Goal: Transaction & Acquisition: Purchase product/service

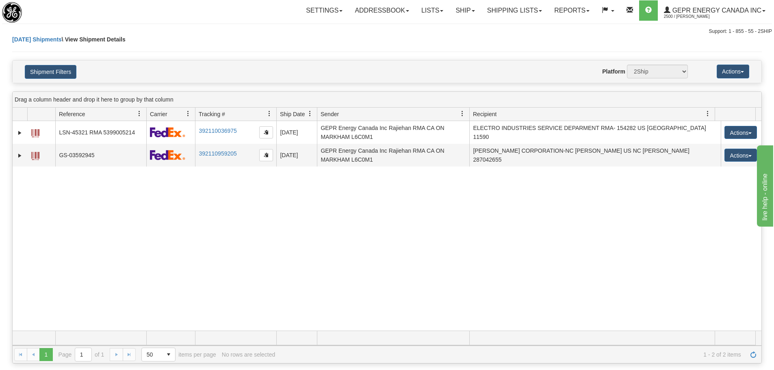
click at [362, 199] on div "31453173 2500 LSN-45321 RMA 5399005214 392110036975 08/14/2025 08/14/2025 08:51…" at bounding box center [387, 226] width 749 height 210
click at [755, 357] on link "Refresh" at bounding box center [753, 354] width 13 height 13
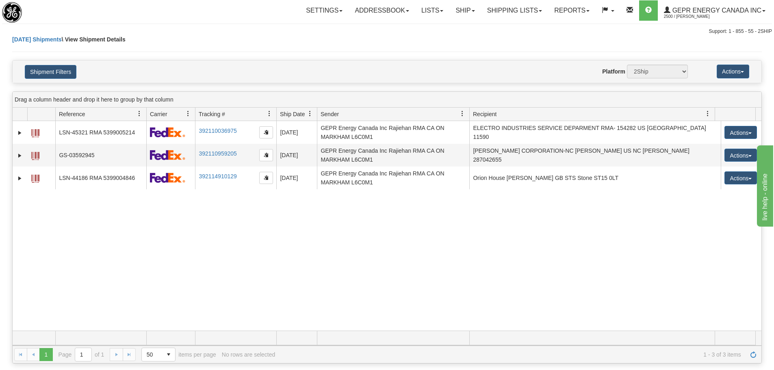
click at [410, 247] on div "31453173 2500 LSN-45321 RMA 5399005214 392110036975 08/14/2025 08/14/2025 08:51…" at bounding box center [387, 226] width 749 height 210
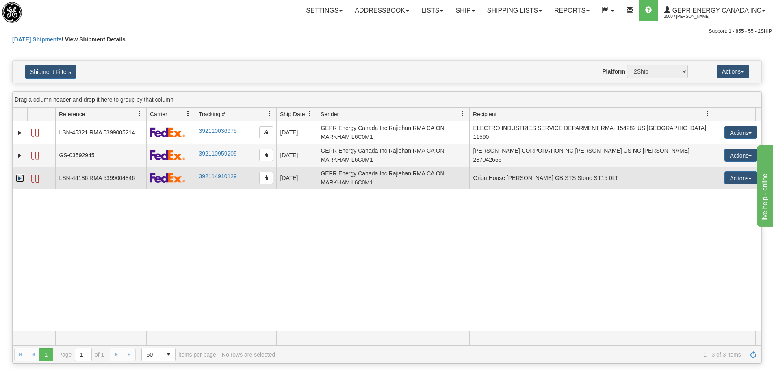
click at [18, 181] on link "Expand" at bounding box center [20, 178] width 8 height 8
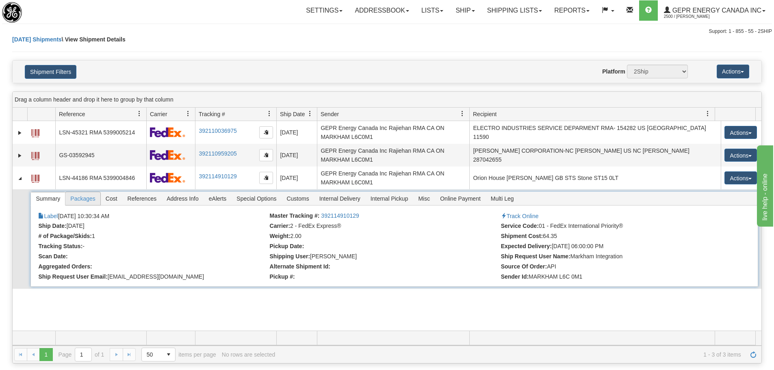
click at [95, 201] on span "Packages" at bounding box center [82, 198] width 35 height 13
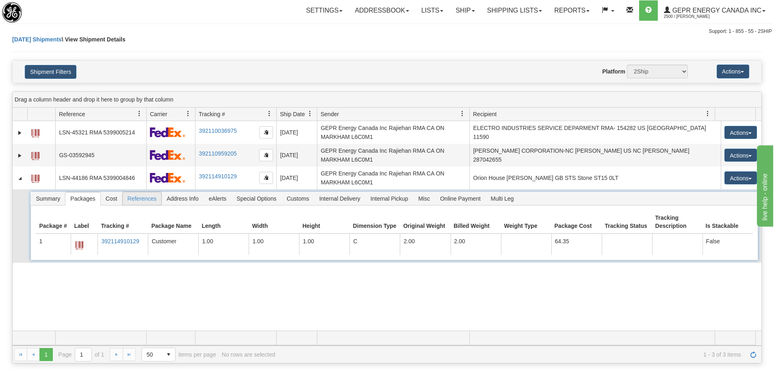
click at [128, 201] on span "References" at bounding box center [142, 198] width 39 height 13
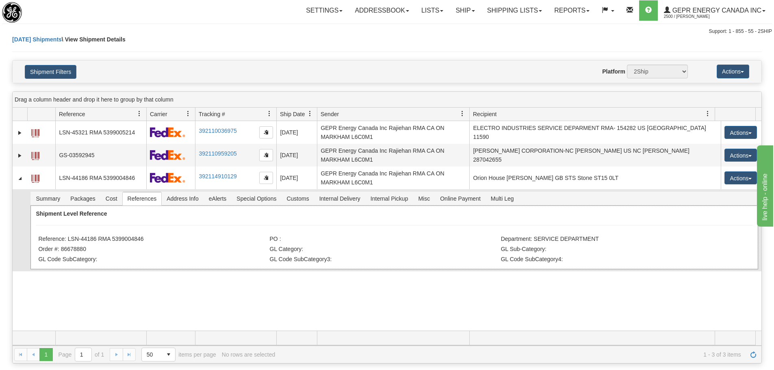
drag, startPoint x: 143, startPoint y: 239, endPoint x: 112, endPoint y: 243, distance: 31.1
click at [112, 243] on li "Reference: LSN-44186 RMA 5399004846" at bounding box center [152, 240] width 229 height 8
copy li "5399004846"
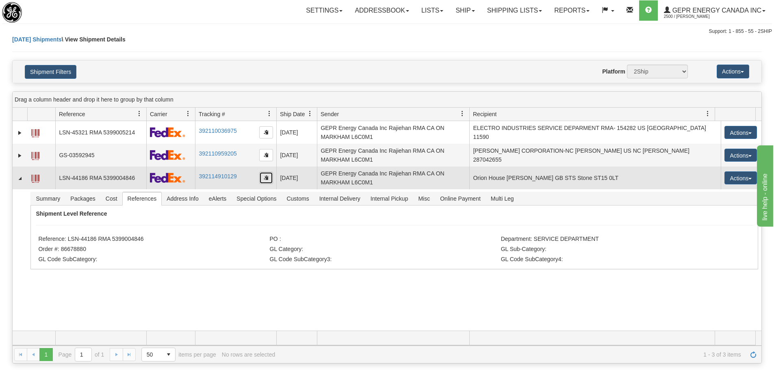
click at [262, 178] on button "button" at bounding box center [266, 178] width 14 height 12
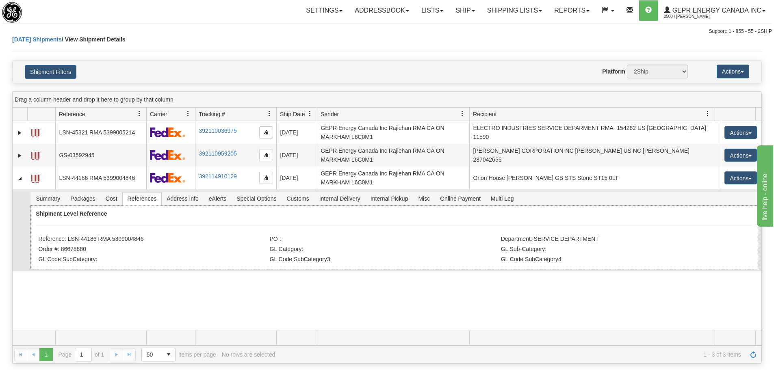
drag, startPoint x: 147, startPoint y: 240, endPoint x: 68, endPoint y: 239, distance: 79.6
click at [68, 239] on li "Reference: LSN-44186 RMA 5399004846" at bounding box center [152, 240] width 229 height 8
copy li "LSN-44186 RMA 5399004846"
click at [364, 42] on div "Today Shipments \ View Shipment Details" at bounding box center [386, 47] width 749 height 25
click at [203, 250] on li "Order #: 86678880" at bounding box center [152, 250] width 229 height 8
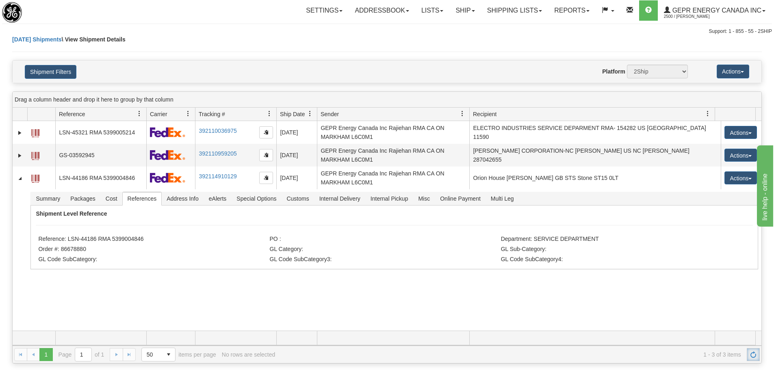
click at [751, 357] on span "Refresh" at bounding box center [753, 354] width 6 height 6
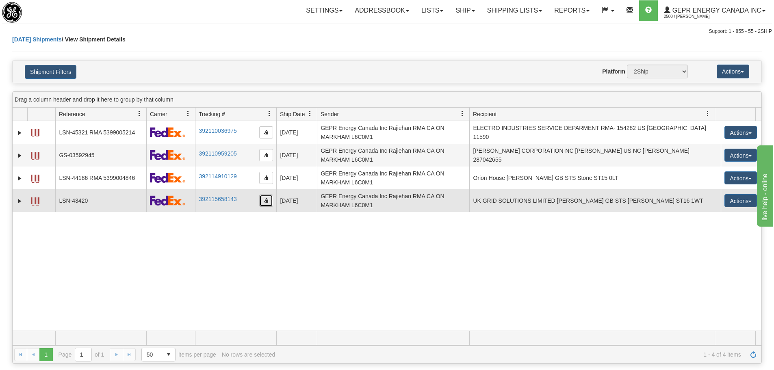
click at [264, 204] on button "button" at bounding box center [266, 201] width 14 height 12
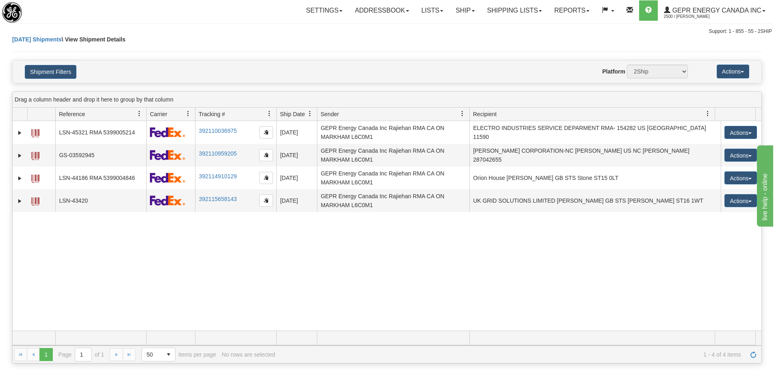
click at [402, 242] on div "31453173 2500 LSN-45321 RMA 5399005214 392110036975 08/14/2025 08/14/2025 08:51…" at bounding box center [387, 226] width 749 height 210
click at [758, 355] on link "Refresh" at bounding box center [753, 354] width 13 height 13
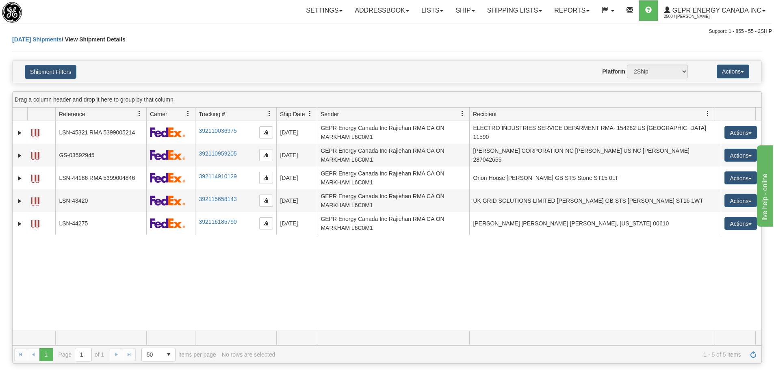
drag, startPoint x: 554, startPoint y: 316, endPoint x: 537, endPoint y: 314, distance: 16.3
click at [549, 315] on div "31453173 2500 LSN-45321 RMA 5399005214 392110036975 08/14/2025 08/14/2025 08:51…" at bounding box center [387, 226] width 749 height 210
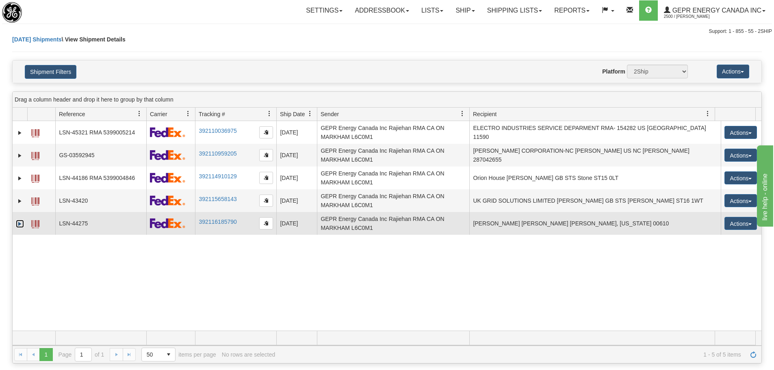
click at [19, 222] on link "Expand" at bounding box center [20, 224] width 8 height 8
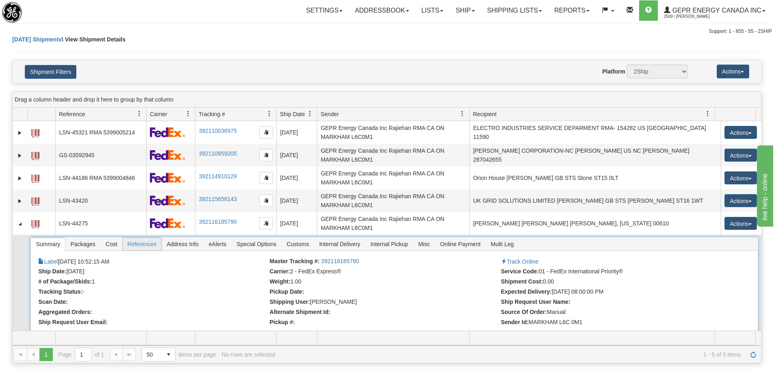
click at [141, 246] on span "References" at bounding box center [142, 244] width 39 height 13
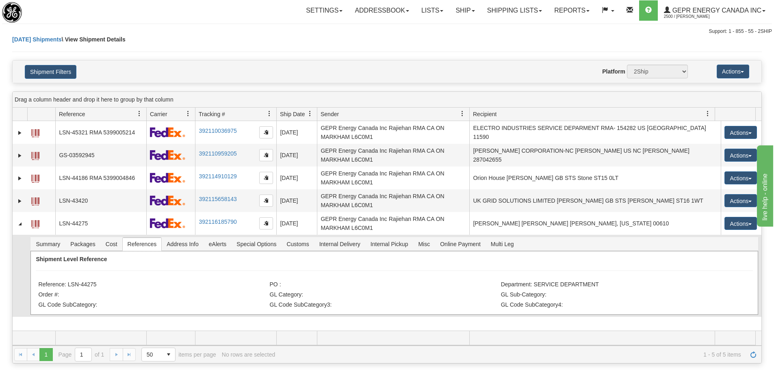
drag, startPoint x: 120, startPoint y: 289, endPoint x: 73, endPoint y: 290, distance: 47.1
click at [73, 290] on div "Shipment Level Reference Reference: LSN-44275 PO : Department: SERVICE DEPARTME…" at bounding box center [393, 283] width 727 height 64
click at [82, 285] on li "Reference: LSN-44275" at bounding box center [152, 285] width 229 height 8
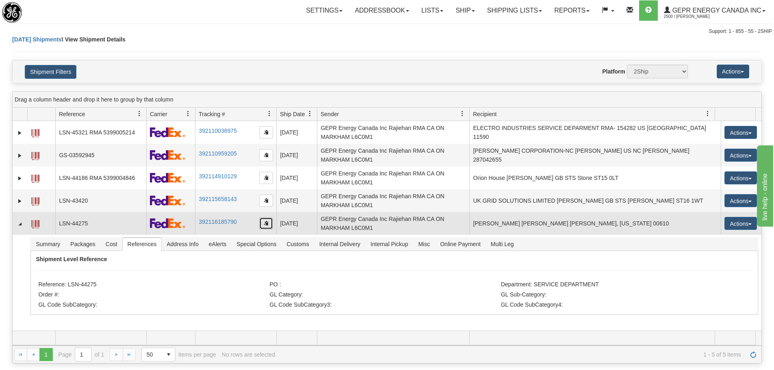
click at [263, 225] on button "button" at bounding box center [266, 223] width 14 height 12
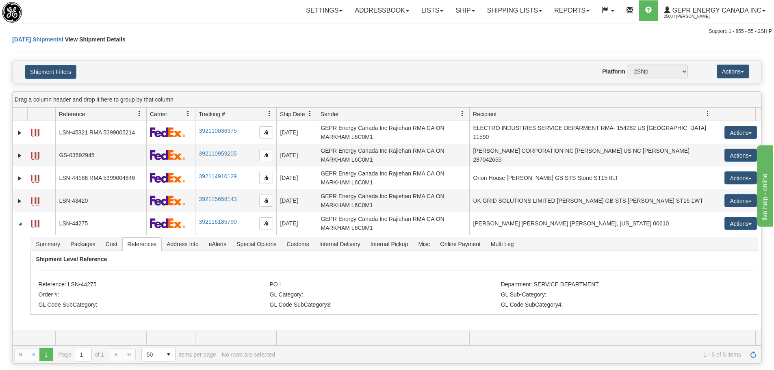
click at [305, 48] on div "Today Shipments \ View Shipment Details" at bounding box center [386, 47] width 749 height 25
click at [756, 355] on link "Refresh" at bounding box center [753, 354] width 13 height 13
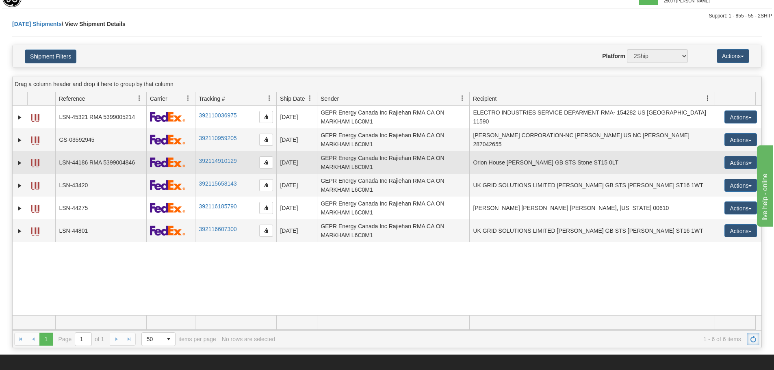
scroll to position [41, 0]
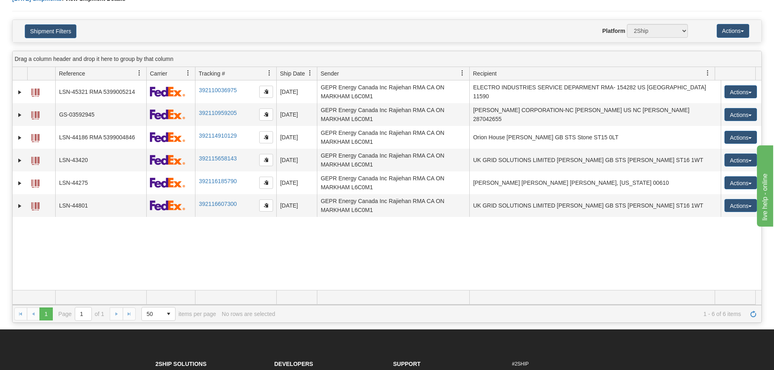
click at [142, 275] on div "31453173 2500 LSN-45321 RMA 5399005214 392110036975 08/14/2025 08/14/2025 08:51…" at bounding box center [387, 185] width 749 height 210
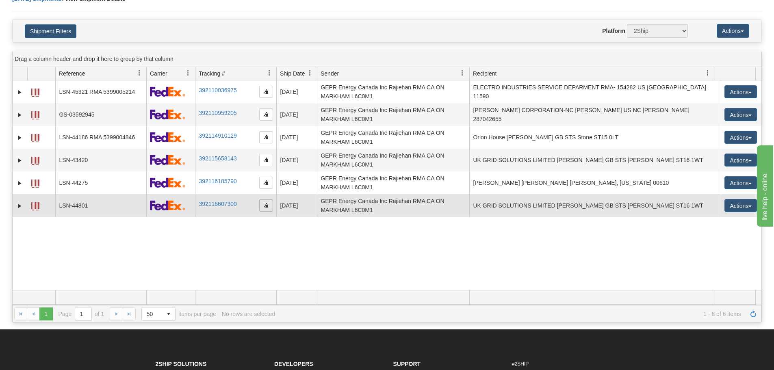
click at [266, 204] on span "button" at bounding box center [266, 205] width 5 height 5
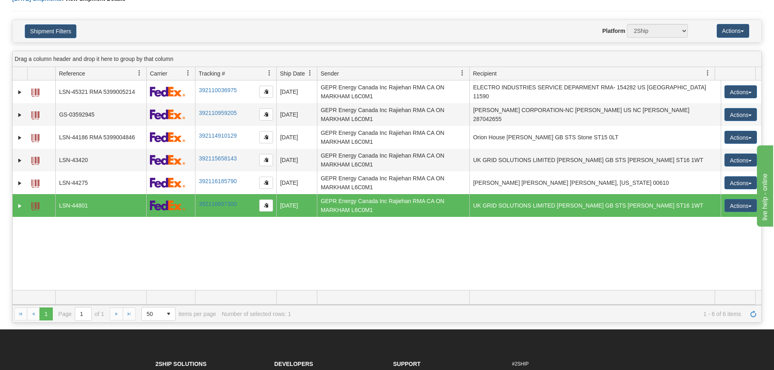
click at [360, 267] on div "31453173 2500 LSN-45321 RMA 5399005214 392110036975 08/14/2025 08/14/2025 08:51…" at bounding box center [387, 185] width 749 height 210
click at [753, 311] on span "Refresh" at bounding box center [753, 314] width 6 height 6
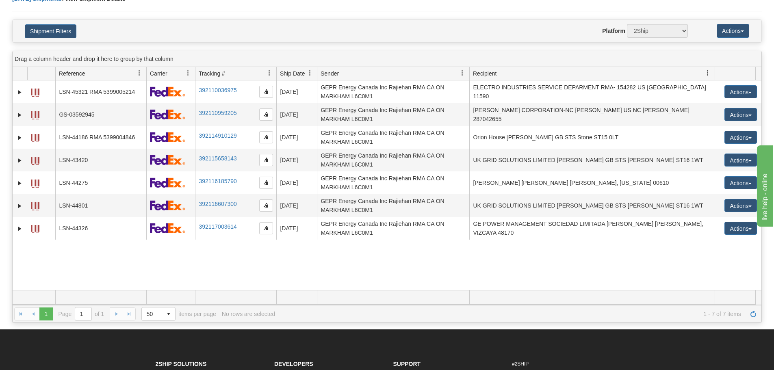
click at [240, 256] on div "31453173 2500 LSN-45321 RMA 5399005214 392110036975 08/14/2025 08/14/2025 08:51…" at bounding box center [387, 185] width 749 height 210
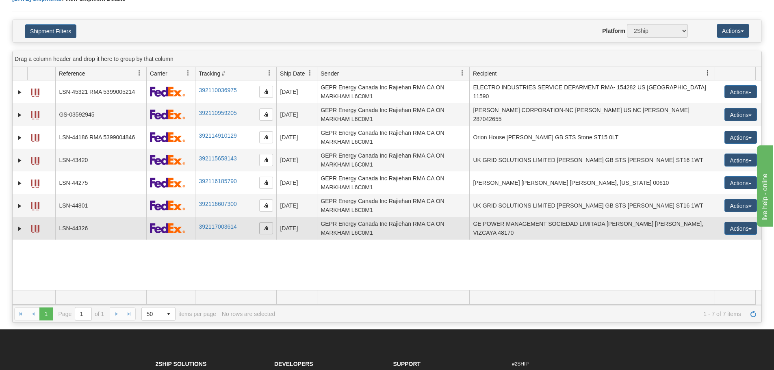
click at [264, 230] on span "button" at bounding box center [266, 227] width 5 height 5
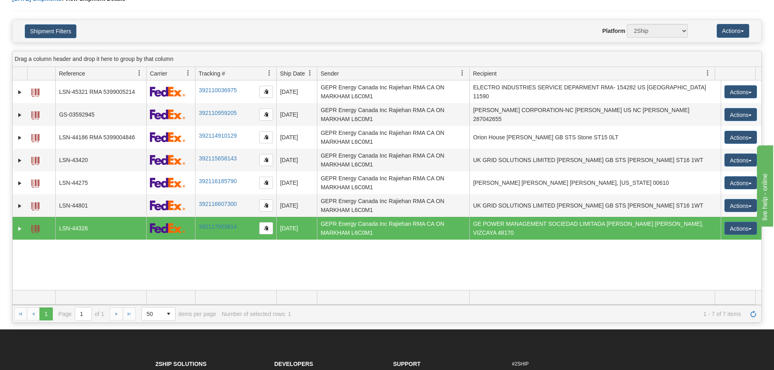
click at [119, 259] on div "31453173 2500 LSN-45321 RMA 5399005214 392110036975 08/14/2025 08/14/2025 08:51…" at bounding box center [387, 185] width 749 height 210
click at [753, 312] on span "Refresh" at bounding box center [753, 314] width 6 height 6
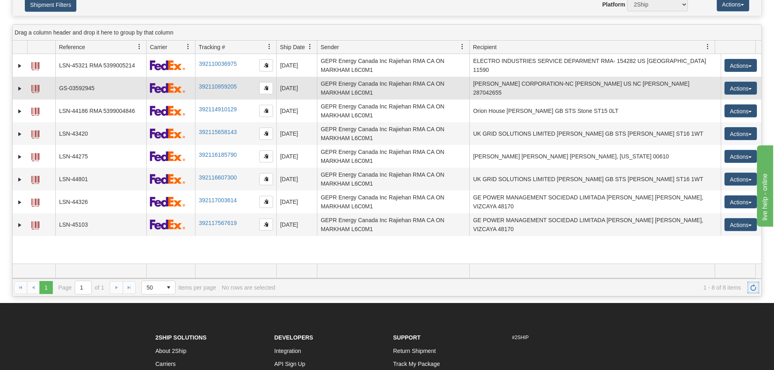
scroll to position [81, 0]
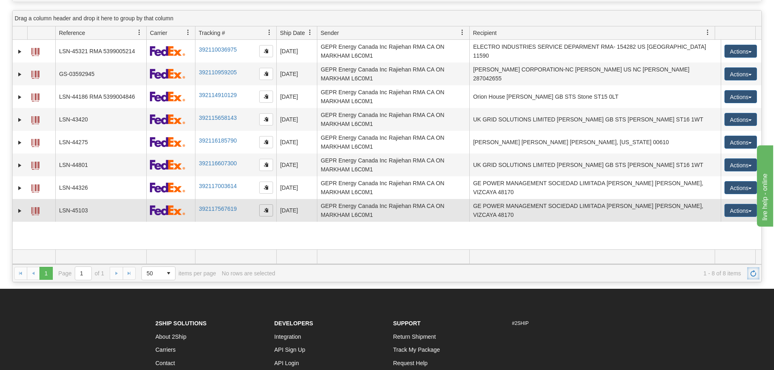
click at [267, 209] on span "button" at bounding box center [266, 210] width 5 height 5
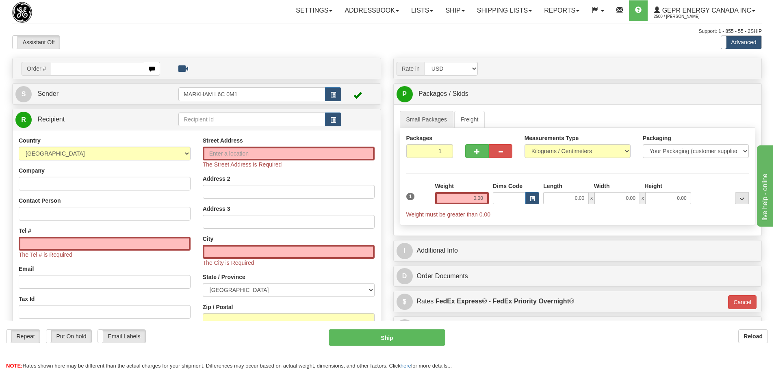
click at [81, 63] on input "text" at bounding box center [97, 69] width 93 height 14
drag, startPoint x: 63, startPoint y: 68, endPoint x: 41, endPoint y: 80, distance: 25.4
click at [41, 80] on div "Order # 0086678880 S Sender" at bounding box center [196, 245] width 381 height 375
type input "86678880"
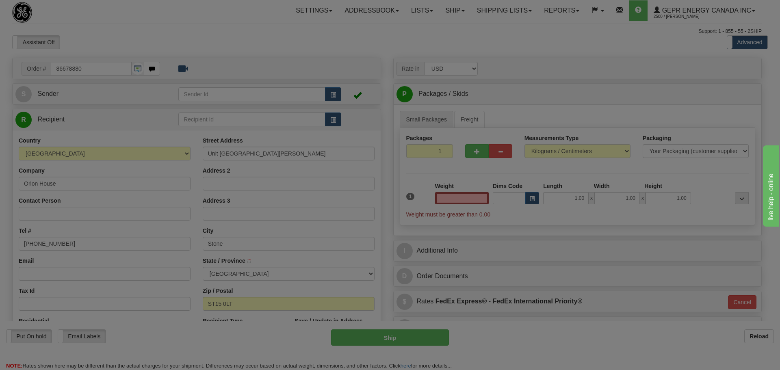
select select
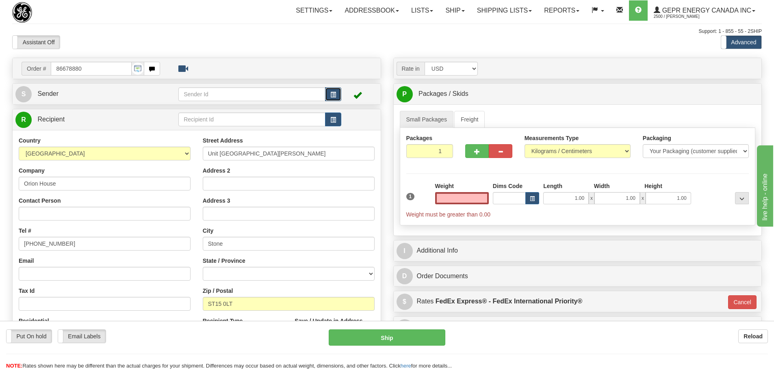
type input "0.00"
click at [327, 96] on button "button" at bounding box center [333, 94] width 16 height 14
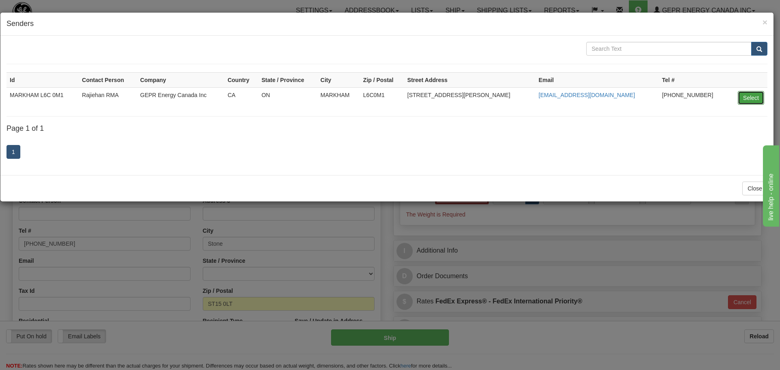
click at [751, 94] on button "Select" at bounding box center [751, 98] width 26 height 14
type input "MARKHAM L6C 0M1"
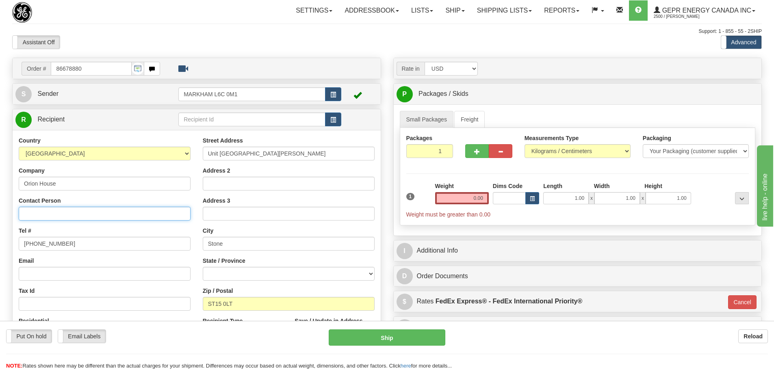
click at [81, 210] on input "Contact Person" at bounding box center [105, 214] width 172 height 14
paste input "Jack Allport"
type input "Jack Allport"
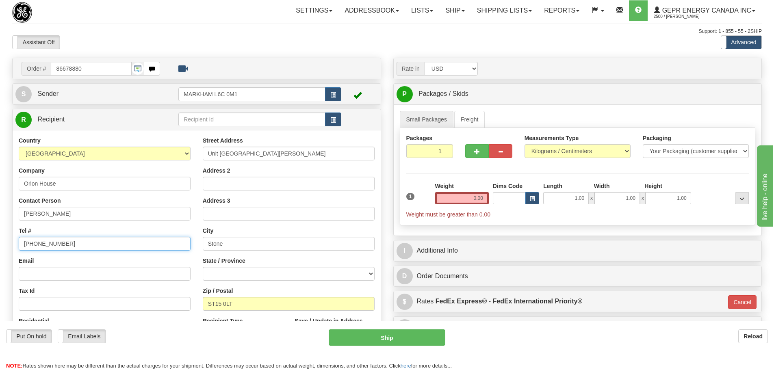
drag, startPoint x: 74, startPoint y: 249, endPoint x: 1, endPoint y: 253, distance: 73.6
click at [1, 253] on div "Toggle navigation Settings Shipping Preferences Fields Preferences New" at bounding box center [387, 229] width 774 height 458
paste input "07423 797911"
type input "07423 797911"
click at [145, 228] on div "Tel # 07423 797911" at bounding box center [105, 239] width 172 height 24
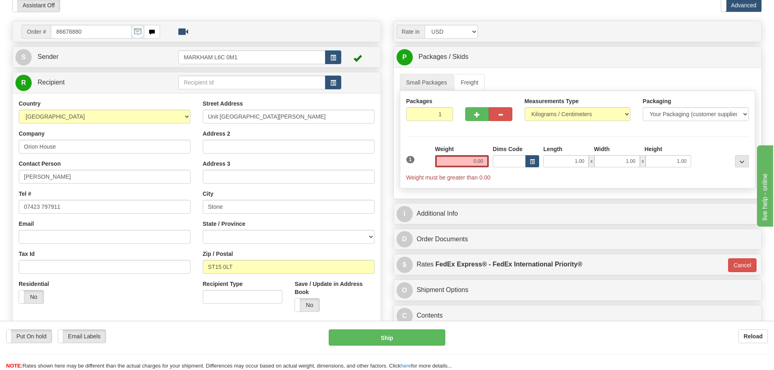
scroll to position [41, 0]
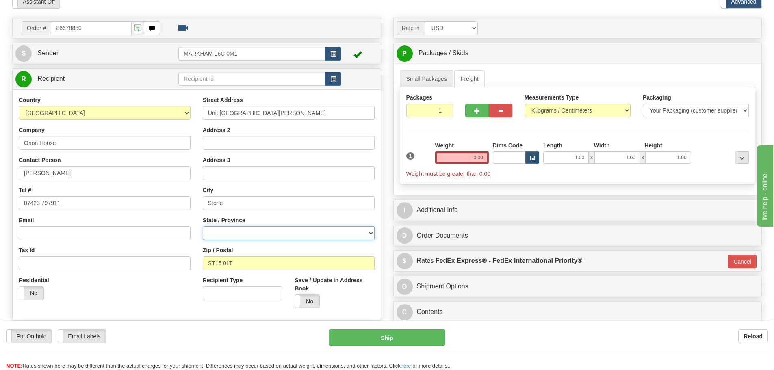
click at [331, 230] on select "Aberdeen City Aberdeenshire Angus Antrim and Newtownabbey Ards and North Down A…" at bounding box center [289, 233] width 172 height 14
select select "STS"
click at [203, 226] on select "Aberdeen City Aberdeenshire Angus Antrim and Newtownabbey Ards and North Down A…" at bounding box center [289, 233] width 172 height 14
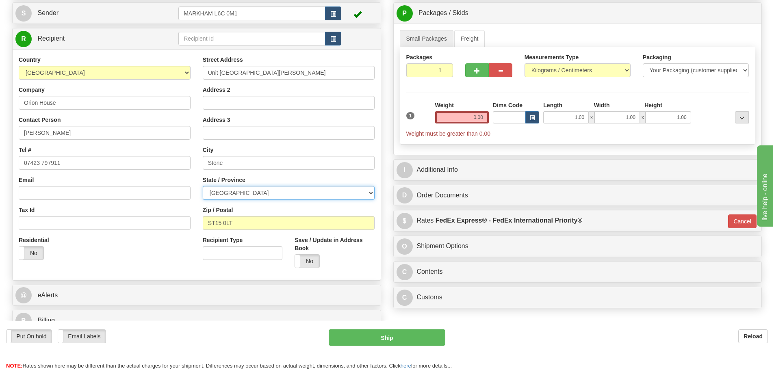
scroll to position [81, 0]
click at [446, 118] on input "0.00" at bounding box center [462, 117] width 54 height 12
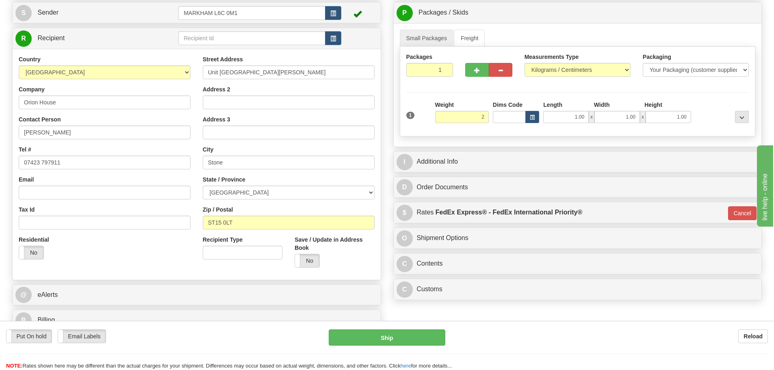
type input "2.00"
type input "01"
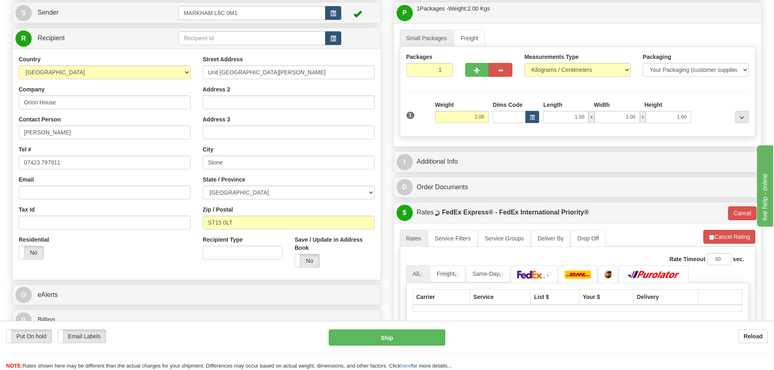
click at [445, 100] on div "Packages 1 1 Measurements Type" at bounding box center [578, 92] width 356 height 90
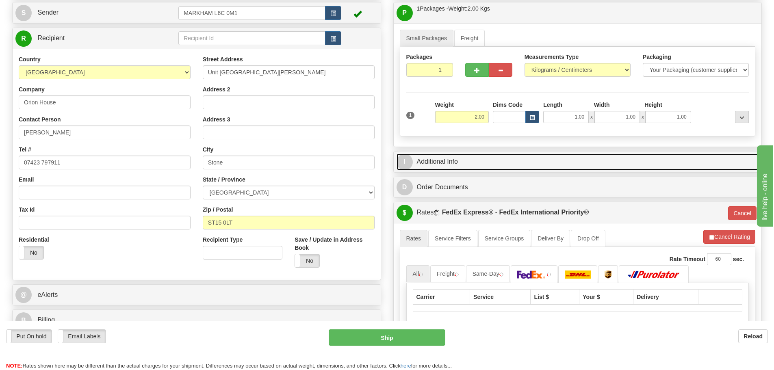
click at [474, 156] on link "I Additional Info" at bounding box center [577, 162] width 362 height 17
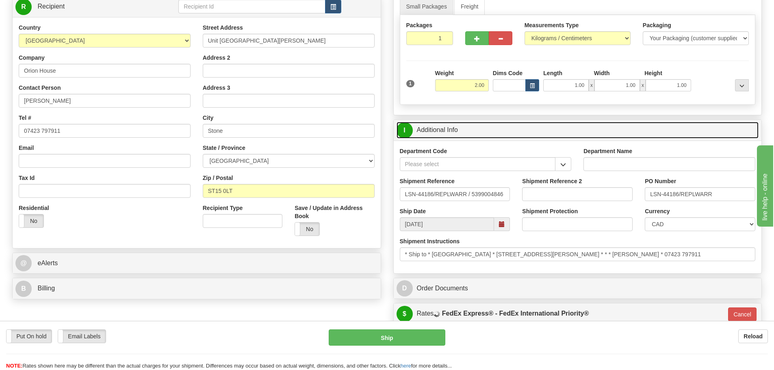
scroll to position [162, 0]
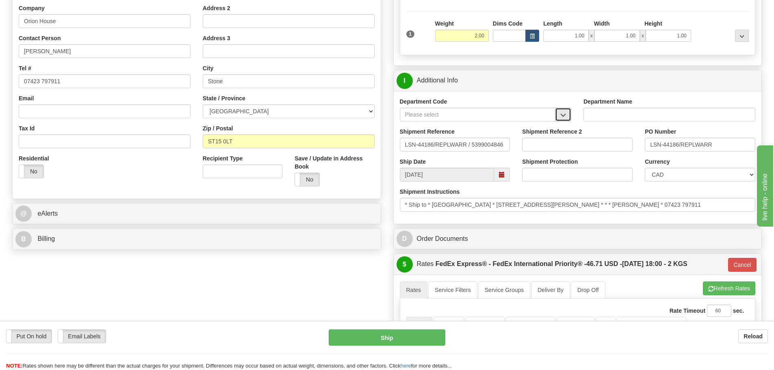
click at [560, 115] on span "button" at bounding box center [563, 115] width 6 height 5
click at [533, 128] on div "SER" at bounding box center [476, 127] width 148 height 9
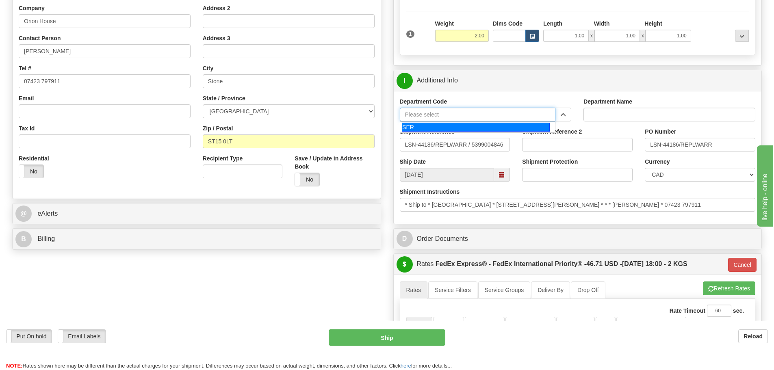
type input "SER"
type input "SERVICE DEPARTMENT"
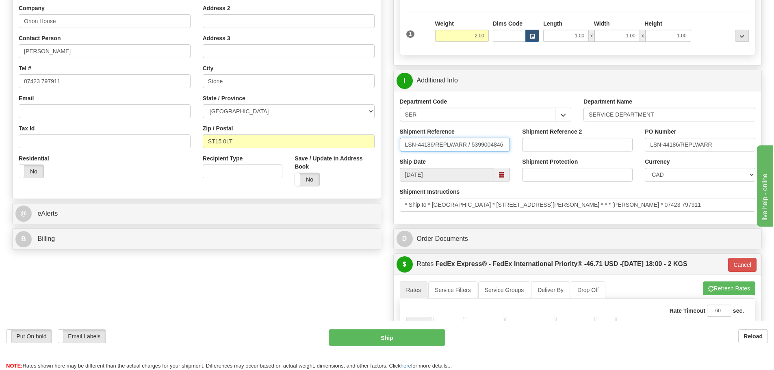
drag, startPoint x: 470, startPoint y: 148, endPoint x: 434, endPoint y: 150, distance: 36.2
click at [434, 150] on input "LSN-44186/REPLWARR / 5399004846" at bounding box center [455, 145] width 110 height 14
type input "LSN-44186 RMA 5399004846"
drag, startPoint x: 720, startPoint y: 150, endPoint x: 590, endPoint y: 161, distance: 130.0
click at [590, 161] on div "Department Code SER SER Department Name SERVICE DEPARTMENT Shipment Reference L…" at bounding box center [578, 157] width 368 height 133
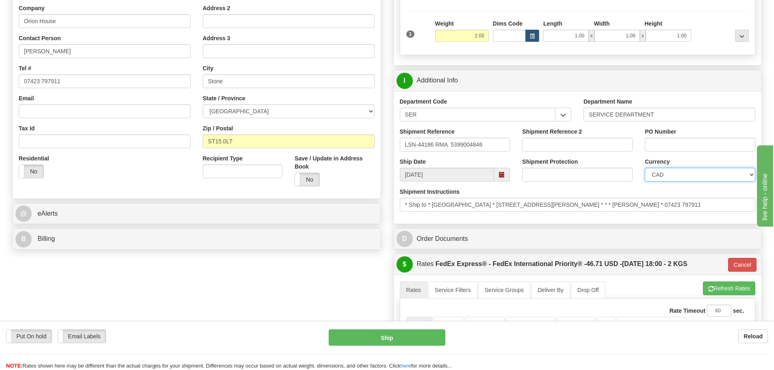
click at [676, 174] on select "CAD USD EUR ZAR [PERSON_NAME] ARN AUD AUS AWG BBD BFR BGN BHD BMD BND BRC BRL C…" at bounding box center [700, 175] width 110 height 14
select select "1"
click at [645, 168] on select "CAD USD EUR ZAR [PERSON_NAME] ARN AUD AUS AWG BBD BFR BGN BHD BMD BND BRC BRL C…" at bounding box center [700, 175] width 110 height 14
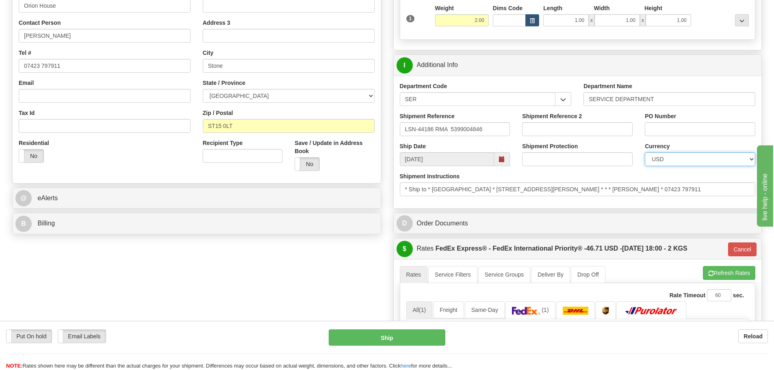
scroll to position [203, 0]
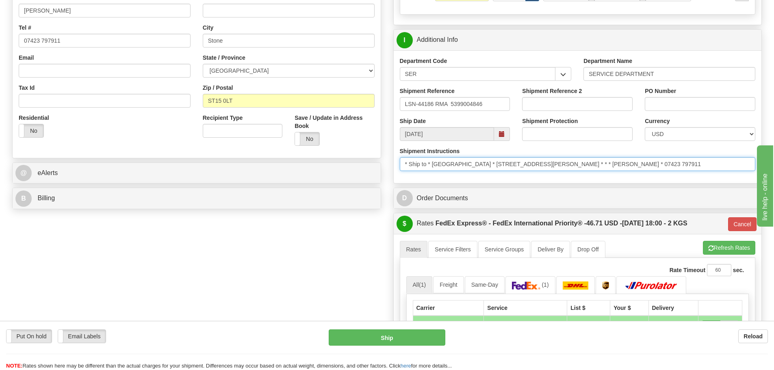
drag, startPoint x: 730, startPoint y: 159, endPoint x: 366, endPoint y: 173, distance: 364.6
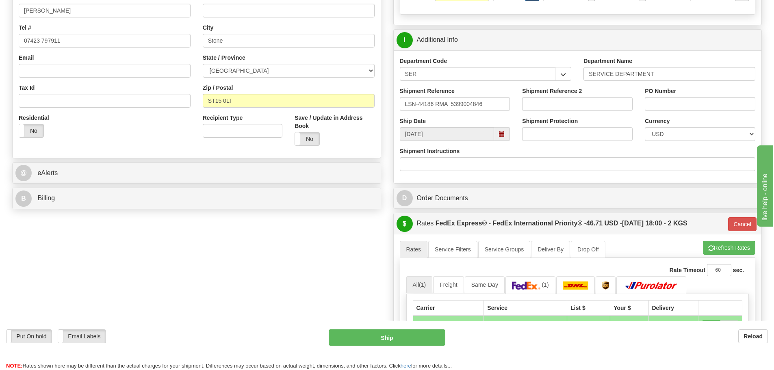
click at [388, 196] on div "Rate in Account Currency ARN AWG AUD AUS BHD BBD BFR BMD BRC BRL GBP UKL BND BG…" at bounding box center [577, 185] width 381 height 660
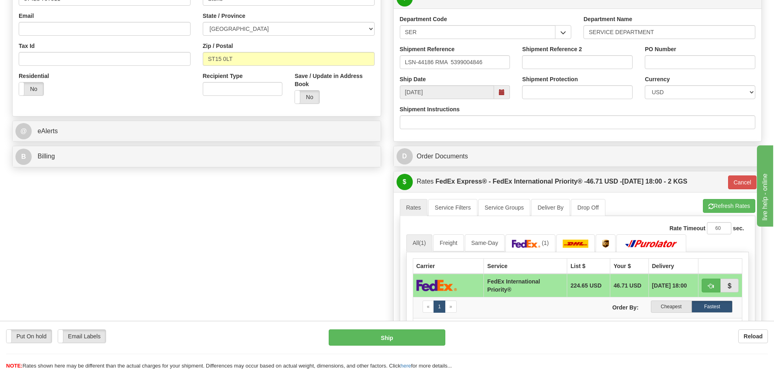
scroll to position [325, 0]
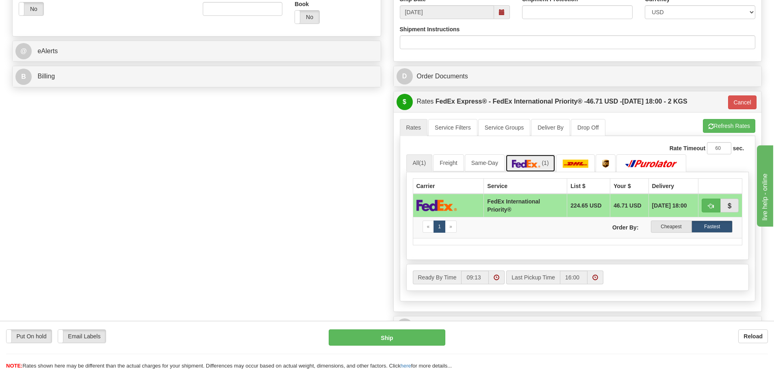
click at [533, 163] on img at bounding box center [526, 164] width 28 height 8
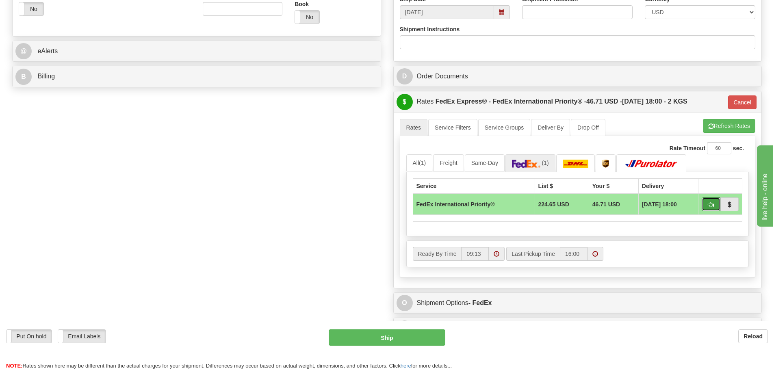
click at [711, 201] on button "button" at bounding box center [710, 204] width 19 height 14
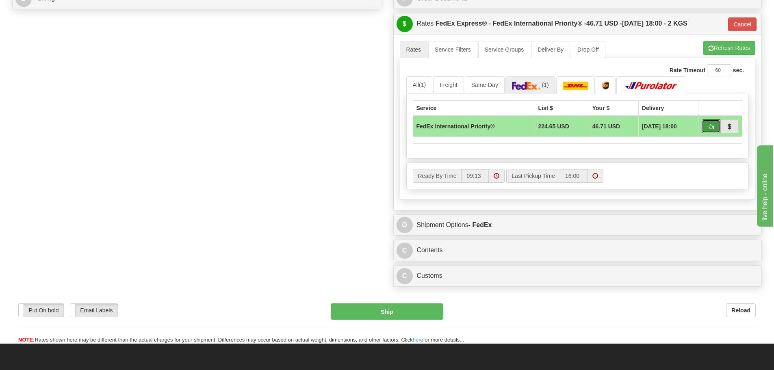
scroll to position [406, 0]
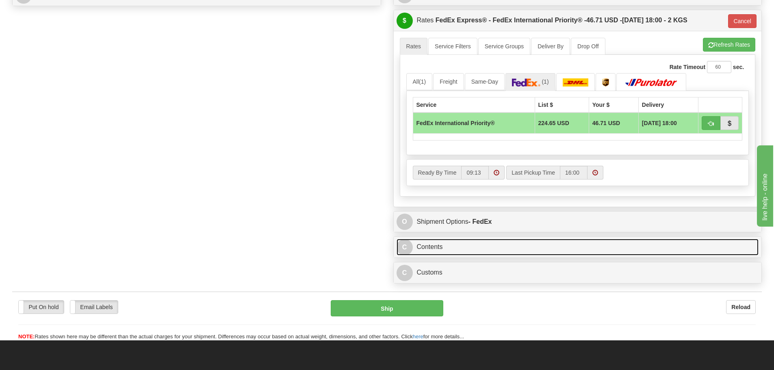
click at [423, 249] on link "C Contents" at bounding box center [577, 247] width 362 height 17
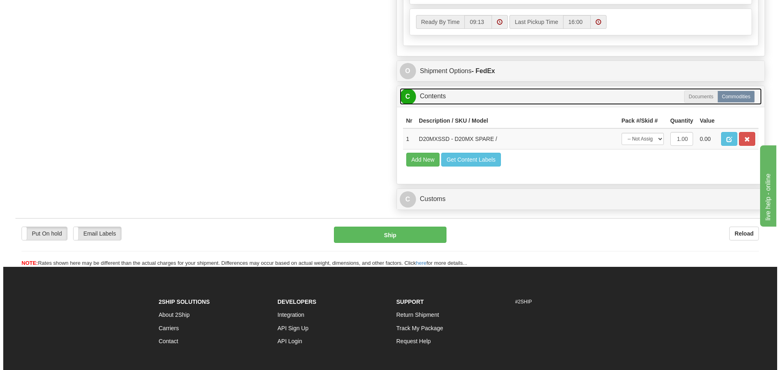
scroll to position [569, 0]
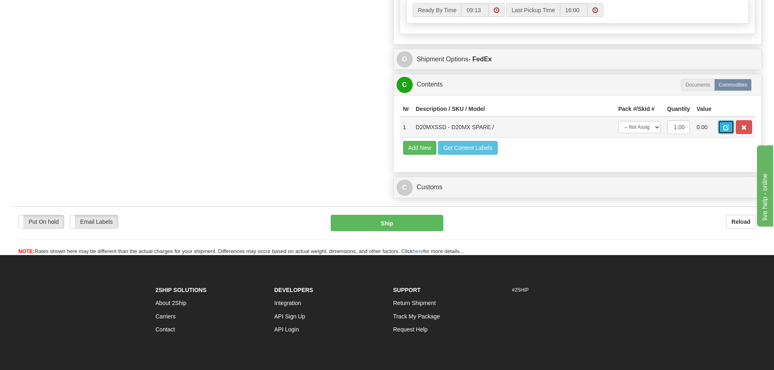
click at [726, 121] on button "button" at bounding box center [726, 127] width 16 height 14
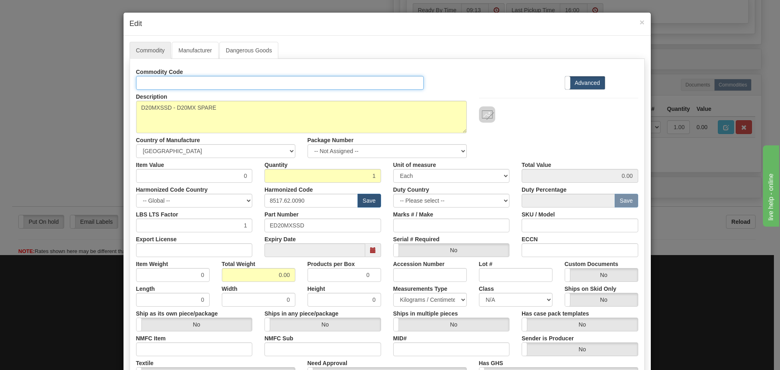
click at [145, 82] on input "Id" at bounding box center [280, 83] width 288 height 14
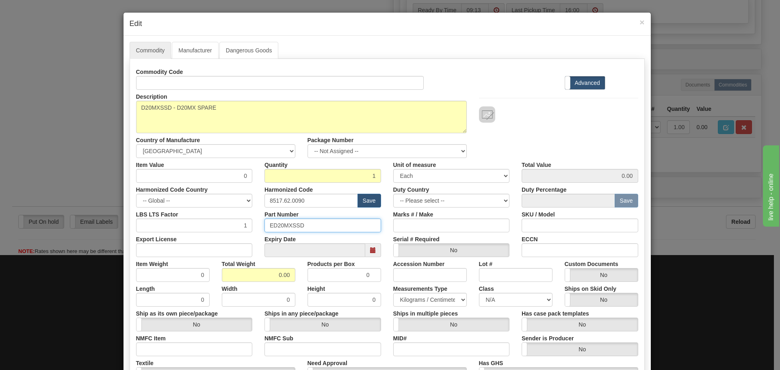
click at [323, 225] on input "ED20MXSSD" at bounding box center [322, 226] width 117 height 14
drag, startPoint x: 309, startPoint y: 202, endPoint x: 248, endPoint y: 208, distance: 61.2
click at [248, 208] on div "Commodity Code Standard Advanced Description D20MXSSD - D20MX SPARE Country of …" at bounding box center [387, 235] width 502 height 341
click at [264, 200] on input "text" at bounding box center [310, 201] width 93 height 14
type input "8536.49.0080"
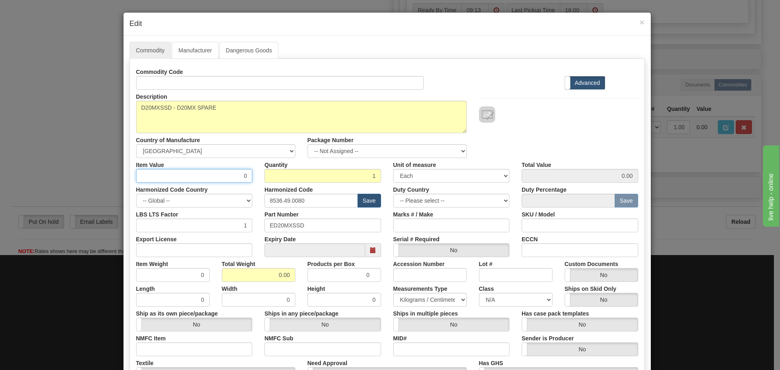
drag, startPoint x: 234, startPoint y: 177, endPoint x: 251, endPoint y: 183, distance: 17.1
click at [251, 183] on div "Commodity Code Standard Advanced Description D20MXSSD - D20MX SPARE Country of …" at bounding box center [387, 235] width 502 height 341
type input "75"
type input "75.00"
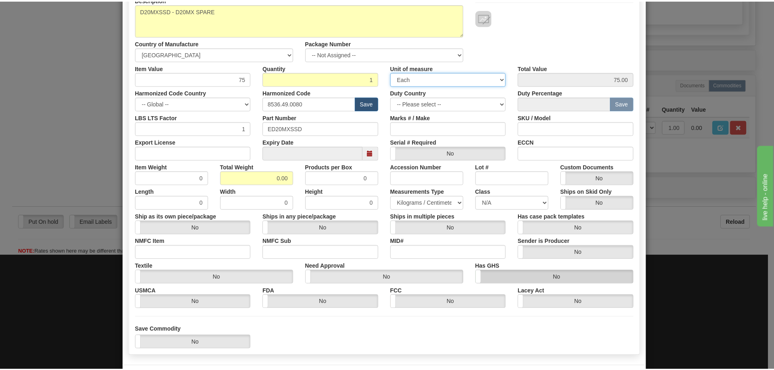
scroll to position [132, 0]
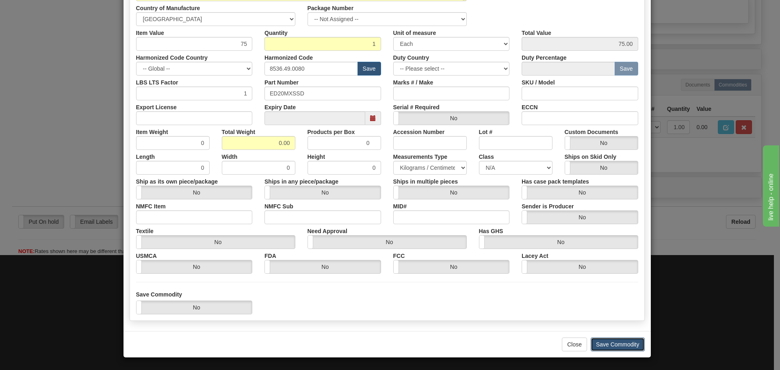
click at [602, 342] on button "Save Commodity" at bounding box center [618, 345] width 54 height 14
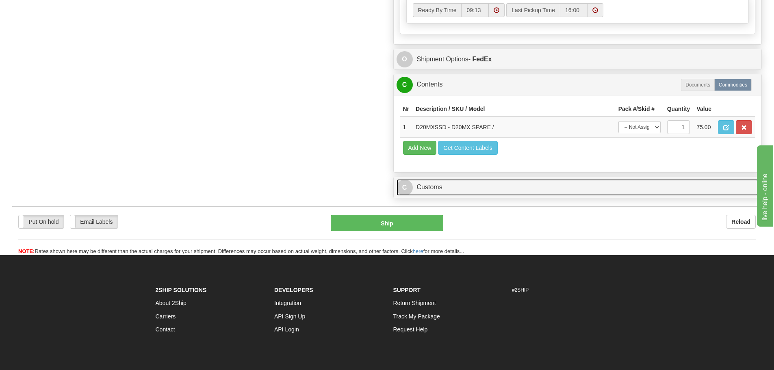
click at [539, 190] on link "C Customs" at bounding box center [577, 187] width 362 height 17
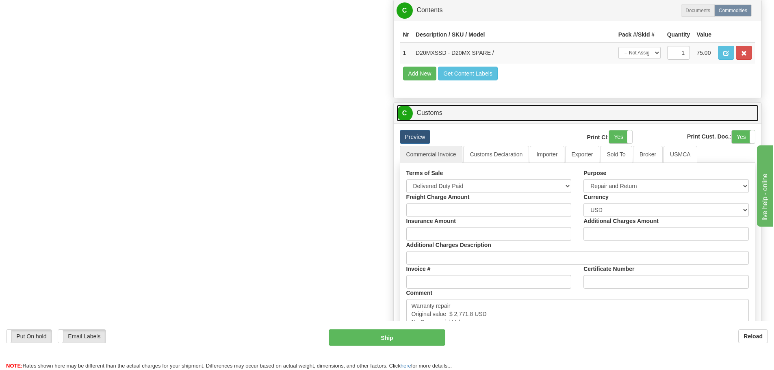
scroll to position [690, 0]
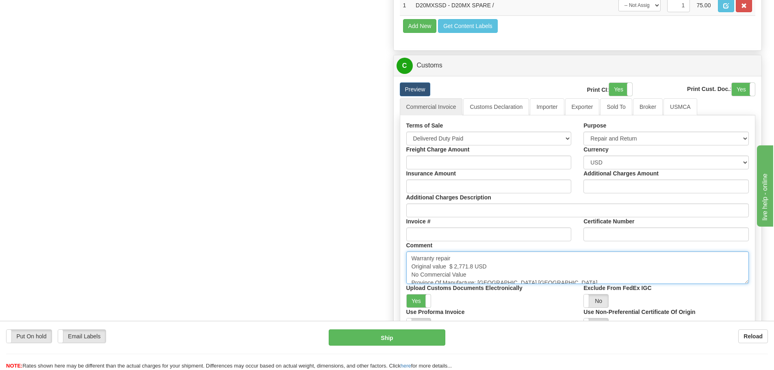
click at [536, 265] on textarea "Warranty repair Original value $ 2,771.8 USD No Commercial Value Province Of Ma…" at bounding box center [577, 267] width 343 height 32
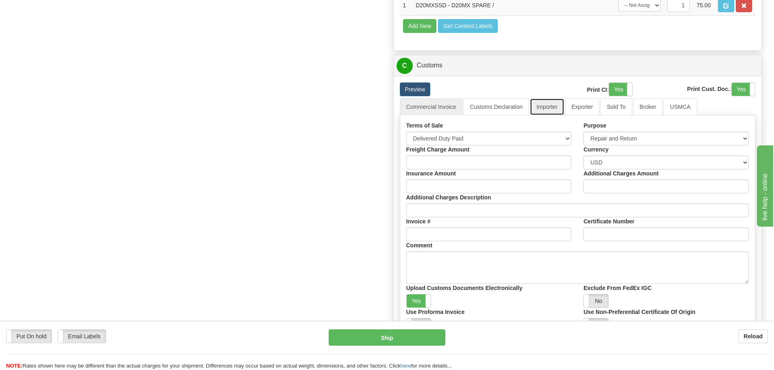
click at [555, 106] on link "Importer" at bounding box center [547, 106] width 34 height 17
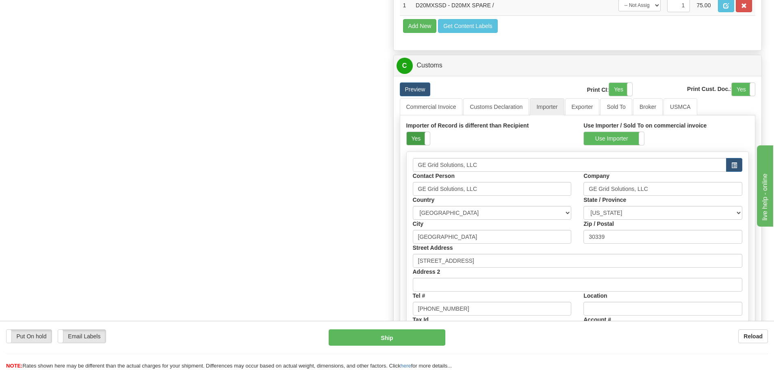
click at [416, 142] on label "Yes" at bounding box center [418, 138] width 23 height 13
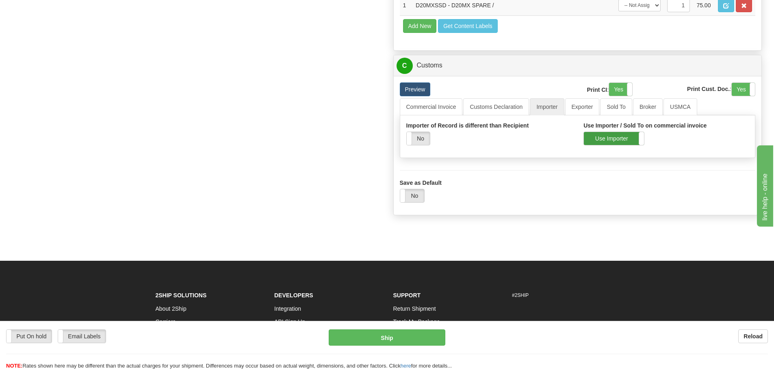
click at [605, 138] on label "Use Importer" at bounding box center [614, 138] width 60 height 13
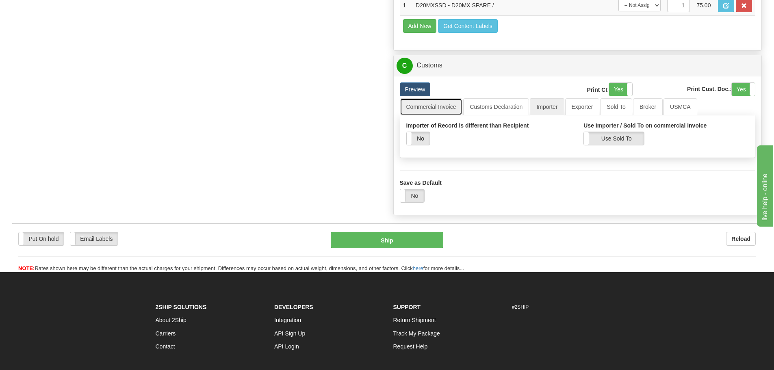
click at [431, 112] on link "Commercial Invoice" at bounding box center [431, 106] width 63 height 17
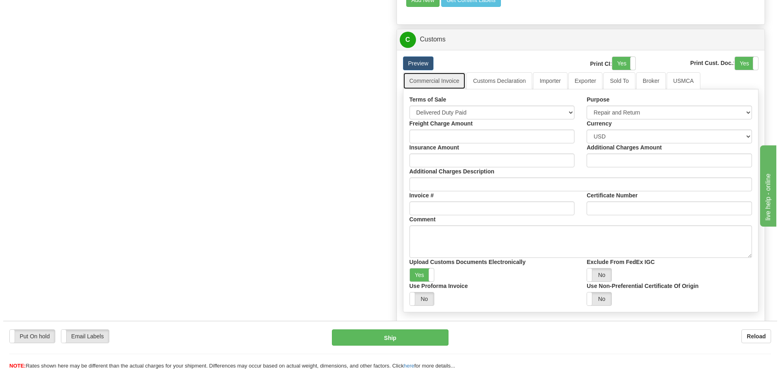
scroll to position [731, 0]
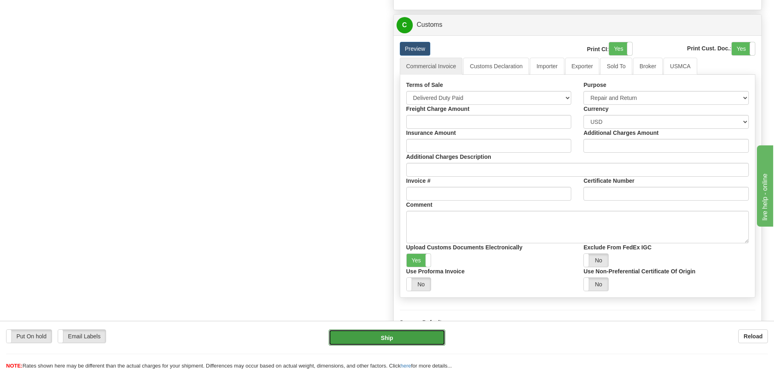
click at [346, 338] on button "Ship" at bounding box center [387, 337] width 117 height 16
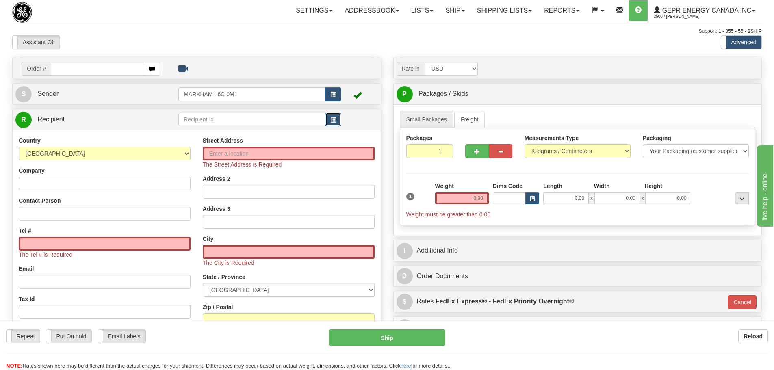
click at [330, 120] on button "button" at bounding box center [333, 120] width 16 height 14
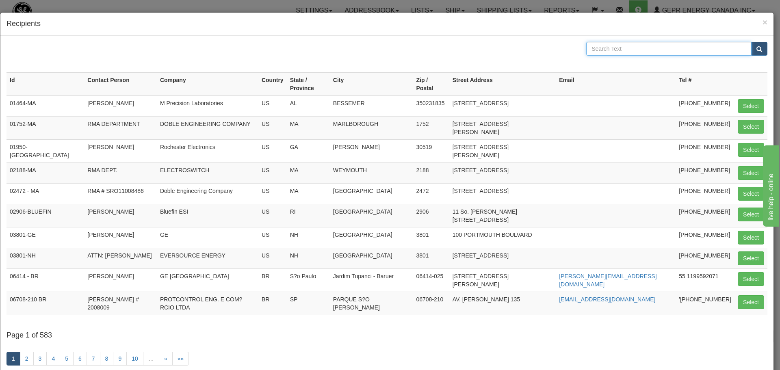
click at [638, 52] on input "text" at bounding box center [668, 49] width 165 height 14
type input "uk grid"
click at [758, 49] on button "submit" at bounding box center [759, 49] width 16 height 14
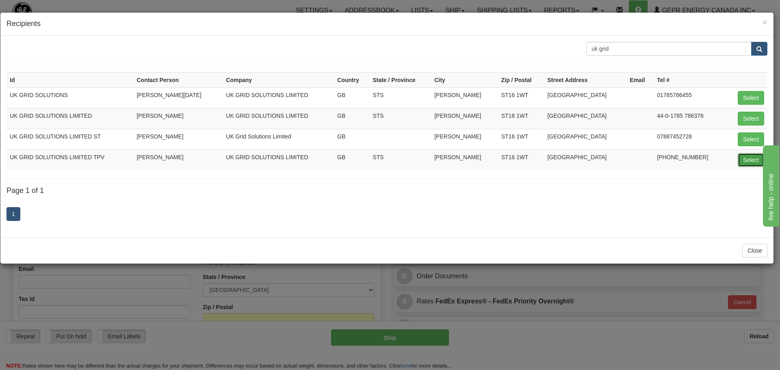
click at [754, 159] on button "Select" at bounding box center [751, 160] width 26 height 14
type input "UK GRID SOLUTIONS LIMITED TPV"
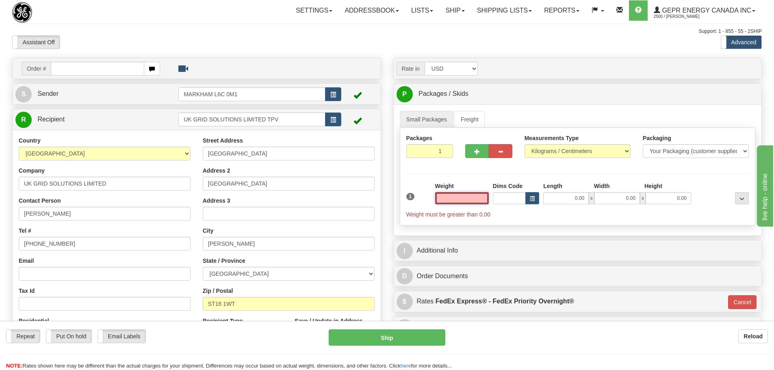
click at [472, 199] on input "text" at bounding box center [462, 198] width 54 height 12
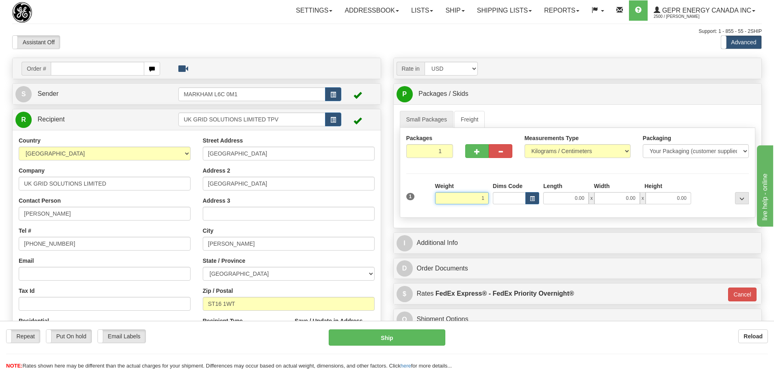
click at [472, 192] on input "1" at bounding box center [462, 198] width 54 height 12
type input "1.00"
type input "01"
click at [474, 186] on div "Weight 1.00" at bounding box center [462, 193] width 54 height 22
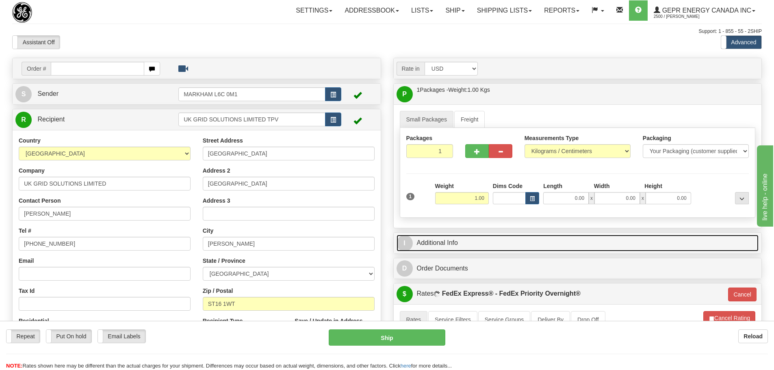
click at [494, 236] on link "I Additional Info" at bounding box center [577, 243] width 362 height 17
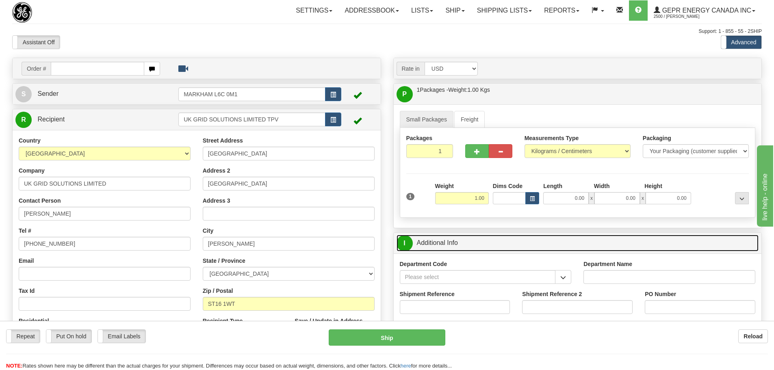
scroll to position [81, 0]
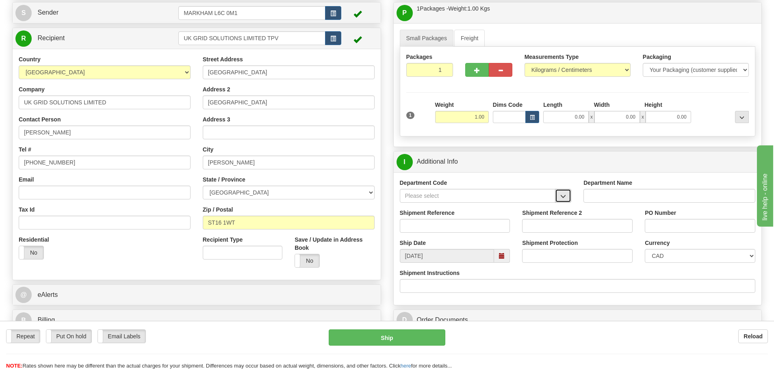
click at [567, 191] on button "button" at bounding box center [563, 196] width 16 height 14
click at [541, 206] on div "SER" at bounding box center [476, 208] width 148 height 9
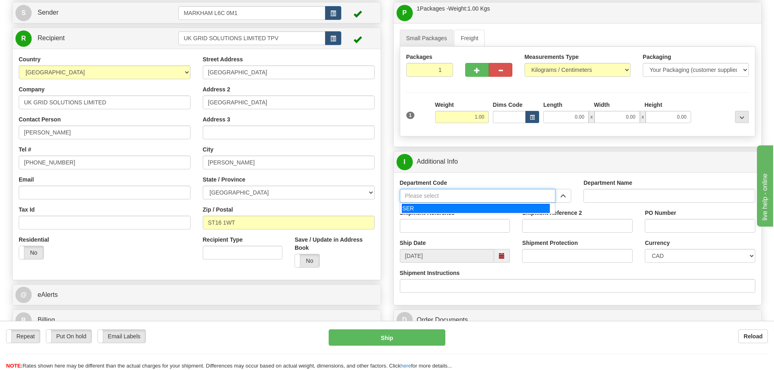
type input "SER"
type input "SERVICE DEPARTMENT"
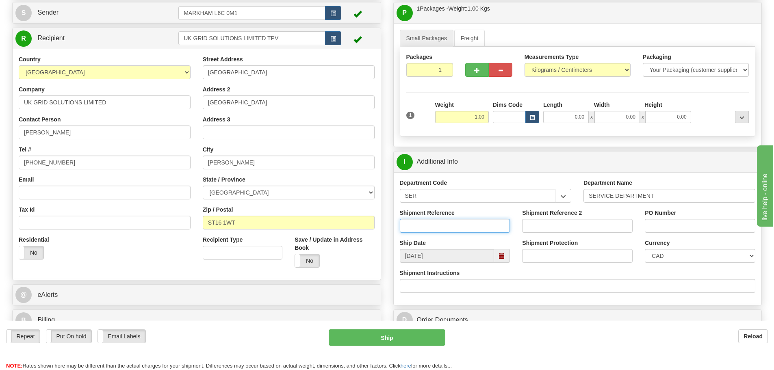
click at [467, 218] on div "Shipment Reference" at bounding box center [455, 221] width 110 height 24
click at [477, 229] on input "Shipment Reference" at bounding box center [455, 226] width 110 height 14
paste input "LSN-43420 ,"
click at [516, 217] on div "Shipment Reference 2" at bounding box center [577, 224] width 123 height 30
click at [492, 221] on input "LSN-43420 ," at bounding box center [455, 226] width 110 height 14
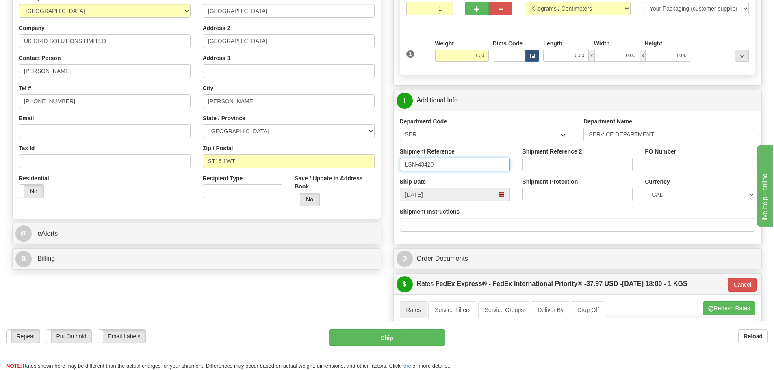
scroll to position [162, 0]
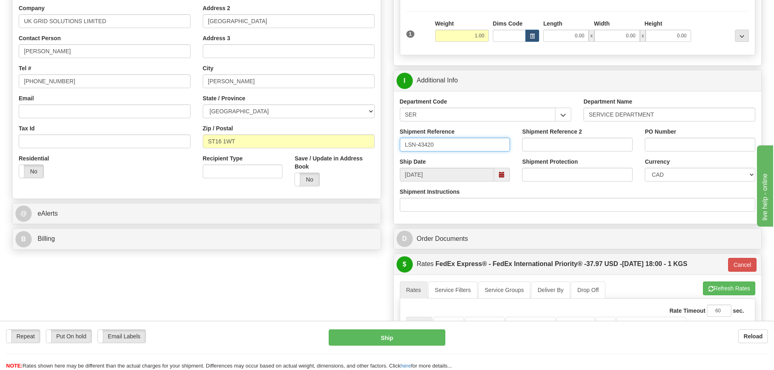
type input "LSN-43420"
click at [683, 178] on select "CAD USD EUR ZAR [PERSON_NAME] ARN AUD AUS AWG BBD BFR BGN BHD BMD BND BRC BRL C…" at bounding box center [700, 175] width 110 height 14
select select "1"
click at [645, 168] on select "CAD USD EUR ZAR [PERSON_NAME] ARN AUD AUS AWG BBD BFR BGN BHD BMD BND BRC BRL C…" at bounding box center [700, 175] width 110 height 14
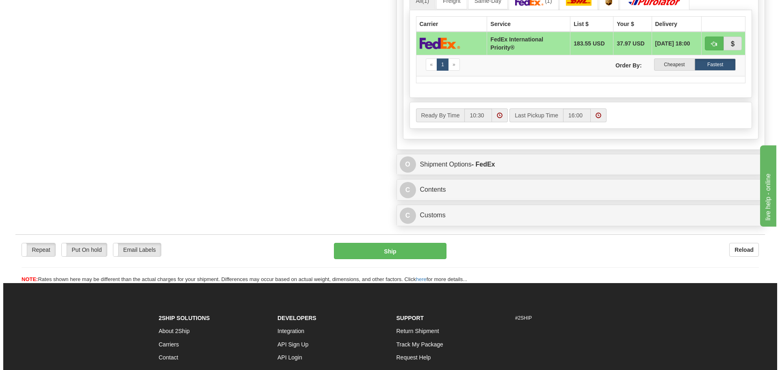
scroll to position [487, 0]
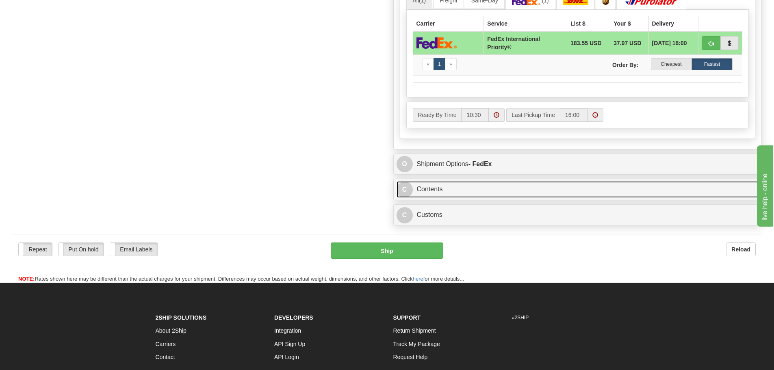
click at [479, 190] on link "C Contents" at bounding box center [577, 189] width 362 height 17
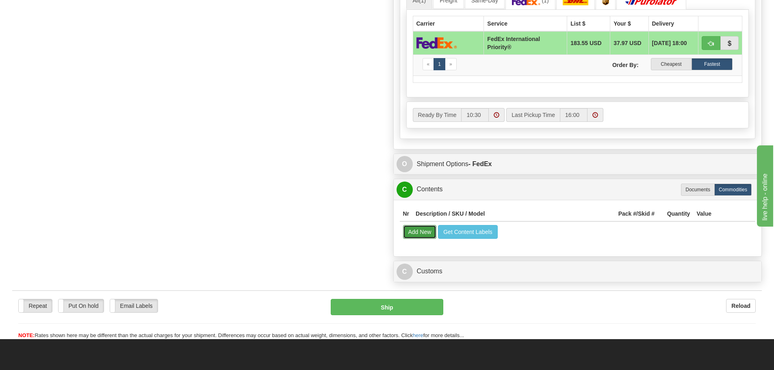
click at [429, 226] on button "Add New" at bounding box center [420, 232] width 34 height 14
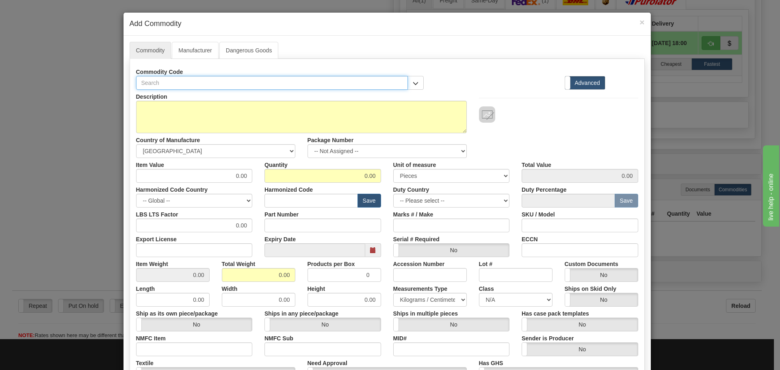
click at [257, 83] on input "text" at bounding box center [272, 83] width 272 height 14
click at [258, 83] on input "text" at bounding box center [272, 83] width 272 height 14
paste input "PRS21N04TH"
type input "PRS21N04TH"
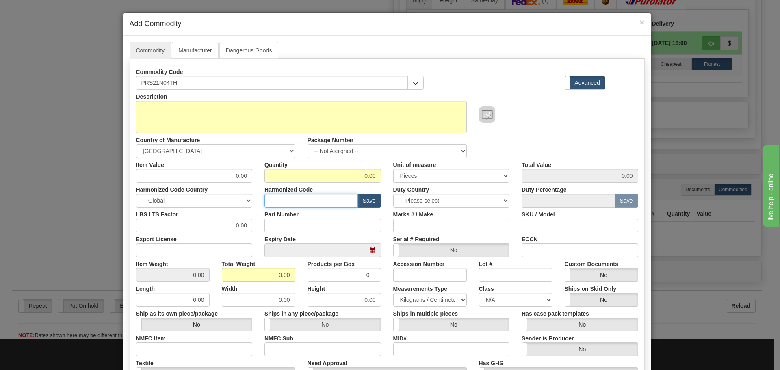
click at [290, 200] on input "text" at bounding box center [310, 201] width 93 height 14
click at [279, 229] on input "Part Number" at bounding box center [322, 226] width 117 height 14
paste input "PRS21N04TH"
type input "PRS21N04TH"
click at [297, 203] on input "text" at bounding box center [310, 201] width 93 height 14
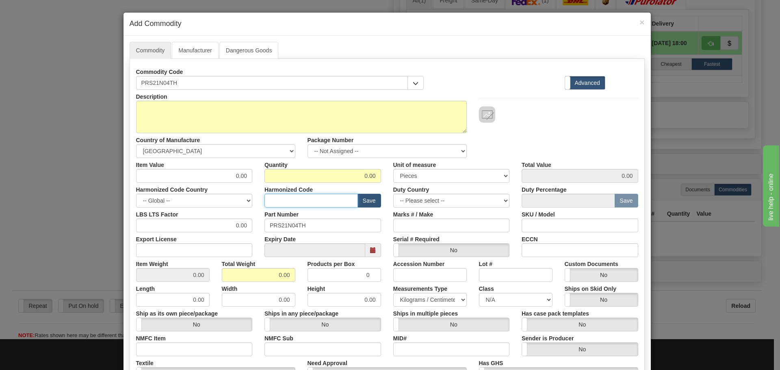
type input "8536.49.0080"
drag, startPoint x: 231, startPoint y: 176, endPoint x: 255, endPoint y: 179, distance: 24.1
click at [255, 179] on div "Item Value 0.00 Quantity 0.00 Unit of measure 3 Thousand Square Inches Adjustme…" at bounding box center [387, 170] width 514 height 25
type input "75"
type input "2"
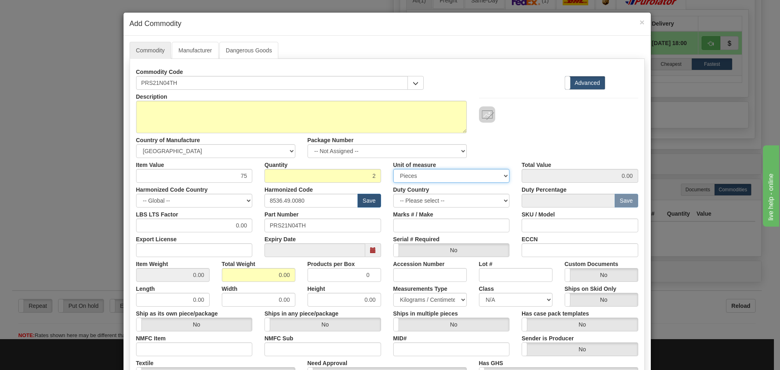
type input "150.00"
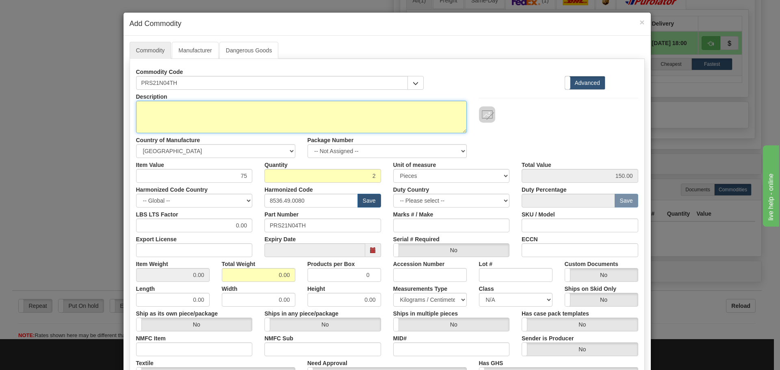
click at [266, 133] on div "Description Country of Manufacture -- Unknown -- AFGHANISTAN ALAND ISLANDS ALBA…" at bounding box center [301, 124] width 343 height 68
click at [266, 120] on textarea "Description" at bounding box center [301, 117] width 331 height 32
paste textarea "PRIMA ATTRACTED ARMATURE AUXILIARY RELAY"
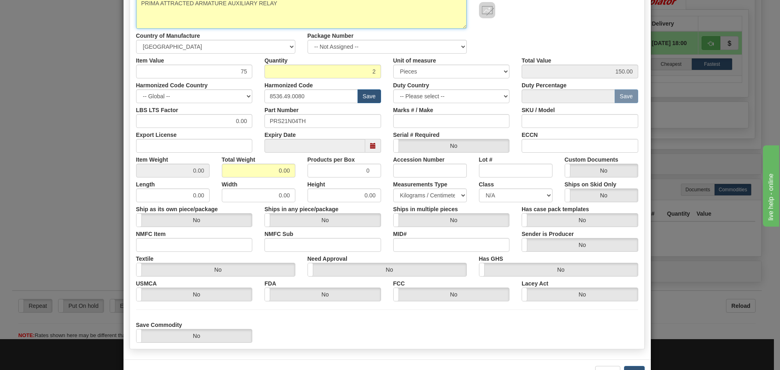
scroll to position [122, 0]
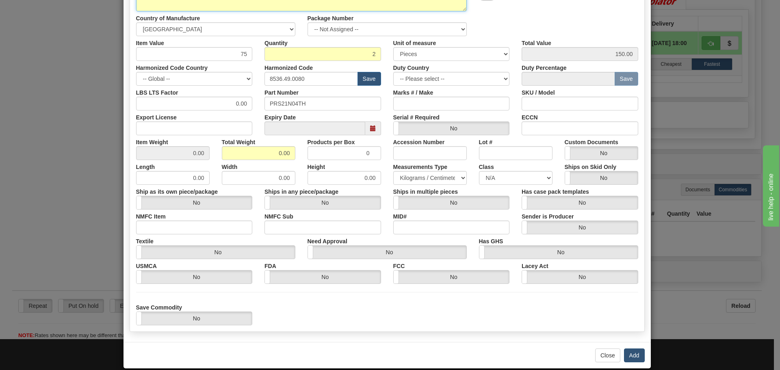
type textarea "PRIMA ATTRACTED ARMATURE AUXILIARY RELAY"
click at [625, 353] on button "Add" at bounding box center [634, 355] width 21 height 14
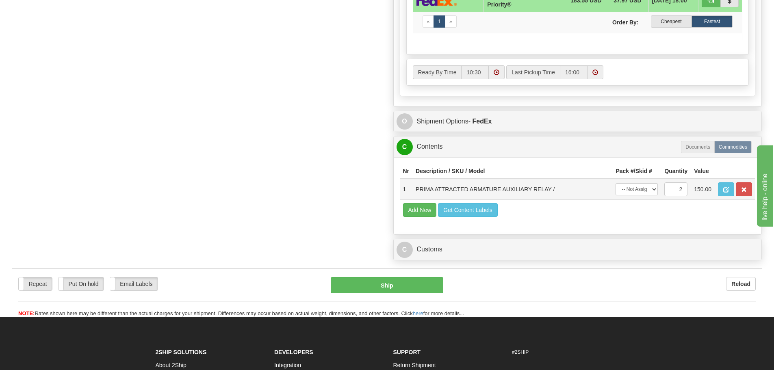
scroll to position [609, 0]
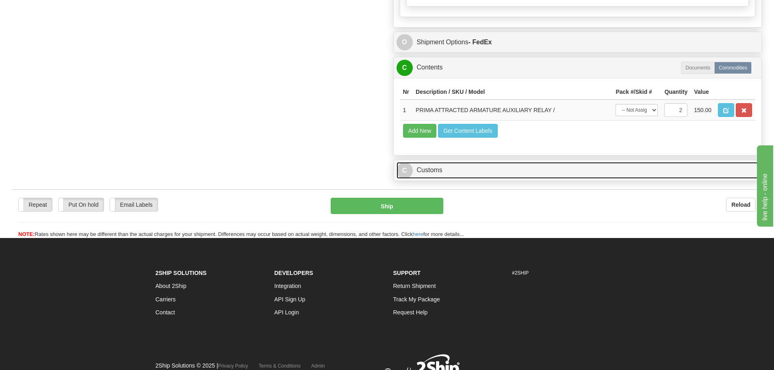
click at [444, 176] on link "C Customs" at bounding box center [577, 170] width 362 height 17
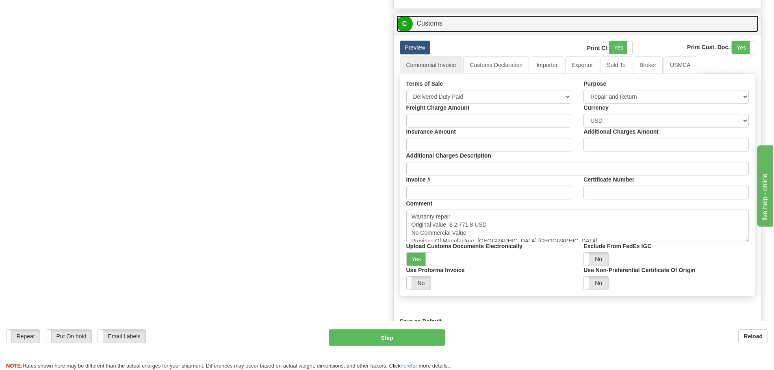
scroll to position [772, 0]
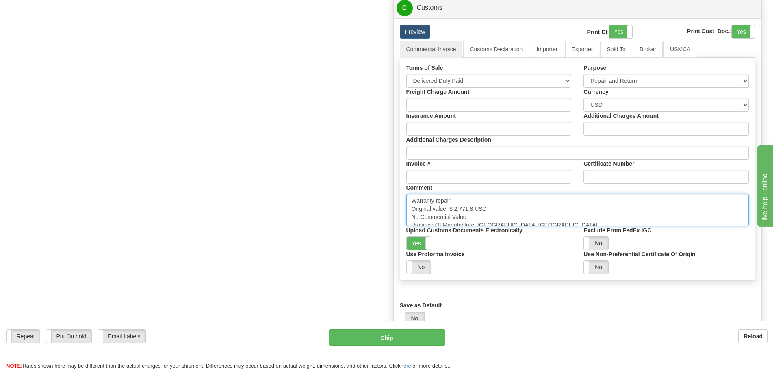
click at [491, 216] on textarea "Warranty repair Original value $ 2,771.8 USD No Commercial Value Province Of Ma…" at bounding box center [577, 210] width 343 height 32
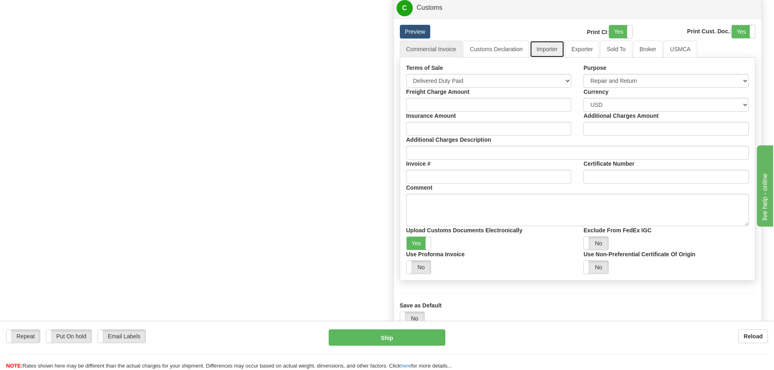
click at [537, 50] on link "Importer" at bounding box center [547, 49] width 34 height 17
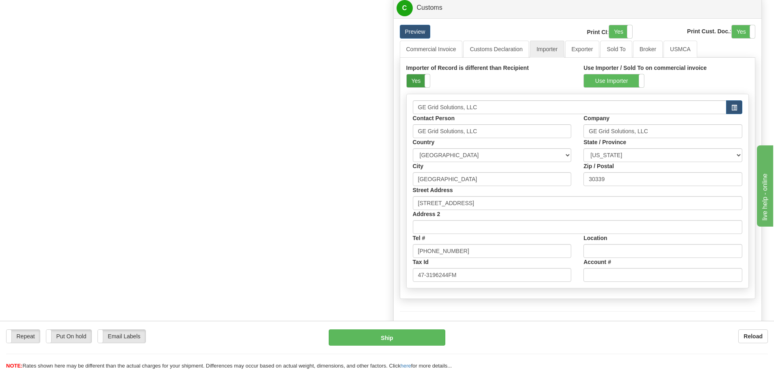
click at [420, 79] on label "Yes" at bounding box center [418, 80] width 23 height 13
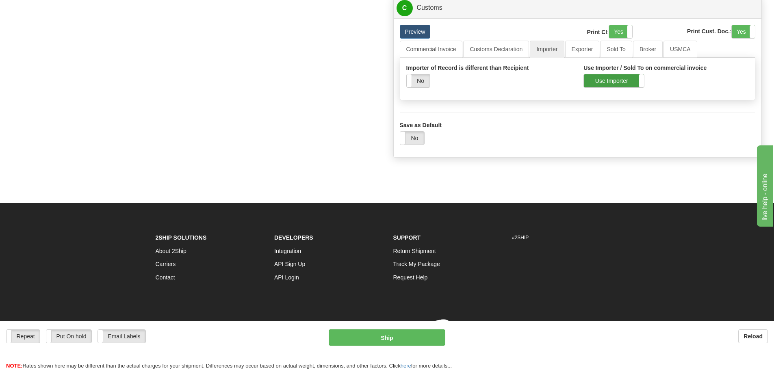
click at [591, 75] on label "Use Importer" at bounding box center [614, 80] width 60 height 13
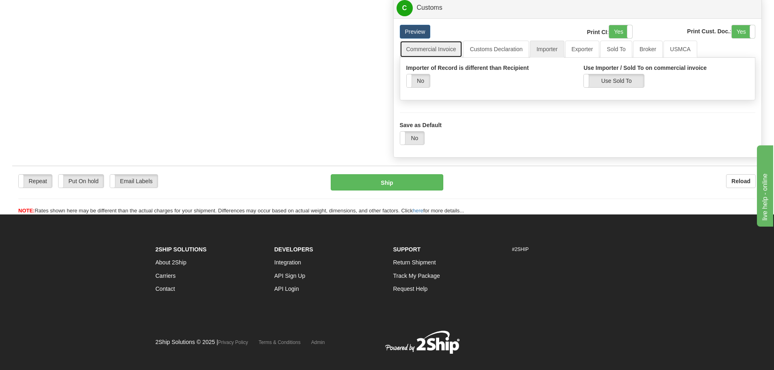
click at [443, 54] on link "Commercial Invoice" at bounding box center [431, 49] width 63 height 17
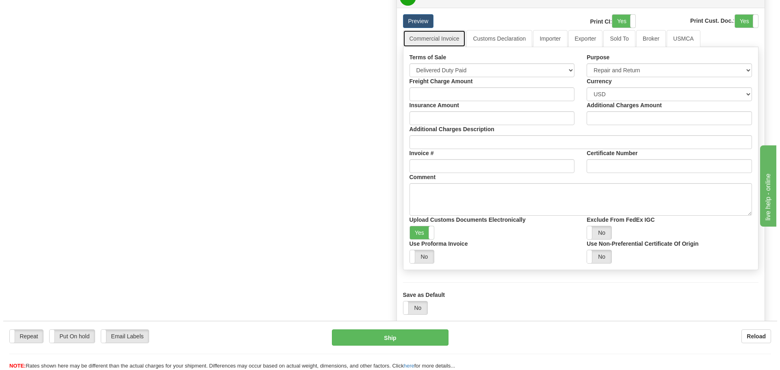
scroll to position [731, 0]
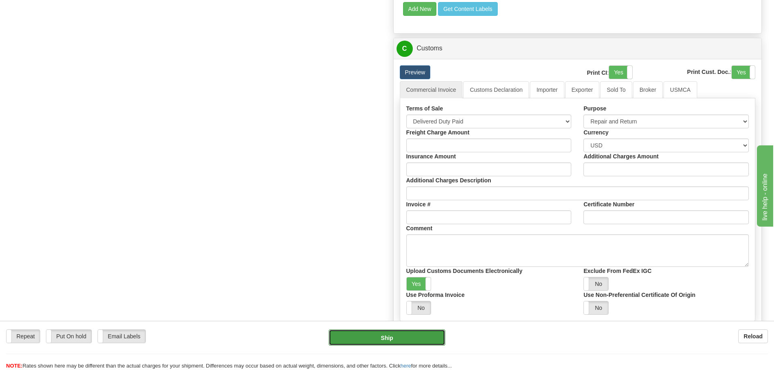
click at [361, 333] on button "Ship" at bounding box center [387, 337] width 117 height 16
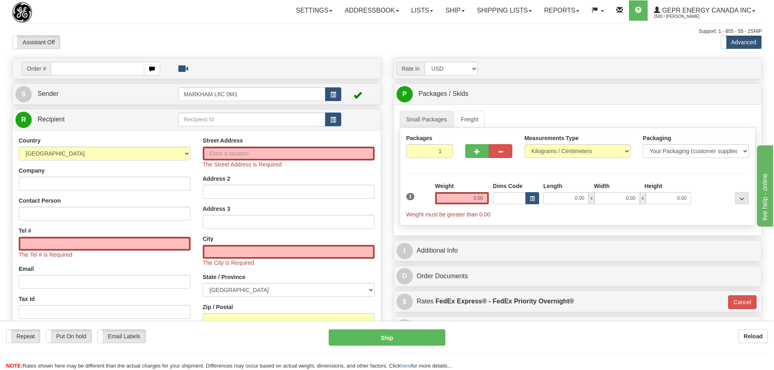
click at [133, 17] on div at bounding box center [74, 11] width 125 height 23
click at [329, 123] on button "button" at bounding box center [333, 120] width 16 height 14
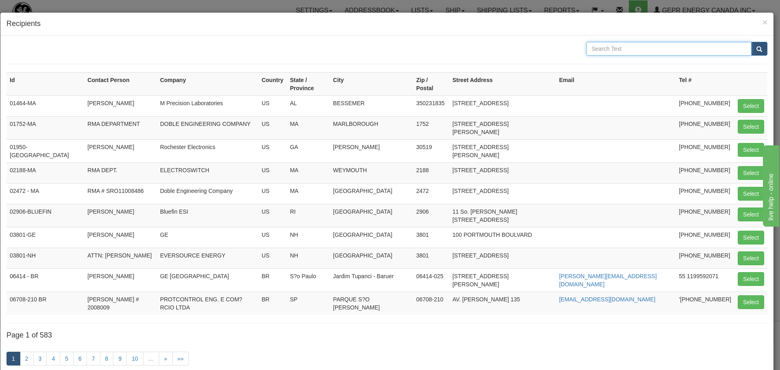
drag, startPoint x: 608, startPoint y: 58, endPoint x: 619, endPoint y: 47, distance: 16.1
click at [619, 47] on input "text" at bounding box center [668, 49] width 165 height 14
type input "Anasco"
click at [745, 53] on div "Anasco" at bounding box center [676, 49] width 181 height 14
click at [751, 51] on button "submit" at bounding box center [759, 49] width 16 height 14
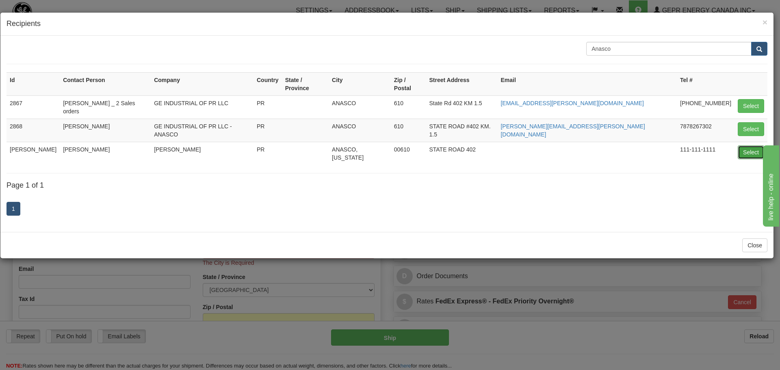
click at [742, 145] on button "Select" at bounding box center [751, 152] width 26 height 14
type input "GE ANASCO"
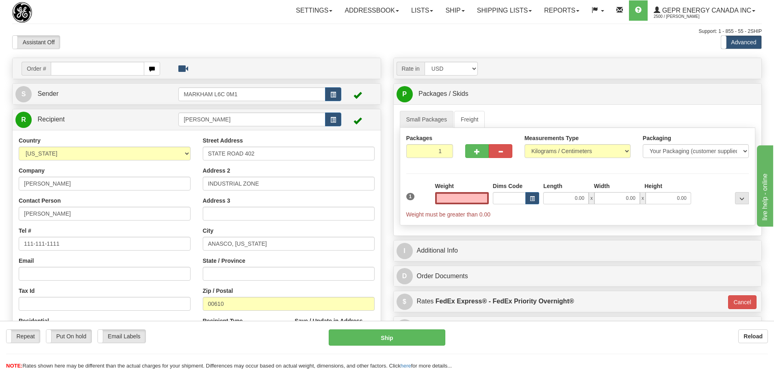
type input "0.00"
click at [361, 42] on div "Assistant On Assistant Off Do a return Do a return Previous Next Standard Advan…" at bounding box center [387, 42] width 762 height 14
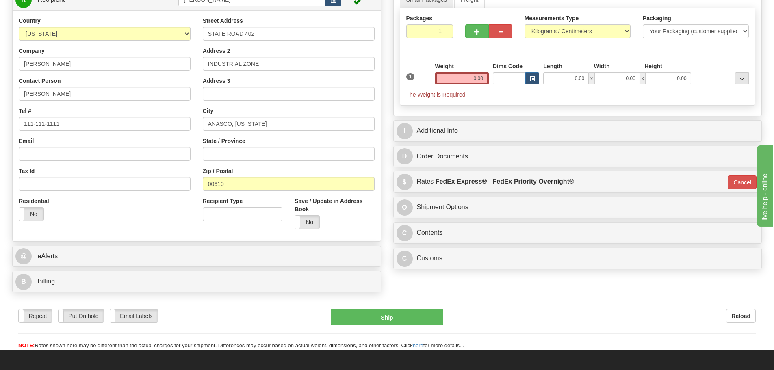
scroll to position [122, 0]
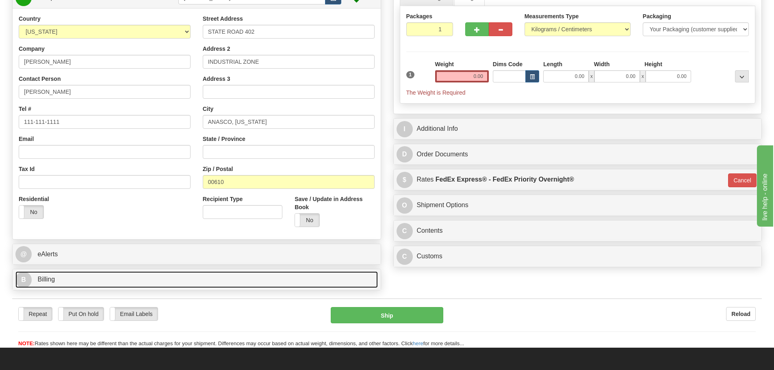
click at [95, 280] on link "B Billing" at bounding box center [196, 279] width 362 height 17
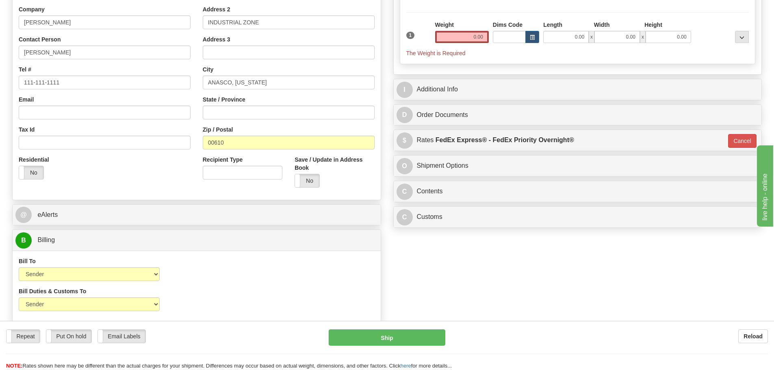
scroll to position [162, 0]
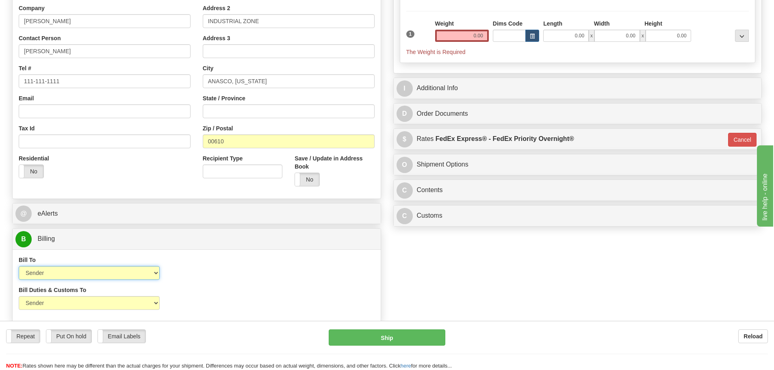
click at [135, 273] on select "Sender Recipient Third Party Collect" at bounding box center [89, 273] width 141 height 14
select select "2"
click at [19, 266] on select "Sender Recipient Third Party Collect" at bounding box center [89, 273] width 141 height 14
click at [196, 276] on input "Account" at bounding box center [242, 273] width 141 height 14
paste input "194811268"
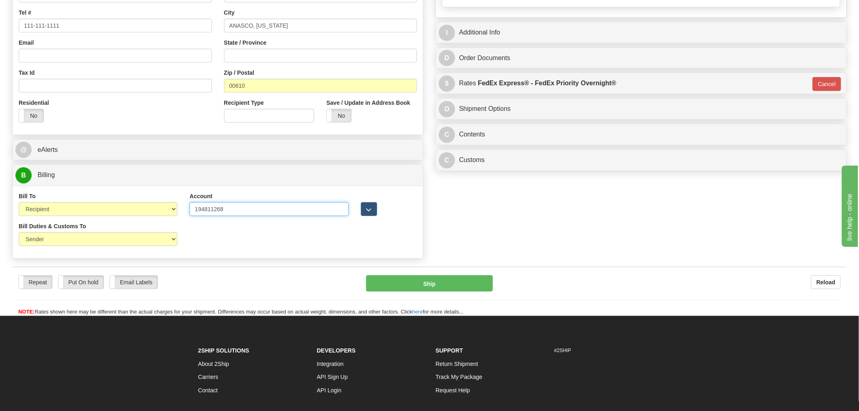
scroll to position [271, 0]
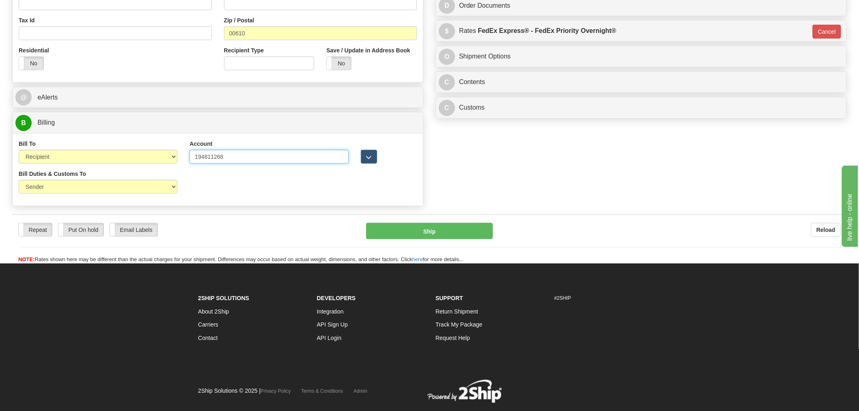
type input "194811268"
click at [69, 183] on select "Sender Recipient Third Party" at bounding box center [98, 187] width 159 height 14
select select "2"
click at [19, 181] on select "Sender Recipient Third Party" at bounding box center [98, 187] width 159 height 14
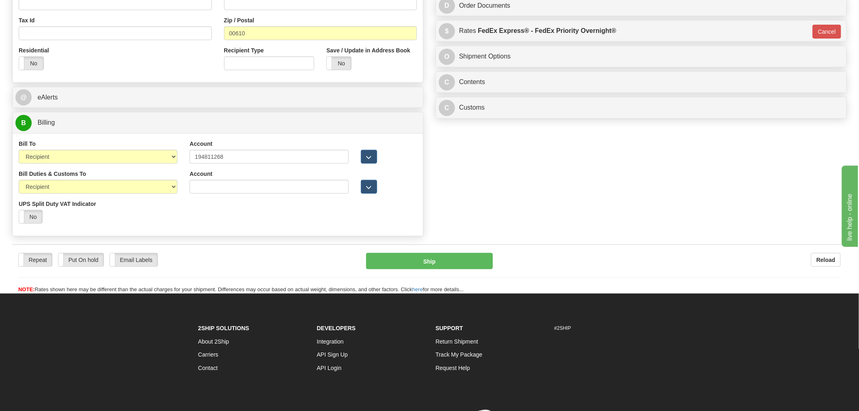
click at [225, 200] on div "Account 3rd Party Account List Duties & Customs Please select" at bounding box center [269, 185] width 171 height 30
click at [230, 193] on input "Account" at bounding box center [269, 187] width 159 height 14
paste input "194811268"
type input "194811268"
click at [215, 208] on div "Bill Duties & Customs To Sender Recipient Third Party UPS Split Duty VAT Indica…" at bounding box center [218, 200] width 411 height 60
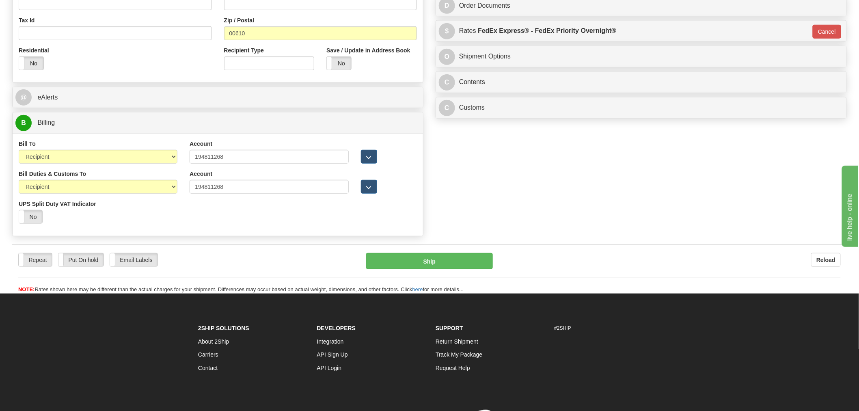
click at [523, 175] on div "Order # S Sender" at bounding box center [429, 13] width 847 height 453
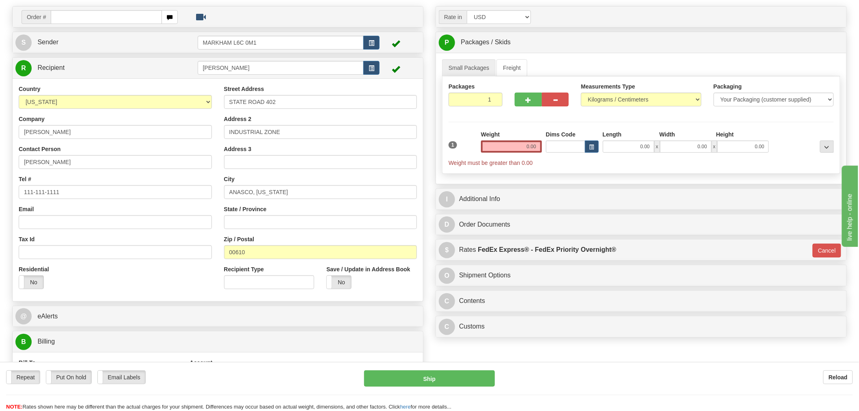
scroll to position [45, 0]
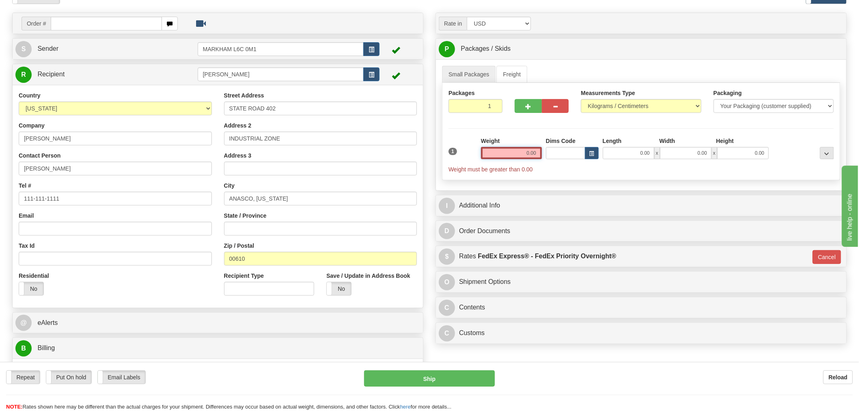
click at [527, 156] on input "0.00" at bounding box center [511, 153] width 61 height 12
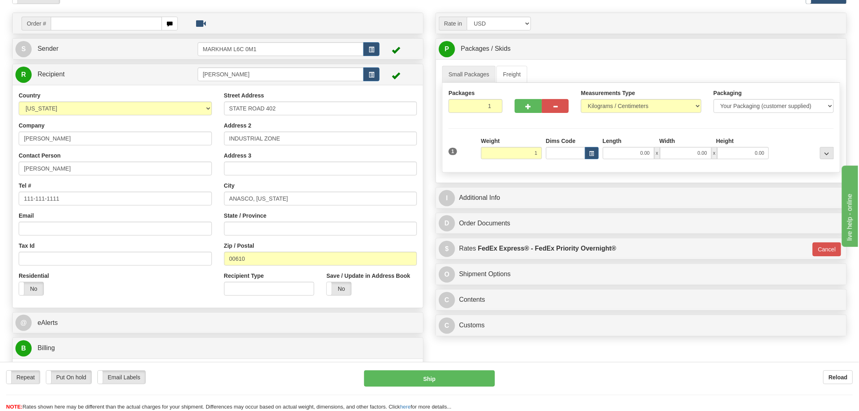
type input "1.00"
type input "01"
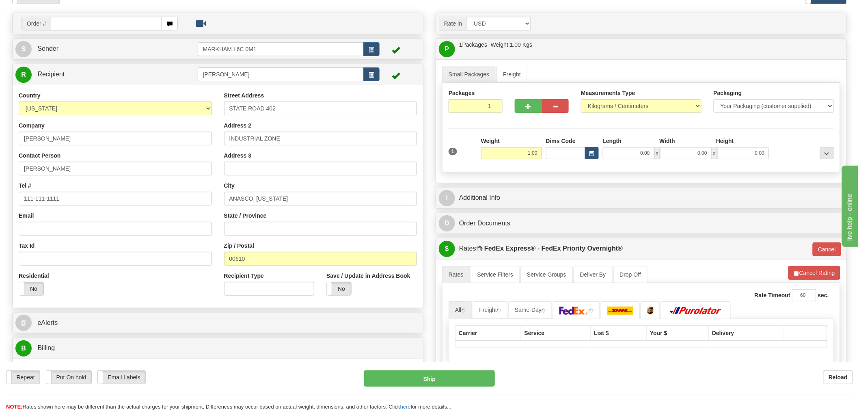
drag, startPoint x: 525, startPoint y: 132, endPoint x: 523, endPoint y: 140, distance: 8.0
click at [525, 132] on div "Packages 1 1 Measurements Type" at bounding box center [641, 128] width 398 height 90
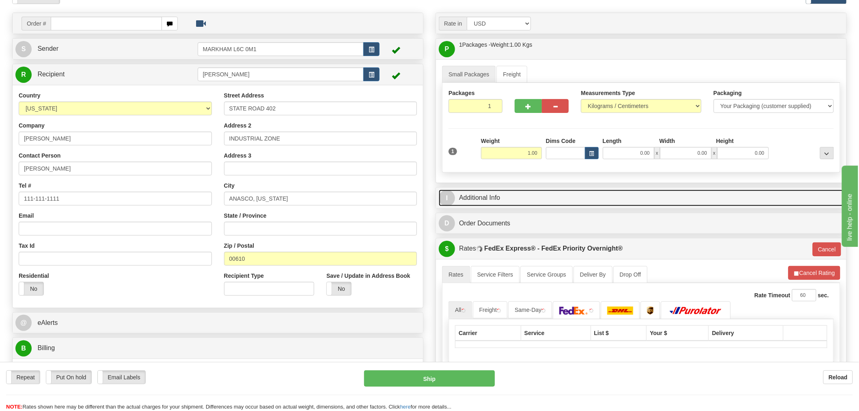
click at [512, 200] on link "I Additional Info" at bounding box center [641, 198] width 405 height 17
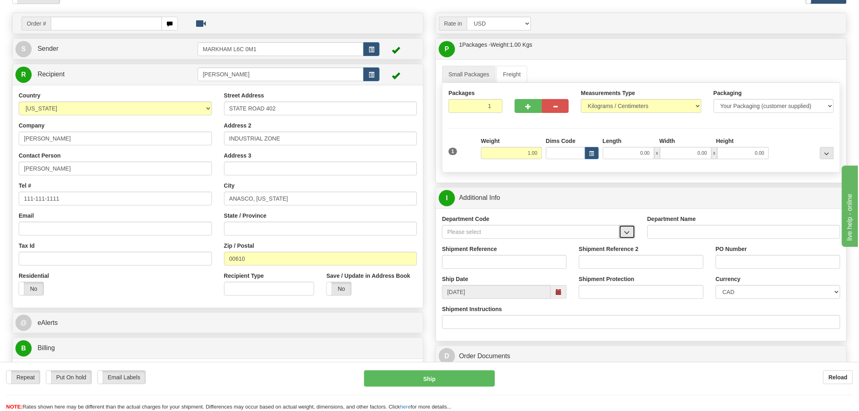
click at [622, 230] on button "button" at bounding box center [627, 232] width 16 height 14
click at [591, 242] on div "SER" at bounding box center [529, 244] width 169 height 9
type input "SER"
type input "SERVICE DEPARTMENT"
click at [547, 261] on input "Shipment Reference" at bounding box center [504, 262] width 125 height 14
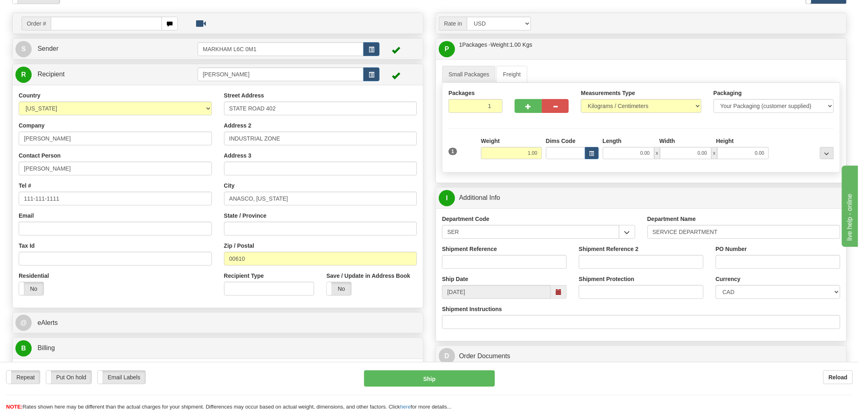
click at [516, 254] on div "Shipment Reference" at bounding box center [504, 257] width 125 height 24
click at [516, 258] on input "Shipment Reference" at bounding box center [504, 262] width 125 height 14
paste input "LSN-44275"
type input "LSN-44275"
click at [533, 249] on div "Shipment Reference LSN-44275" at bounding box center [504, 257] width 125 height 24
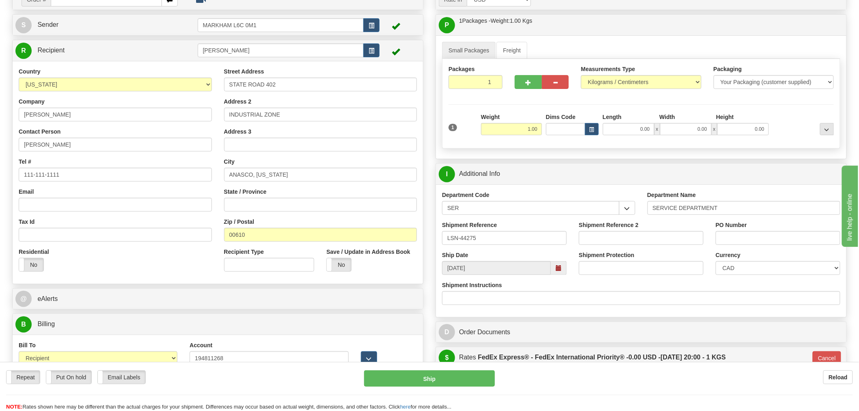
scroll to position [90, 0]
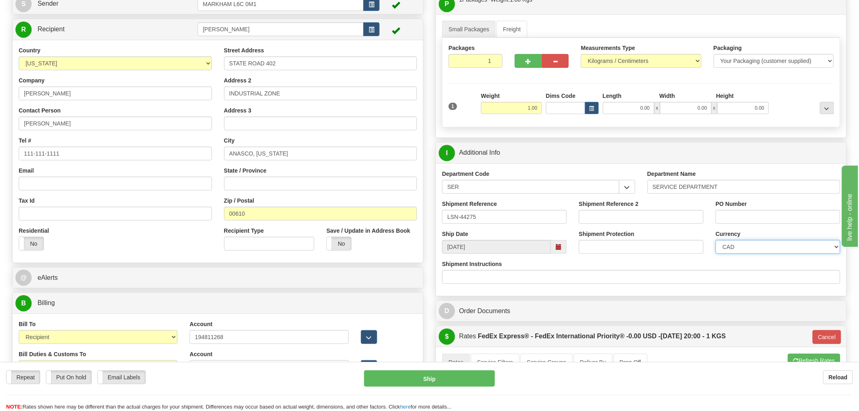
click at [724, 246] on select "CAD USD EUR ZAR [PERSON_NAME] ARN AUD AUS AWG BBD BFR BGN BHD BMD BND BRC BRL C…" at bounding box center [778, 247] width 125 height 14
select select "1"
click at [716, 241] on select "CAD USD EUR ZAR [PERSON_NAME] ARN AUD AUS AWG BBD BFR BGN BHD BMD BND BRC BRL C…" at bounding box center [778, 247] width 125 height 14
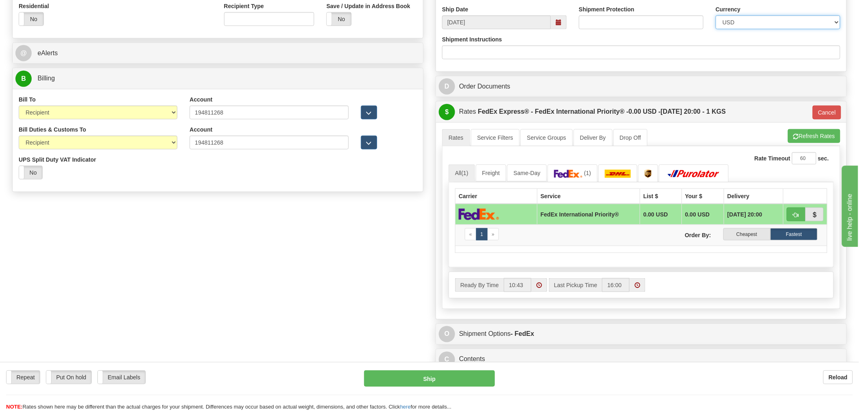
scroll to position [316, 0]
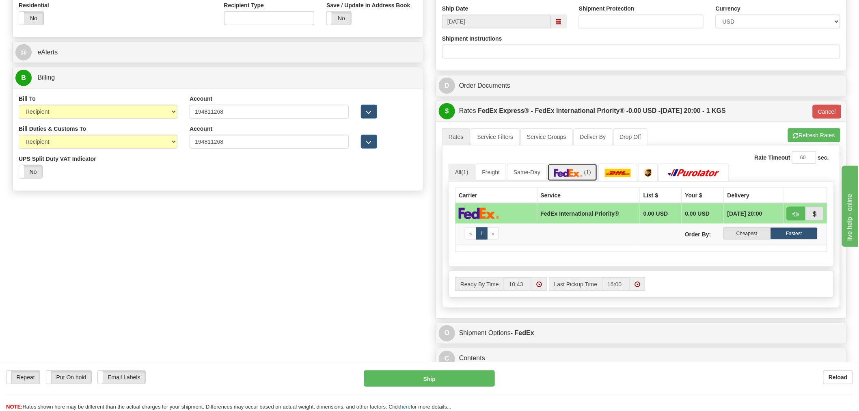
click at [569, 180] on link "(1)" at bounding box center [573, 172] width 50 height 17
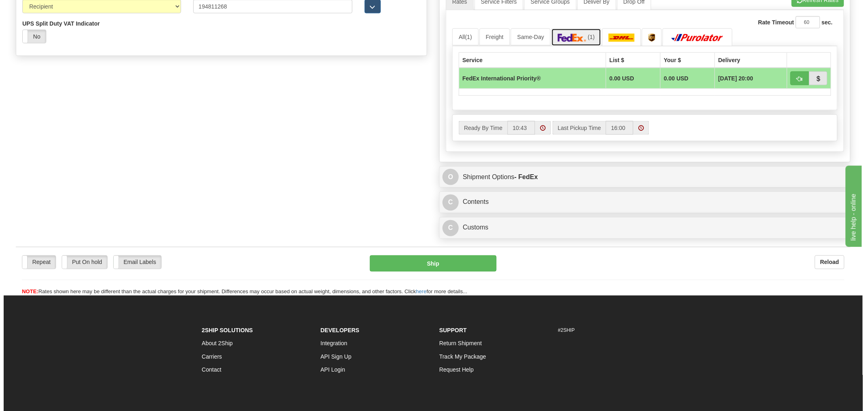
scroll to position [451, 0]
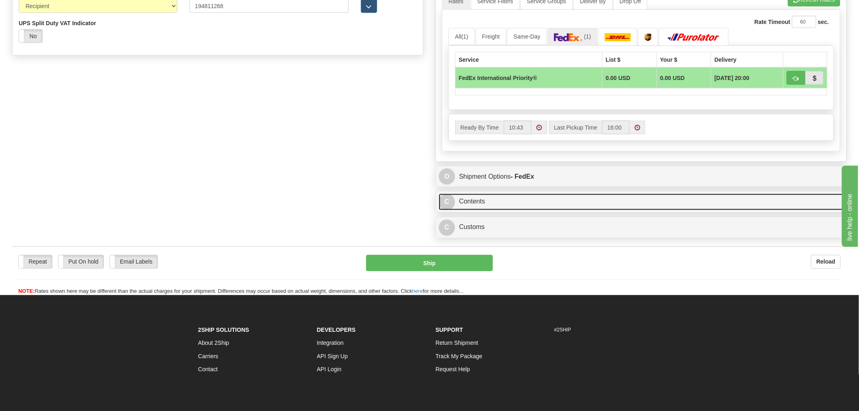
click at [526, 196] on link "C Contents" at bounding box center [641, 202] width 405 height 17
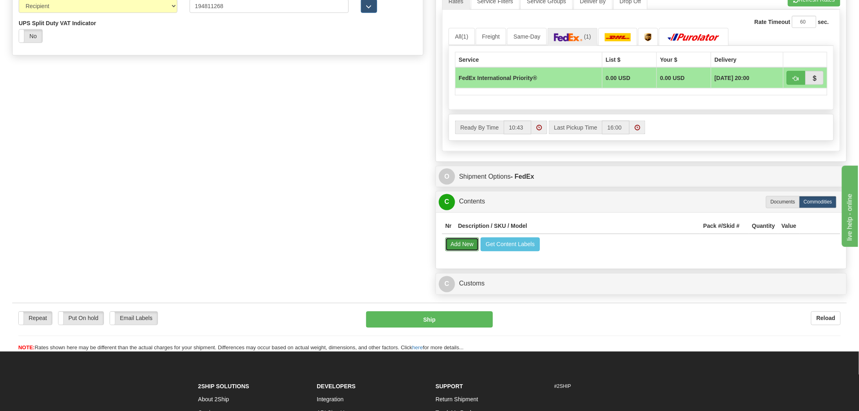
click at [467, 242] on button "Add New" at bounding box center [463, 245] width 34 height 14
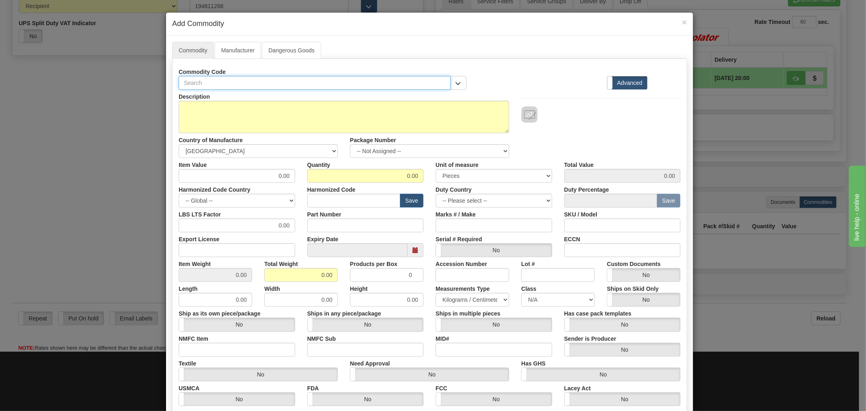
click at [360, 78] on input "text" at bounding box center [315, 83] width 272 height 14
paste input "12HGA11S52"
type input "12HGA11S52"
click at [361, 221] on input "Part Number" at bounding box center [365, 226] width 117 height 14
paste input "12HGA11S52"
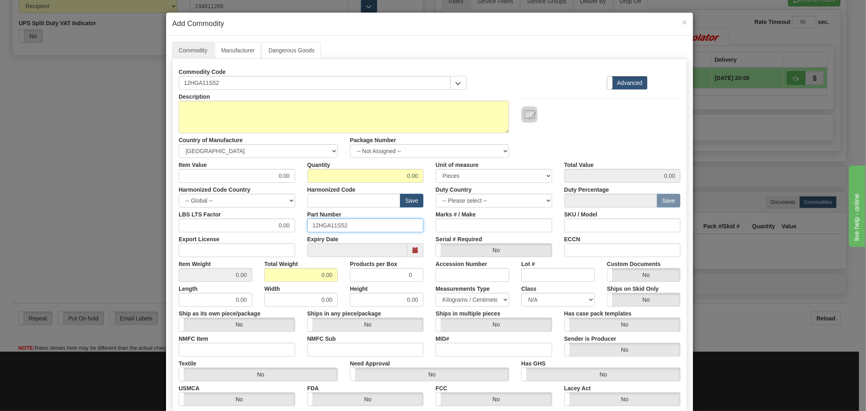
type input "12HGA11S52"
click at [284, 122] on textarea "Description" at bounding box center [344, 117] width 331 height 32
paste textarea "AUX RELAY"
type textarea "AUX RELAY"
drag, startPoint x: 267, startPoint y: 176, endPoint x: 306, endPoint y: 176, distance: 38.6
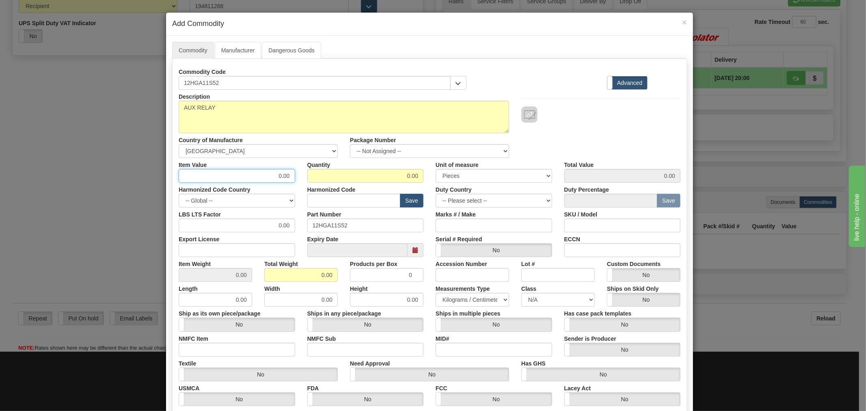
click at [306, 176] on div "Item Value 0.00 Quantity 0.00 Unit of measure 3 Thousand Square Inches Adjustme…" at bounding box center [430, 170] width 514 height 25
type input "75"
type input "1"
type input "75.00"
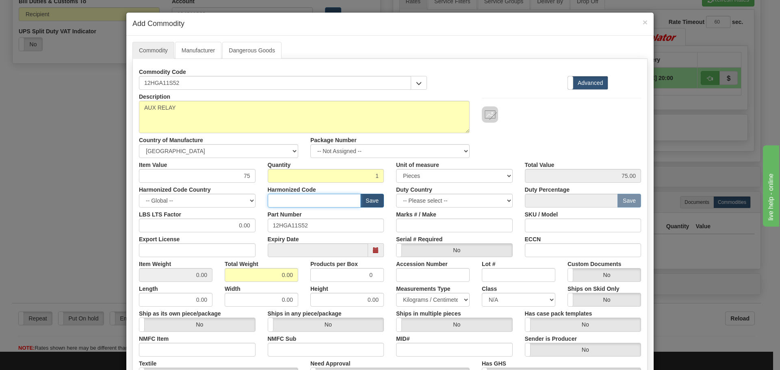
click at [300, 204] on input "text" at bounding box center [314, 201] width 93 height 14
type input "8537.10.9070"
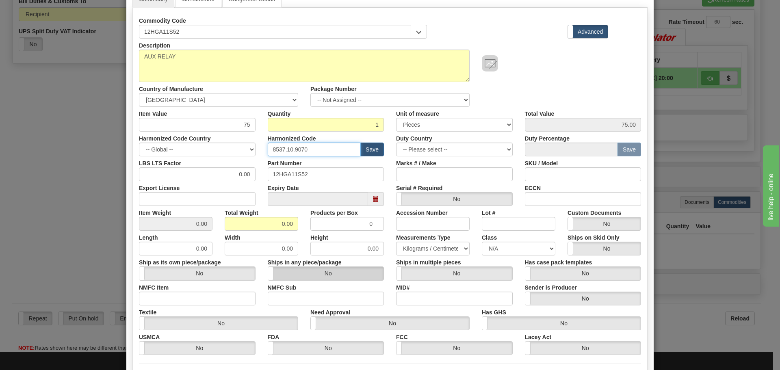
scroll to position [133, 0]
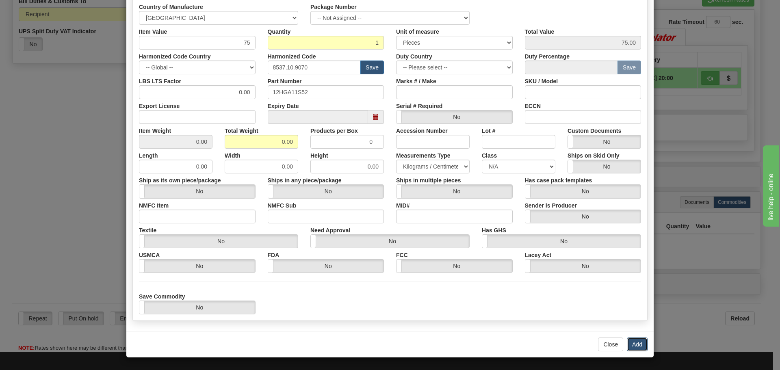
click at [633, 342] on button "Add" at bounding box center [637, 345] width 21 height 14
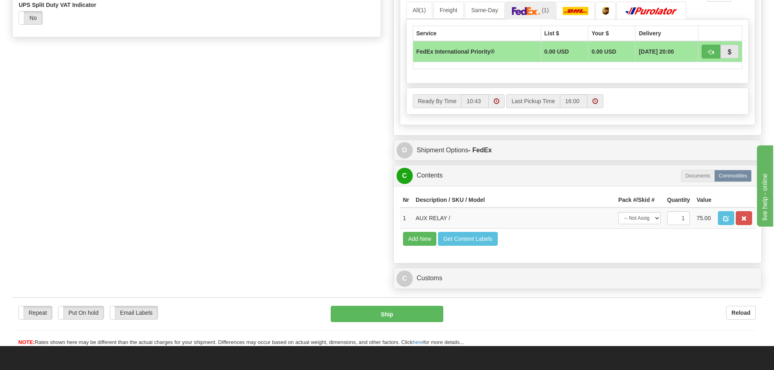
scroll to position [532, 0]
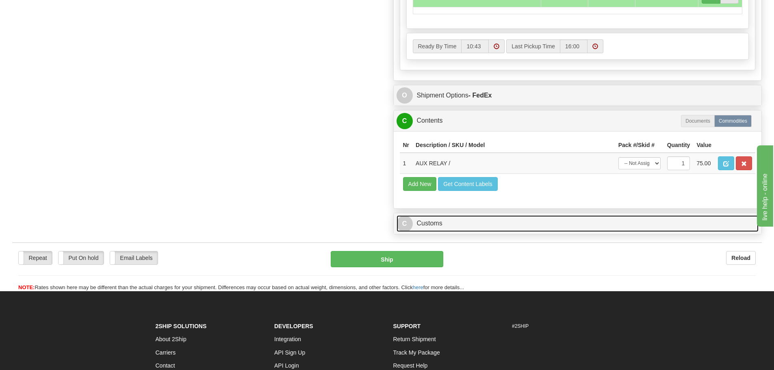
click at [469, 225] on link "C Customs" at bounding box center [577, 223] width 362 height 17
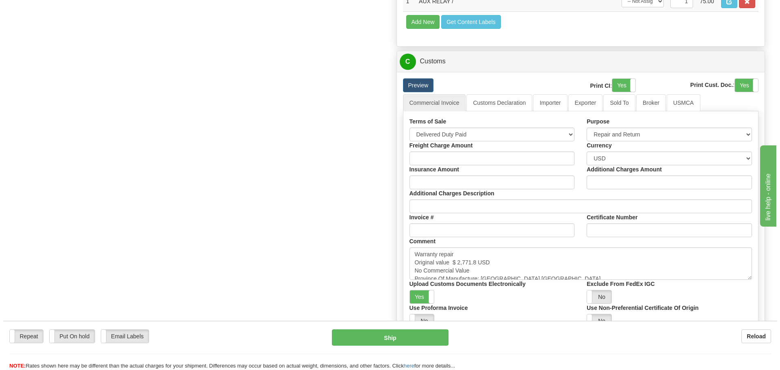
scroll to position [695, 0]
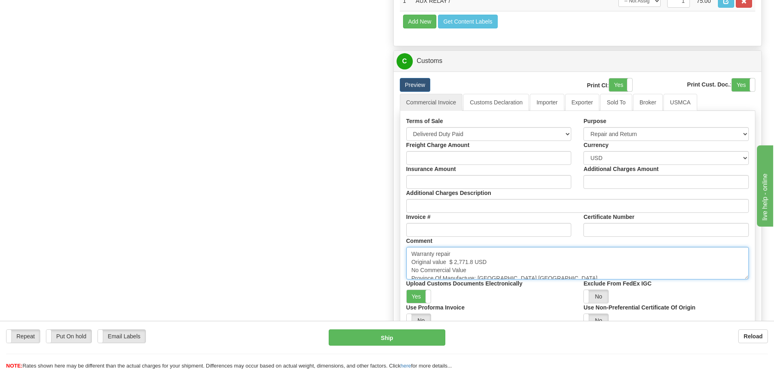
click at [511, 263] on textarea "Warranty repair Original value $ 2,771.8 USD No Commercial Value Province Of Ma…" at bounding box center [577, 263] width 343 height 32
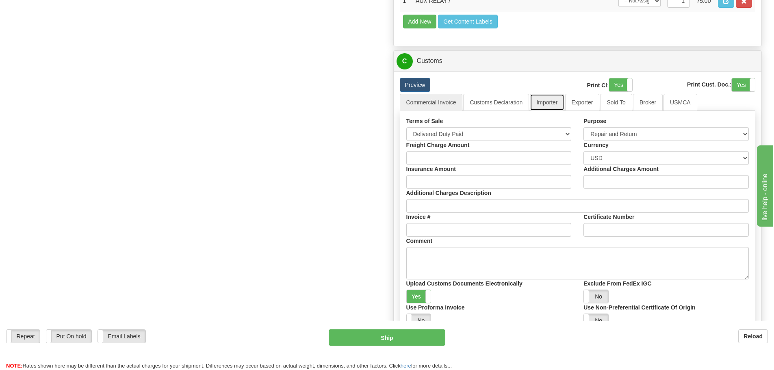
click at [547, 103] on link "Importer" at bounding box center [547, 102] width 34 height 17
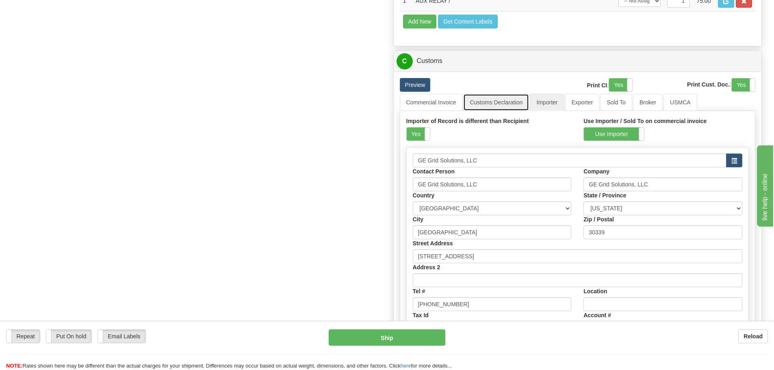
click at [479, 104] on link "Customs Declaration" at bounding box center [496, 102] width 66 height 17
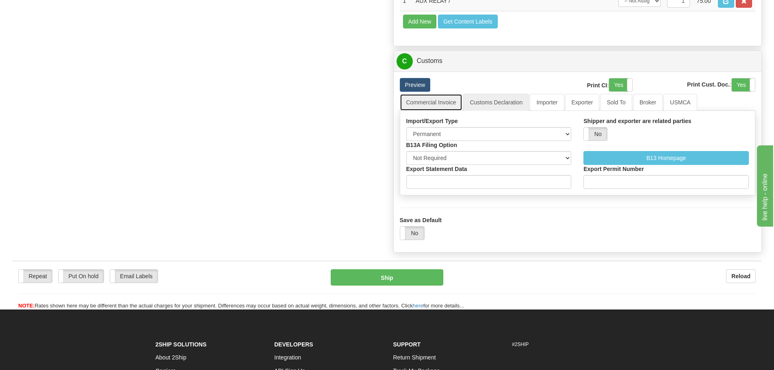
click at [448, 107] on link "Commercial Invoice" at bounding box center [431, 102] width 63 height 17
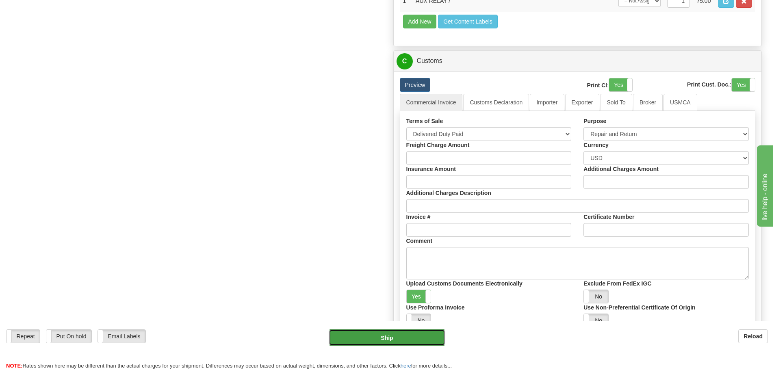
click at [408, 337] on button "Ship" at bounding box center [387, 337] width 117 height 16
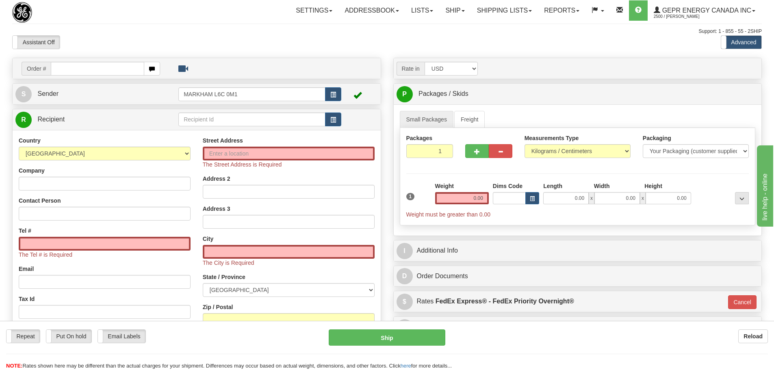
click at [219, 43] on div "Assistant On Assistant Off Do a return Do a return" at bounding box center [164, 42] width 317 height 14
click at [295, 115] on input "text" at bounding box center [251, 120] width 147 height 14
click at [310, 119] on input "text" at bounding box center [251, 120] width 147 height 14
click at [340, 115] on button "button" at bounding box center [333, 120] width 16 height 14
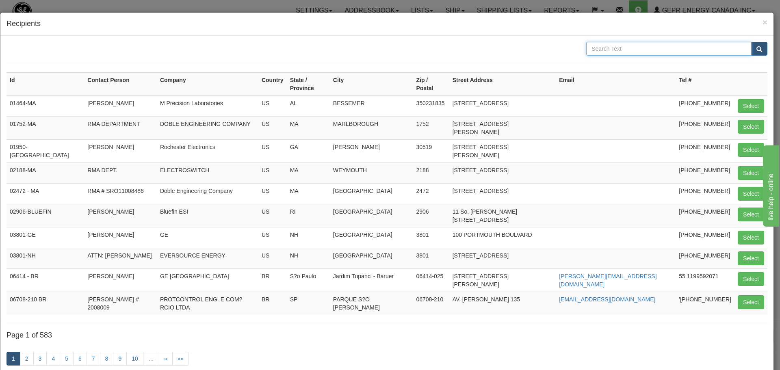
click at [610, 43] on input "text" at bounding box center [668, 49] width 165 height 14
type input "uk grid"
click at [751, 54] on button "submit" at bounding box center [759, 49] width 16 height 14
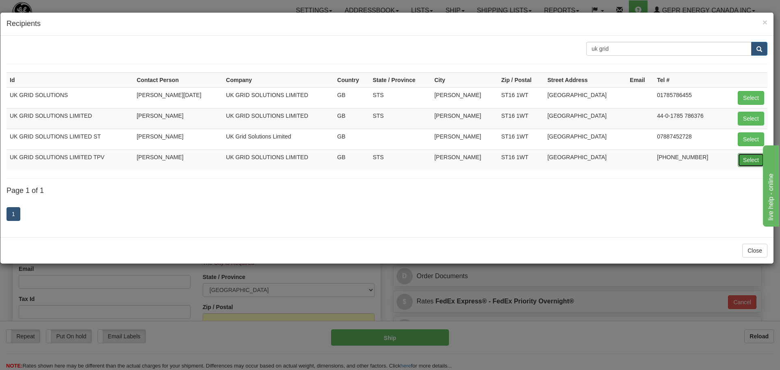
click at [753, 157] on button "Select" at bounding box center [751, 160] width 26 height 14
type input "UK GRID SOLUTIONS LIMITED TPV"
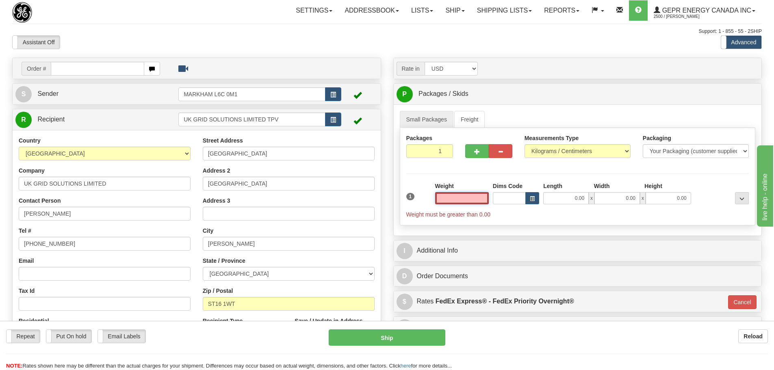
click at [480, 197] on input "text" at bounding box center [462, 198] width 54 height 12
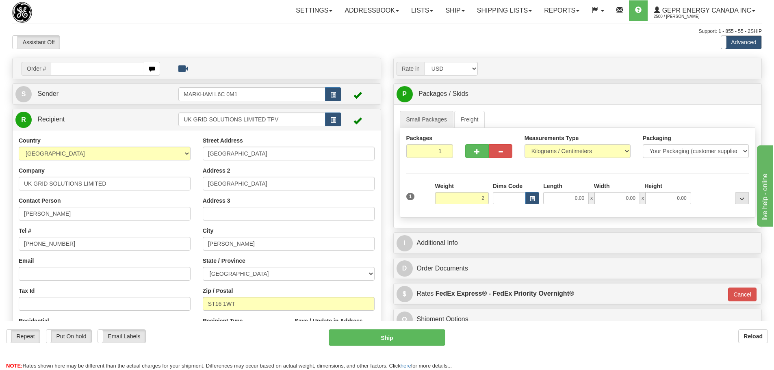
type input "2.00"
type input "01"
click at [478, 183] on div "Weight 2.00" at bounding box center [462, 193] width 54 height 22
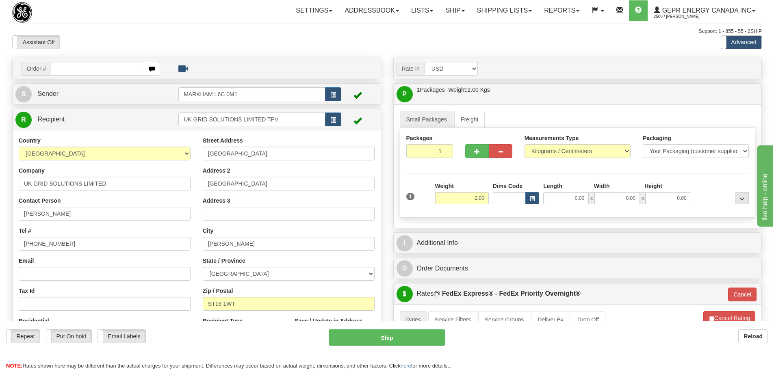
scroll to position [41, 0]
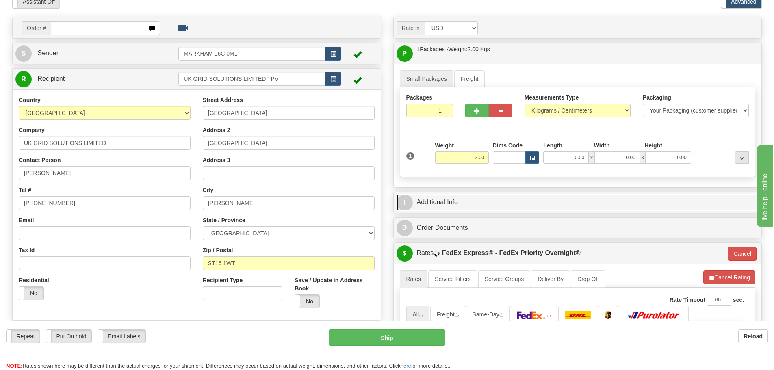
click at [475, 208] on link "I Additional Info" at bounding box center [577, 202] width 362 height 17
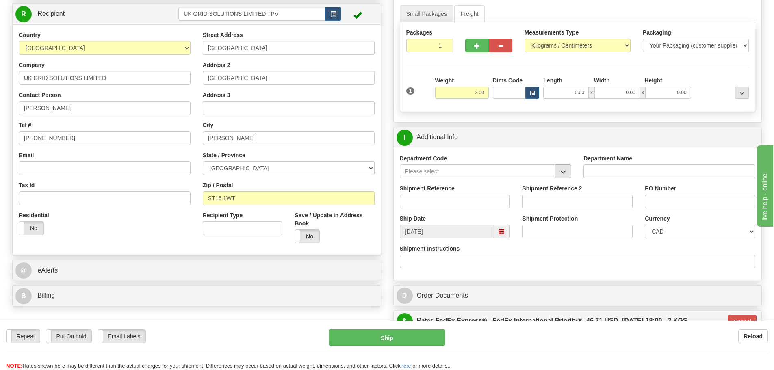
scroll to position [122, 0]
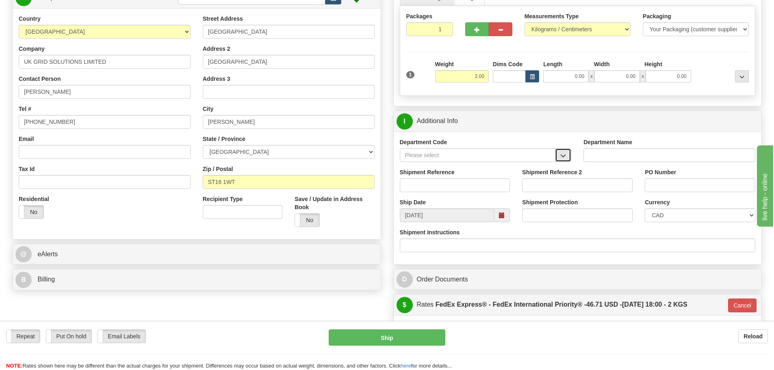
click at [568, 152] on button "button" at bounding box center [563, 155] width 16 height 14
click at [513, 168] on div "SER" at bounding box center [476, 167] width 148 height 9
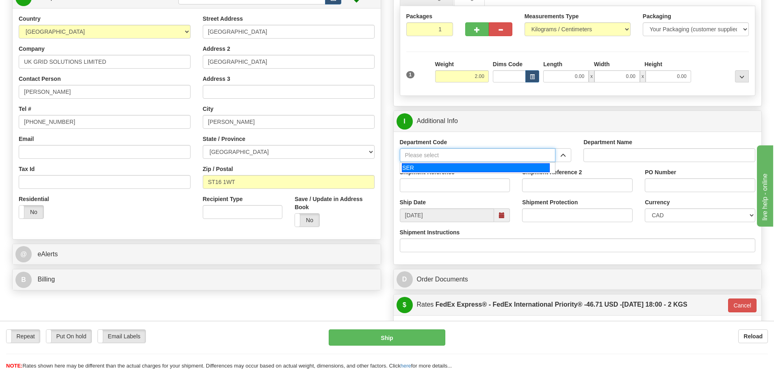
type input "SER"
type input "SERVICE DEPARTMENT"
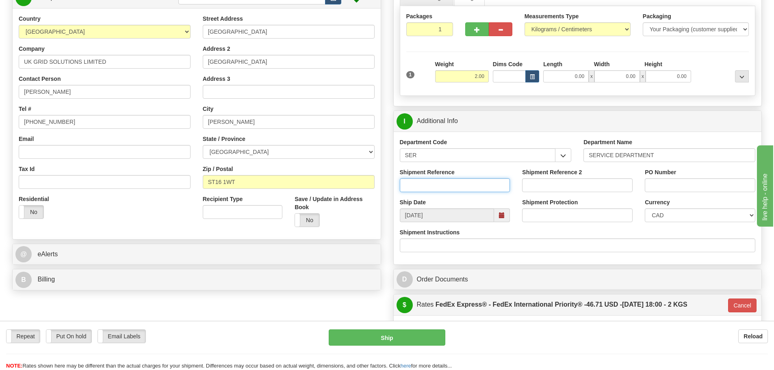
click at [480, 180] on input "Shipment Reference" at bounding box center [455, 185] width 110 height 14
paste input "LSN-44801"
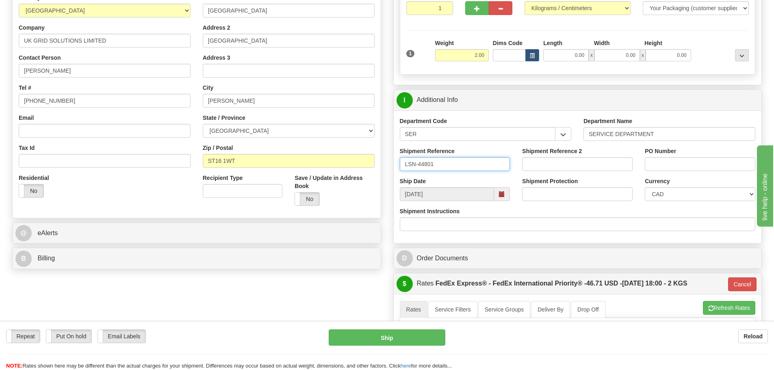
scroll to position [162, 0]
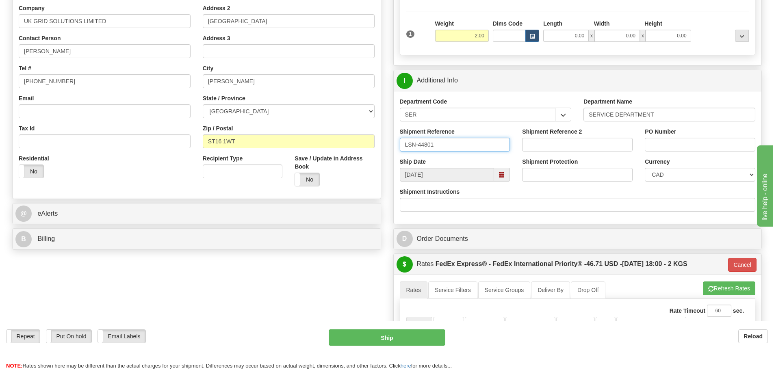
type input "LSN-44801"
click at [663, 175] on select "CAD USD EUR ZAR [PERSON_NAME] ARN AUD AUS AWG BBD BFR BGN BHD BMD BND BRC BRL C…" at bounding box center [700, 175] width 110 height 14
select select "1"
click at [645, 168] on select "CAD USD EUR ZAR [PERSON_NAME] ARN AUD AUS AWG BBD BFR BGN BHD BMD BND BRC BRL C…" at bounding box center [700, 175] width 110 height 14
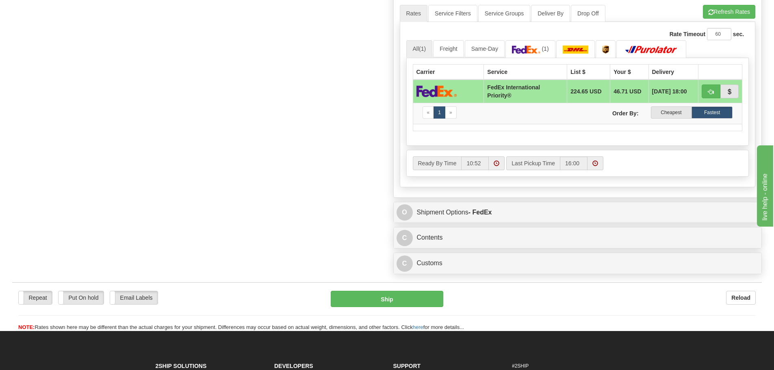
scroll to position [447, 0]
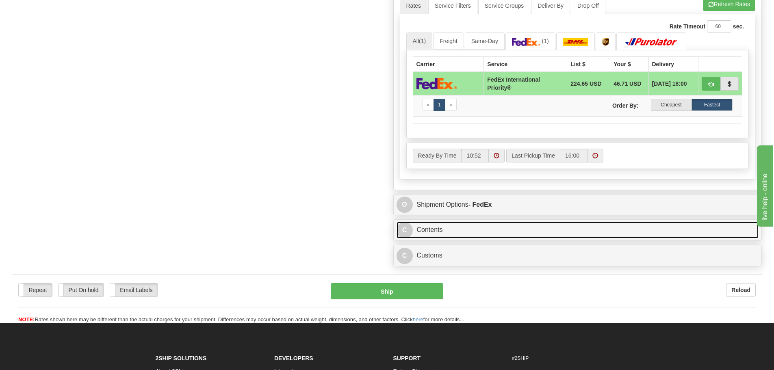
click at [450, 234] on link "C Contents" at bounding box center [577, 230] width 362 height 17
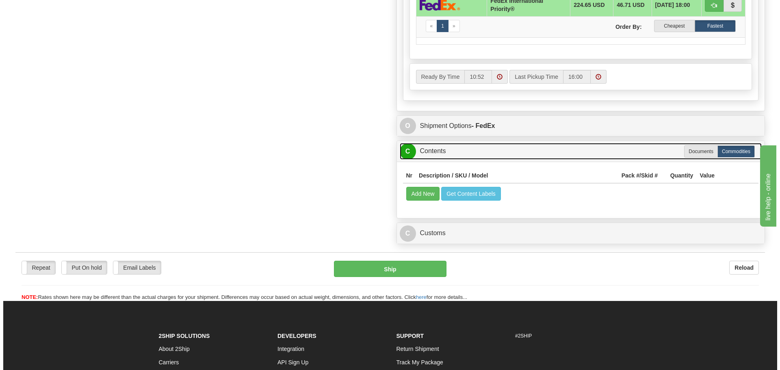
scroll to position [528, 0]
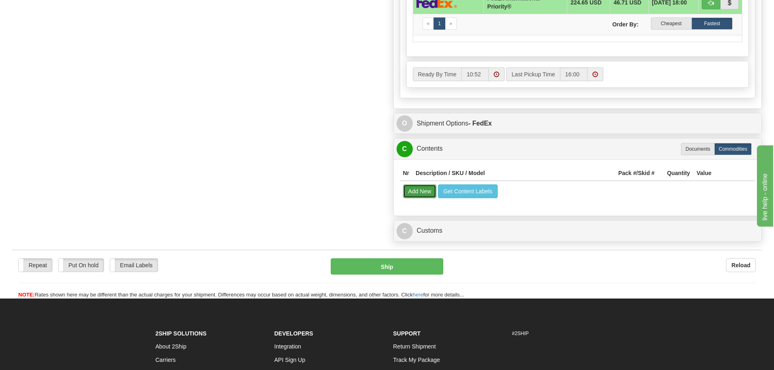
click at [431, 197] on button "Add New" at bounding box center [420, 191] width 34 height 14
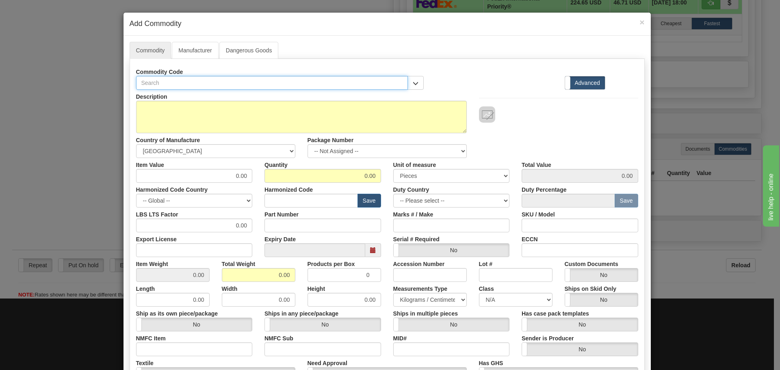
click at [152, 79] on input "text" at bounding box center [272, 83] width 272 height 14
paste input "I5MTX2H5NCLLLWRX"
type input "I5MTX2H5NCLLLWRX"
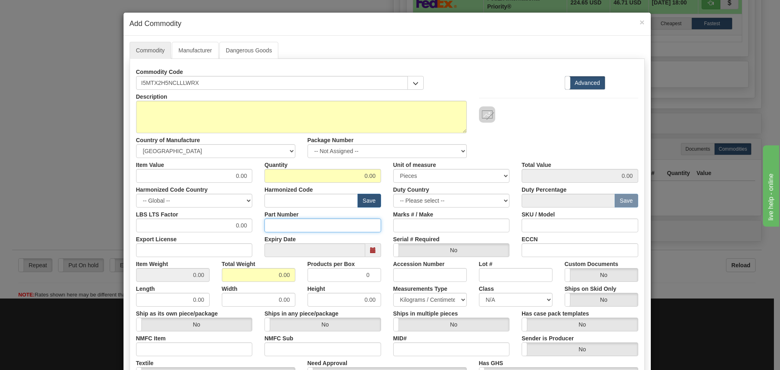
click at [285, 226] on input "Part Number" at bounding box center [322, 226] width 117 height 14
paste input "I5MTX2H5NCLLLWRX"
type input "I5MTX2H5NCLLLWRX"
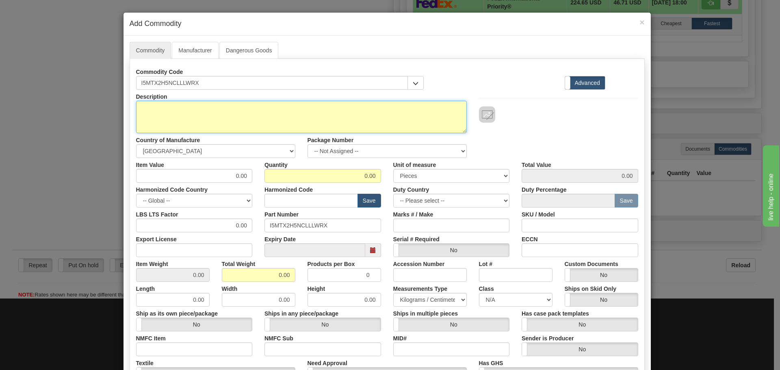
click at [173, 115] on textarea "Description" at bounding box center [301, 117] width 331 height 32
paste textarea "iSTAT i500 - i5MT Three Phase High Multifunction High Performance Transducer"
type textarea "iSTAT i500 - i5MT Three Phase High Multifunction High Performance Transducer"
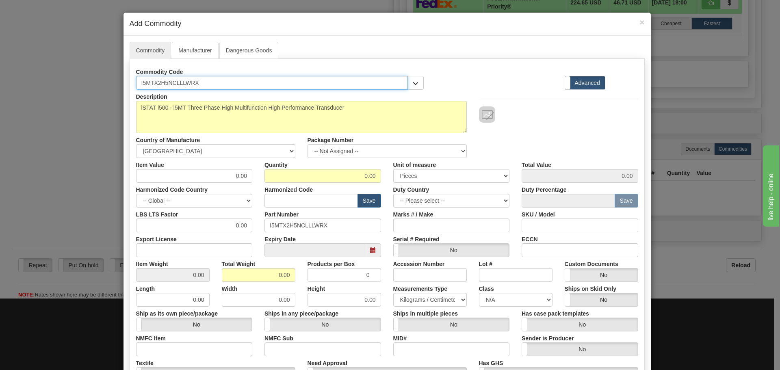
drag, startPoint x: 207, startPoint y: 84, endPoint x: 135, endPoint y: 80, distance: 72.0
click at [136, 80] on input "I5MTX2H5NCLLLWRX" at bounding box center [272, 83] width 272 height 14
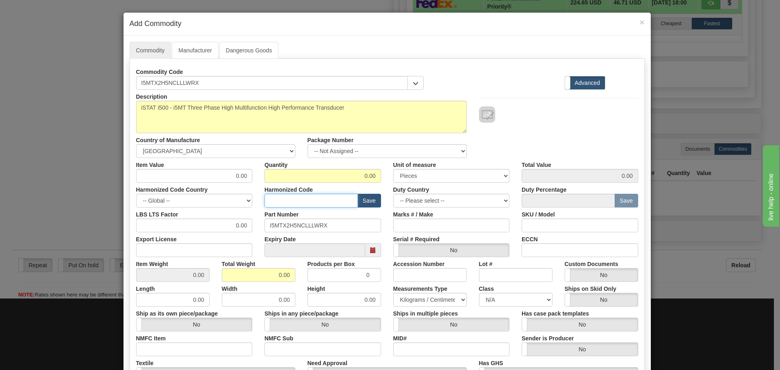
click at [267, 202] on input "text" at bounding box center [310, 201] width 93 height 14
type input "8536.49.0080"
drag, startPoint x: 210, startPoint y: 169, endPoint x: 249, endPoint y: 183, distance: 41.4
click at [249, 183] on div "Description iSTAT i500 - i5MT Three Phase High Multifunction High Performance T…" at bounding box center [387, 268] width 502 height 357
click at [192, 175] on input "0.00" at bounding box center [194, 176] width 117 height 14
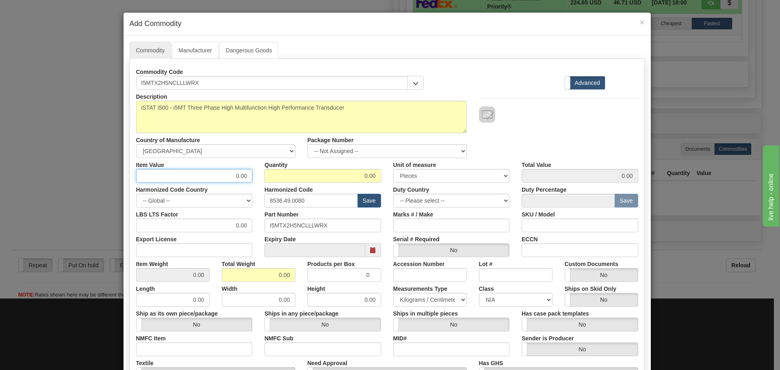
drag, startPoint x: 192, startPoint y: 175, endPoint x: 258, endPoint y: 186, distance: 67.4
click at [258, 186] on div "Description iSTAT i500 - i5MT Three Phase High Multifunction High Performance T…" at bounding box center [387, 268] width 502 height 357
type input "471.12"
type input "2"
type input "942.24"
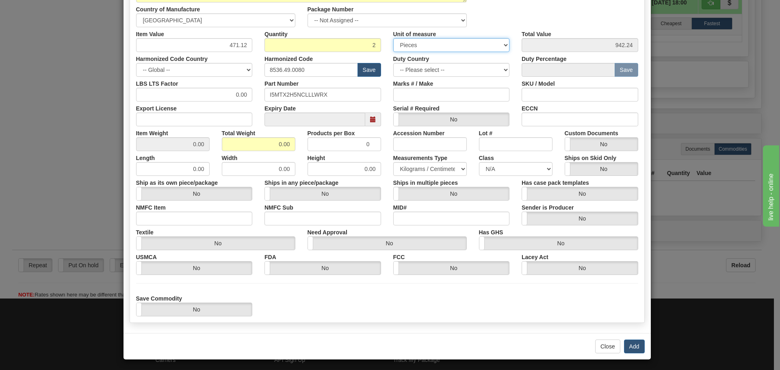
scroll to position [133, 0]
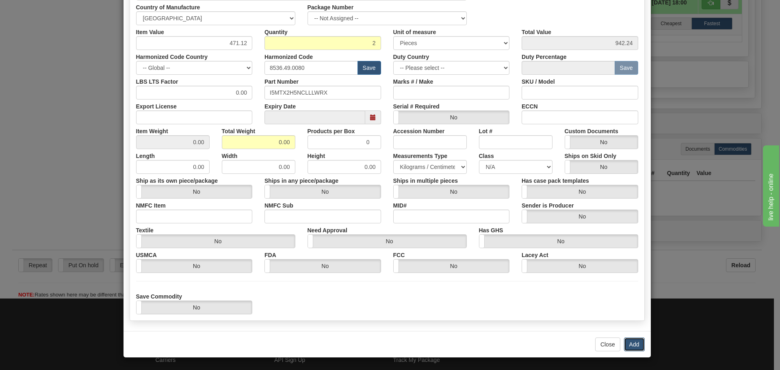
click at [630, 338] on button "Add" at bounding box center [634, 345] width 21 height 14
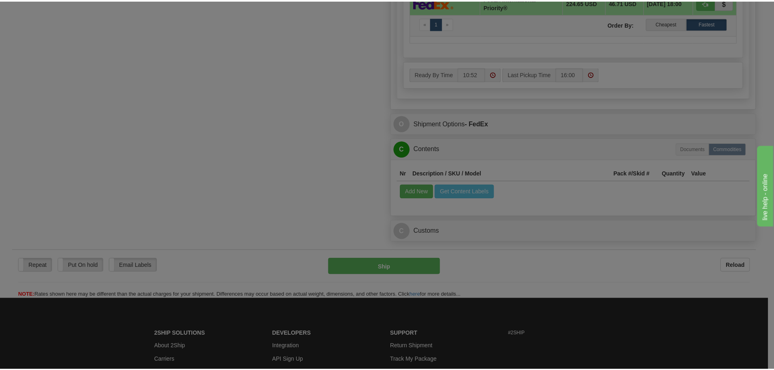
scroll to position [0, 0]
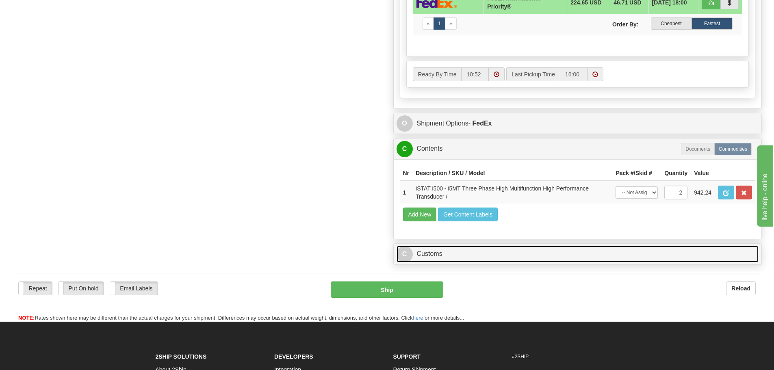
click at [475, 253] on link "C Customs" at bounding box center [577, 254] width 362 height 17
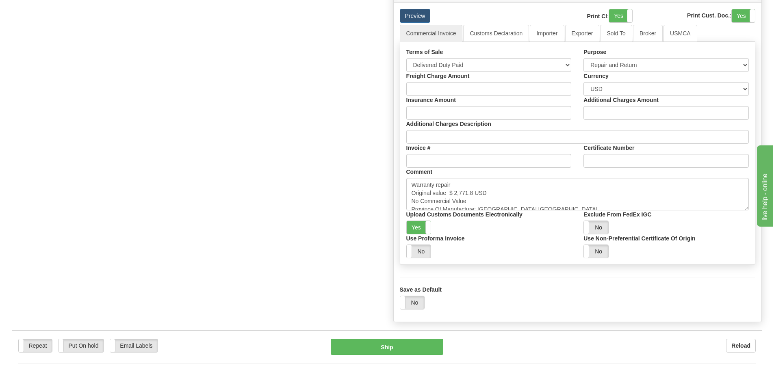
scroll to position [810, 0]
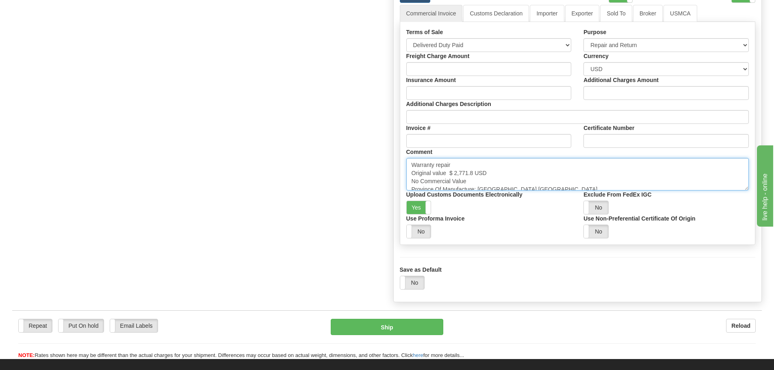
click at [544, 181] on textarea "Warranty repair Original value $ 2,771.8 USD No Commercial Value Province Of Ma…" at bounding box center [577, 174] width 343 height 32
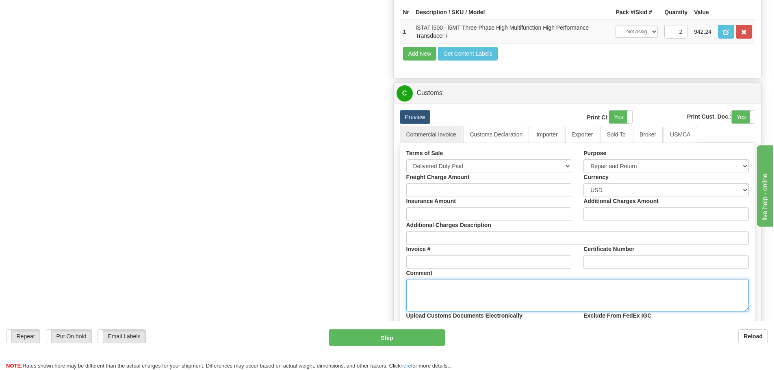
scroll to position [688, 0]
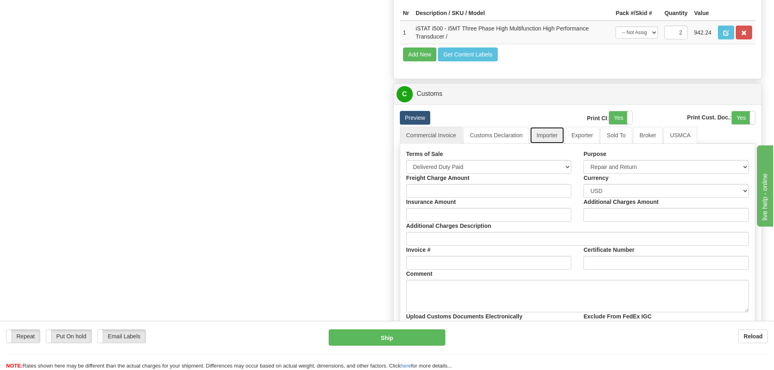
click at [550, 140] on link "Importer" at bounding box center [547, 135] width 34 height 17
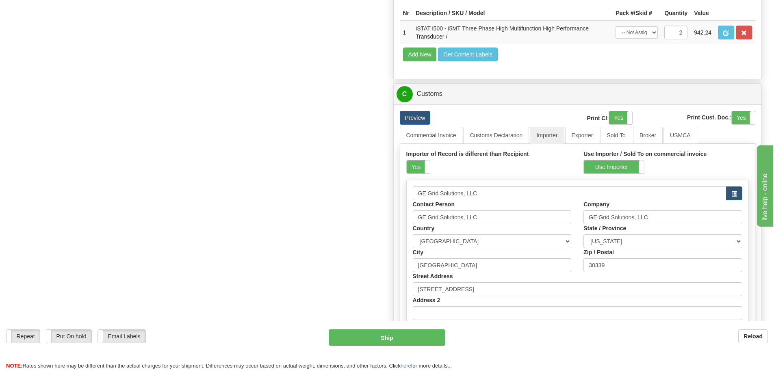
click at [411, 174] on div "Yes No" at bounding box center [418, 167] width 24 height 14
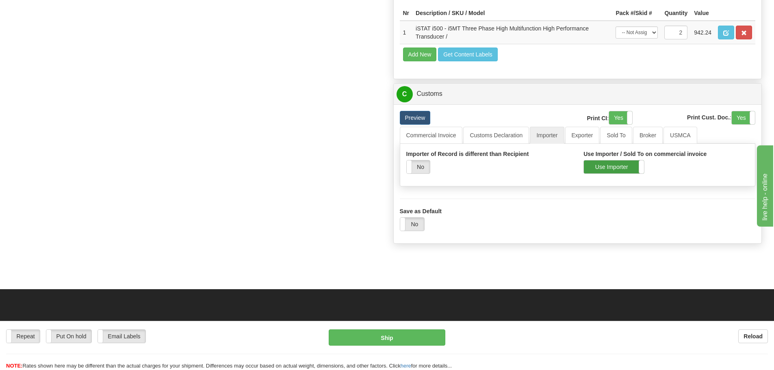
click at [586, 166] on label "Use Importer" at bounding box center [614, 166] width 60 height 13
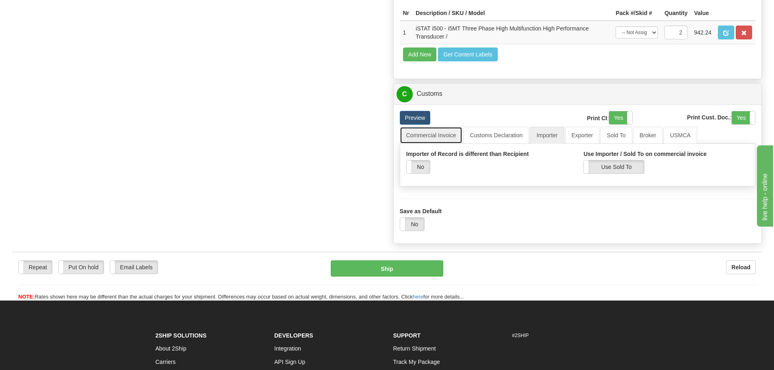
click at [438, 141] on link "Commercial Invoice" at bounding box center [431, 135] width 63 height 17
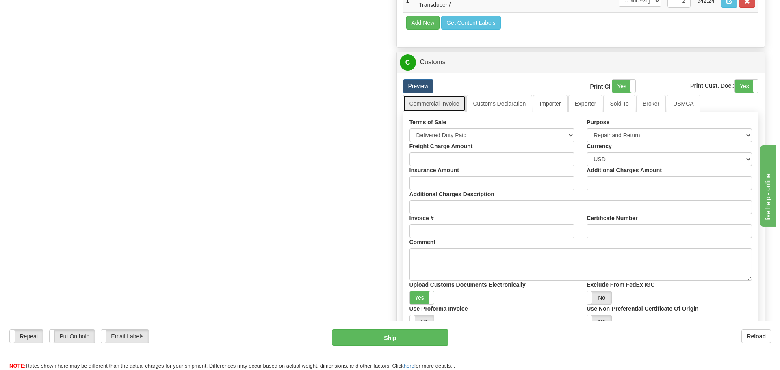
scroll to position [769, 0]
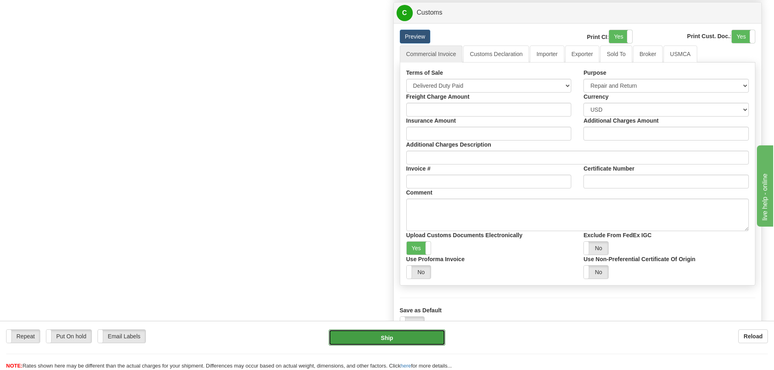
click at [335, 331] on button "Ship" at bounding box center [387, 337] width 117 height 16
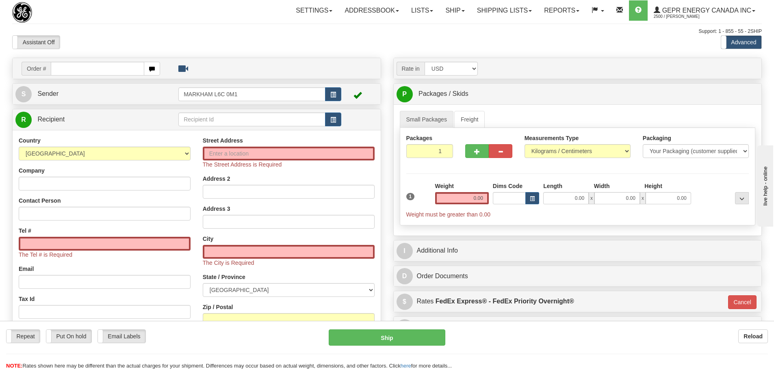
click at [162, 12] on div "Settings Shipping Preferences Fields Preferences New Store Connections Addressb…" at bounding box center [452, 10] width 618 height 20
click at [331, 119] on span "button" at bounding box center [333, 119] width 6 height 5
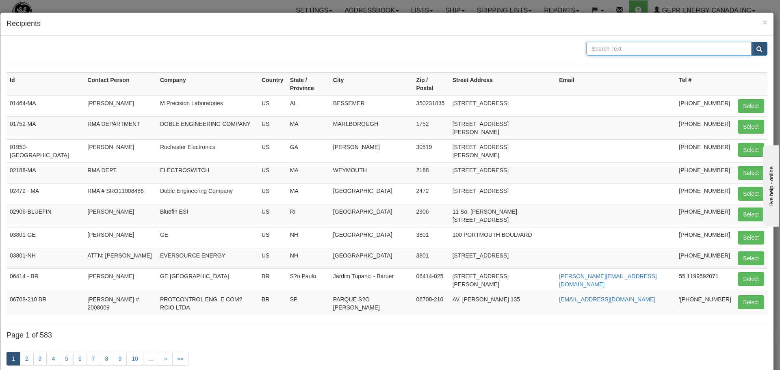
click at [694, 48] on input "text" at bounding box center [668, 49] width 165 height 14
type input "GE POWER"
click at [743, 53] on input "GE POWER" at bounding box center [668, 49] width 165 height 14
click at [745, 52] on div "GE POWER" at bounding box center [676, 49] width 181 height 14
click at [751, 52] on button "submit" at bounding box center [759, 49] width 16 height 14
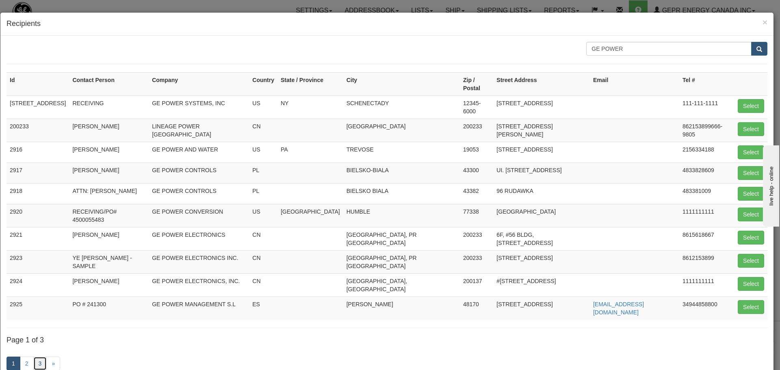
click at [43, 357] on link "3" at bounding box center [40, 364] width 14 height 14
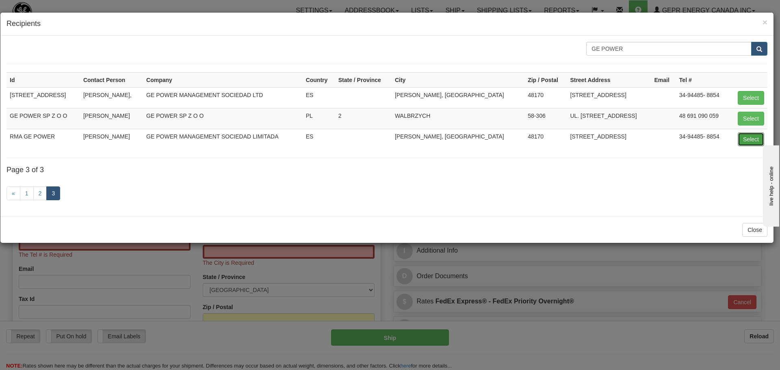
click at [750, 135] on button "Select" at bounding box center [751, 139] width 26 height 14
type input "RMA GE POWER"
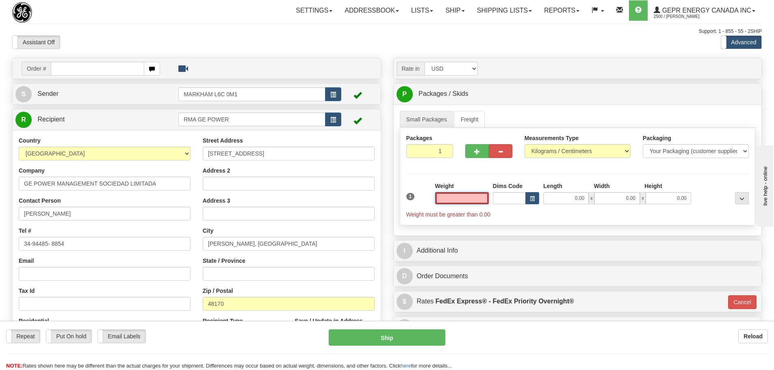
click at [452, 203] on input "text" at bounding box center [462, 198] width 54 height 12
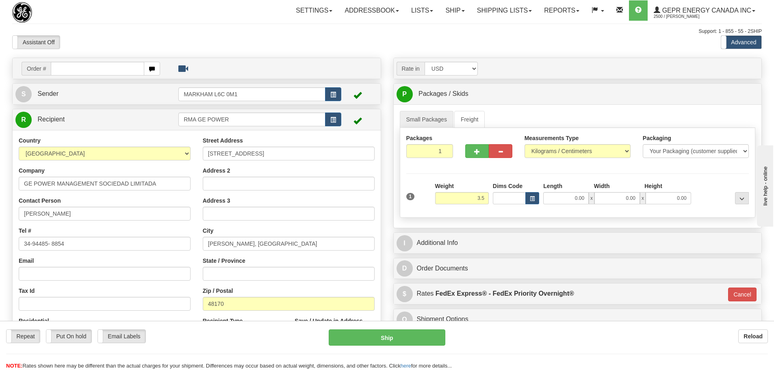
type input "3.50"
type input "01"
click at [463, 156] on div at bounding box center [488, 149] width 59 height 31
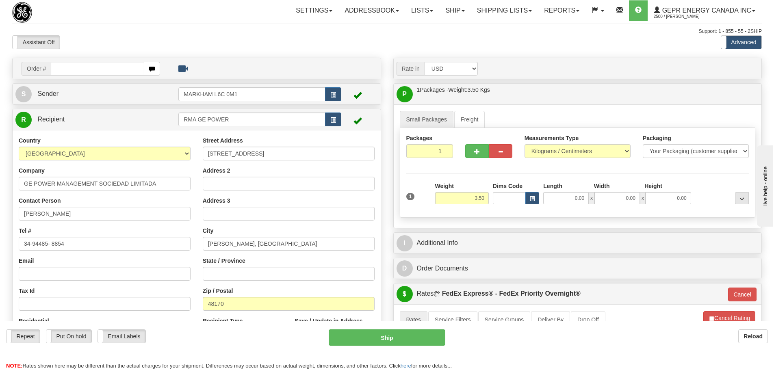
scroll to position [41, 0]
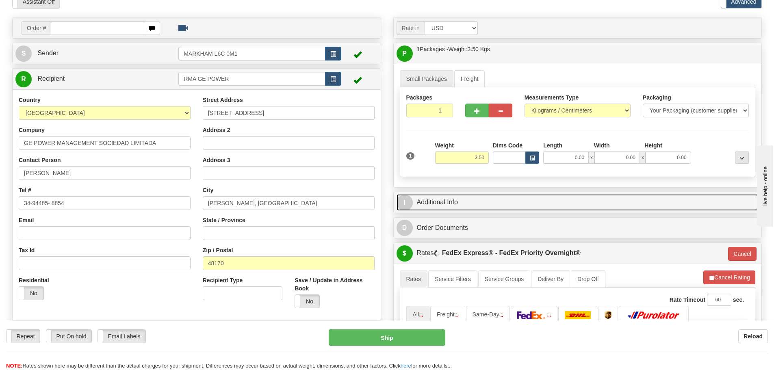
click at [466, 205] on link "I Additional Info" at bounding box center [577, 202] width 362 height 17
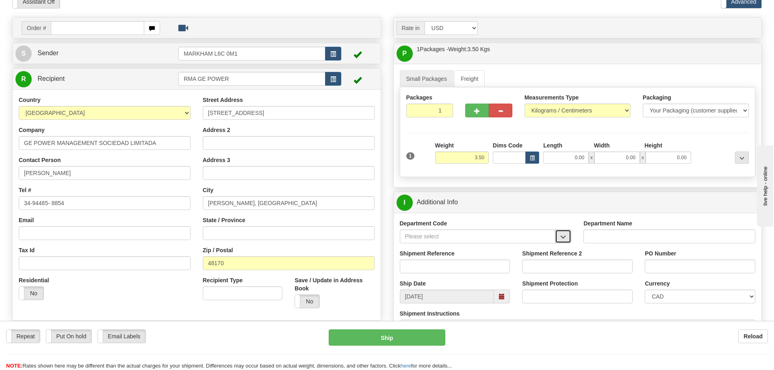
click at [563, 233] on button "button" at bounding box center [563, 236] width 16 height 14
click at [499, 251] on div "SER" at bounding box center [476, 249] width 148 height 9
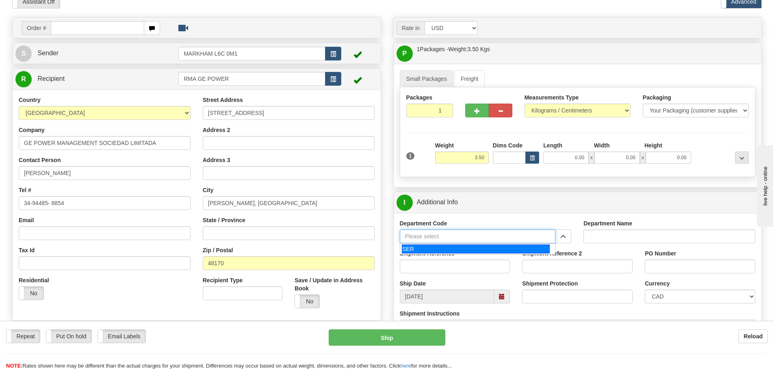
type input "SER"
type input "SERVICE DEPARTMENT"
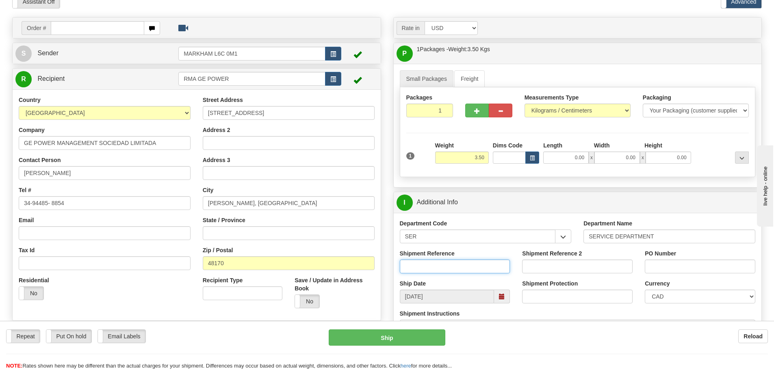
click at [498, 266] on input "Shipment Reference" at bounding box center [455, 267] width 110 height 14
click at [506, 251] on div "Shipment Reference" at bounding box center [455, 261] width 110 height 24
click at [409, 267] on input "Shipment Reference" at bounding box center [455, 267] width 110 height 14
paste input "LSN-44326"
type input "LSN-44326"
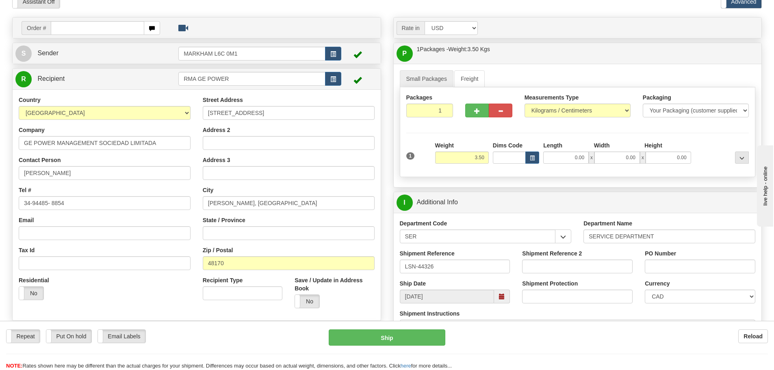
click at [498, 247] on div "Department Code SER SER" at bounding box center [486, 234] width 184 height 30
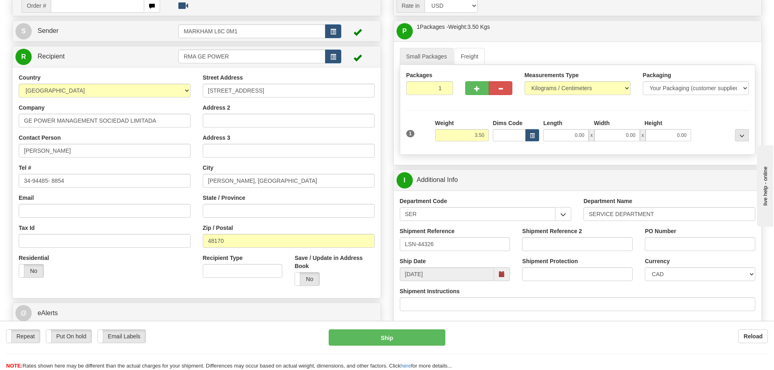
scroll to position [81, 0]
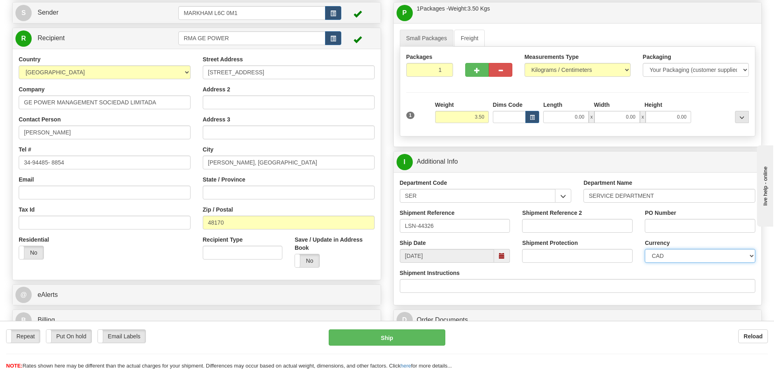
click at [675, 255] on select "CAD USD EUR ZAR [PERSON_NAME] ARN AUD AUS AWG BBD BFR BGN BHD BMD BND BRC BRL C…" at bounding box center [700, 256] width 110 height 14
click at [645, 249] on select "CAD USD EUR ZAR [PERSON_NAME] ARN AUD AUS AWG BBD BFR BGN BHD BMD BND BRC BRL C…" at bounding box center [700, 256] width 110 height 14
click at [658, 261] on select "CAD USD EUR ZAR [PERSON_NAME] ARN AUD AUS AWG BBD BFR BGN BHD BMD BND BRC BRL C…" at bounding box center [700, 256] width 110 height 14
select select "1"
click at [645, 249] on select "CAD USD EUR ZAR [PERSON_NAME] ARN AUD AUS AWG BBD BFR BGN BHD BMD BND BRC BRL C…" at bounding box center [700, 256] width 110 height 14
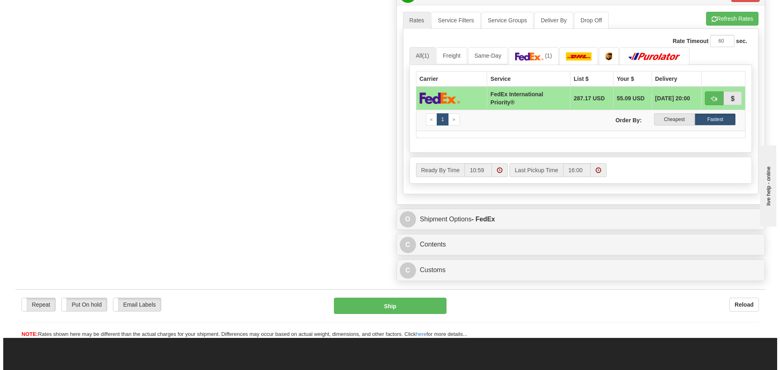
scroll to position [447, 0]
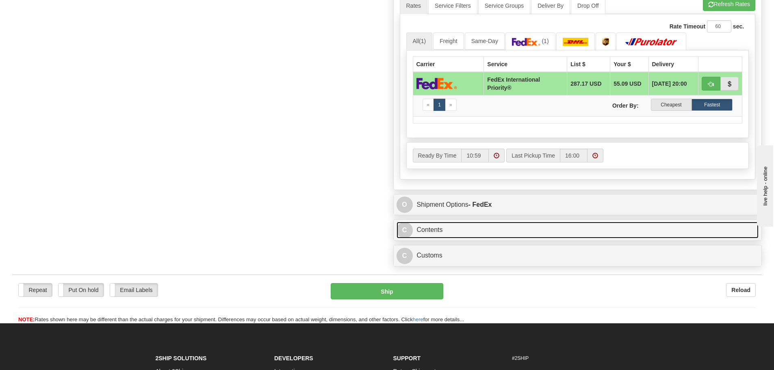
click at [455, 223] on link "C Contents" at bounding box center [577, 230] width 362 height 17
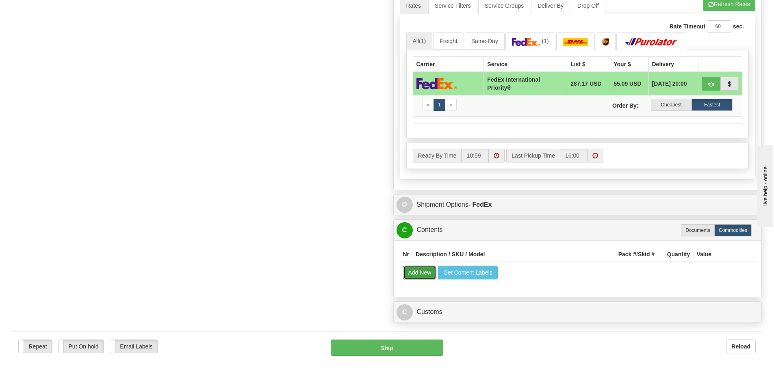
click at [424, 275] on button "Add New" at bounding box center [420, 273] width 34 height 14
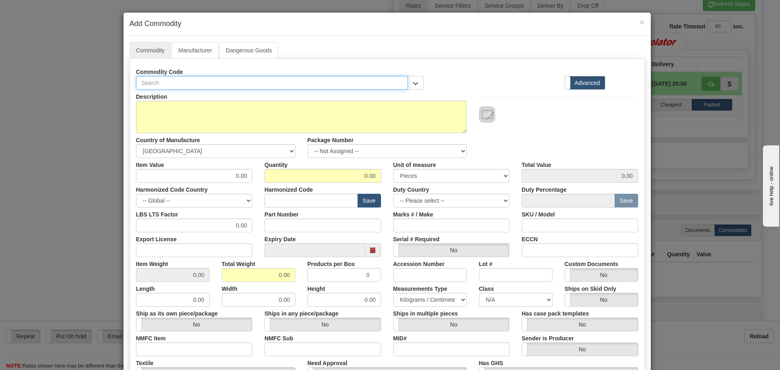
click at [158, 84] on input "text" at bounding box center [272, 83] width 272 height 14
paste input "339-E-P5-G5-H-E-S-N-N-1E-D-H"
type input "339-E-P5-G5-H-E-S-N-N-1E-D-H"
click at [279, 216] on label "Part Number" at bounding box center [281, 213] width 34 height 11
click at [279, 219] on input "Part Number" at bounding box center [322, 226] width 117 height 14
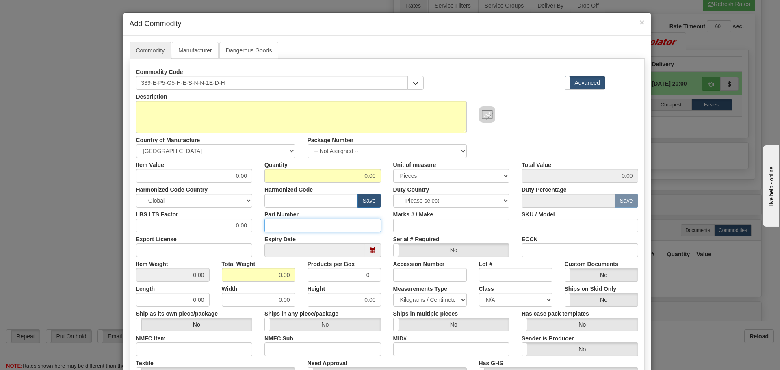
click at [280, 223] on input "Part Number" at bounding box center [322, 226] width 117 height 14
paste input "339-E-P5-G5-H-E-S-N-N-1E-D-H"
type input "339-E-P5-G5-H-E-S-N-N-1E-D-H"
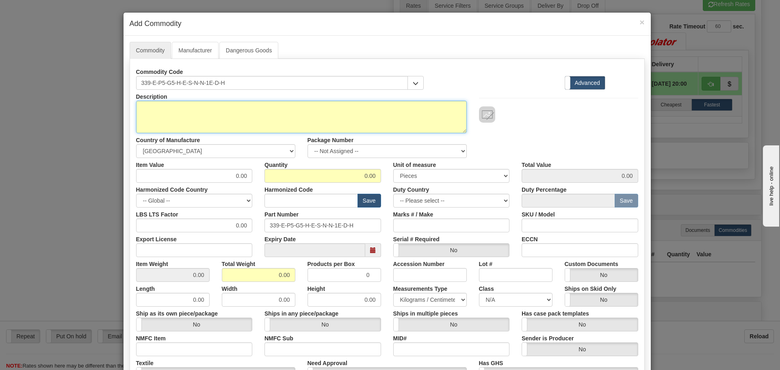
click at [247, 111] on textarea "Description" at bounding box center [301, 117] width 331 height 32
paste textarea "339 - Motor Protection Relay"
type textarea "339 - Motor Protection Relay"
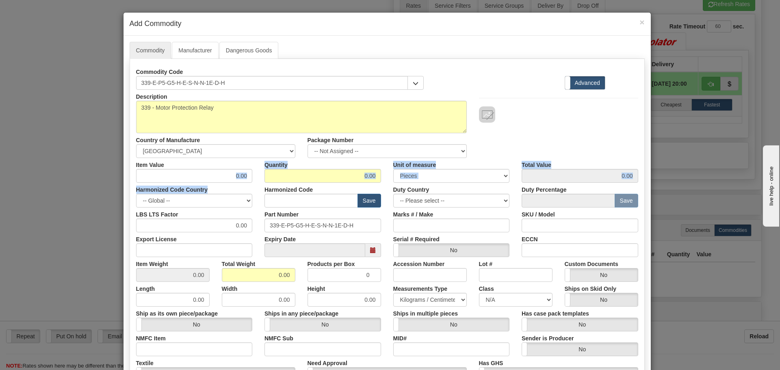
drag, startPoint x: 222, startPoint y: 184, endPoint x: 250, endPoint y: 181, distance: 28.7
click at [250, 181] on div "Description 339 - Motor Protection Relay Country of Manufacture -- Unknown -- A…" at bounding box center [387, 268] width 502 height 357
click at [233, 177] on input "0.00" at bounding box center [194, 176] width 117 height 14
drag, startPoint x: 231, startPoint y: 176, endPoint x: 246, endPoint y: 176, distance: 15.0
click at [246, 176] on input "0.00" at bounding box center [194, 176] width 117 height 14
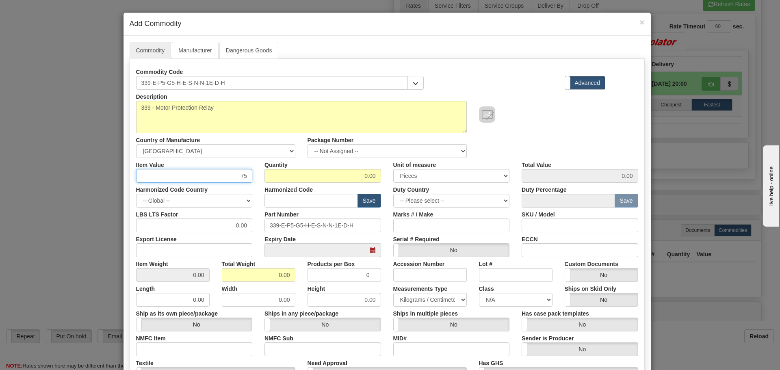
type input "75"
type input "1"
type input "75.00"
click at [304, 198] on input "text" at bounding box center [310, 201] width 93 height 14
type input "8536.49.0080"
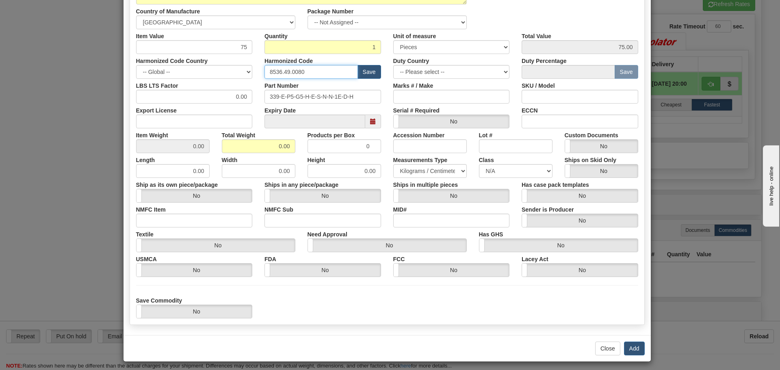
scroll to position [133, 0]
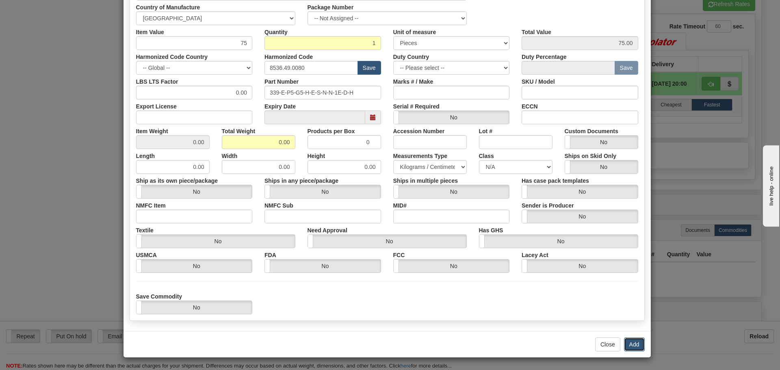
click at [626, 340] on button "Add" at bounding box center [634, 345] width 21 height 14
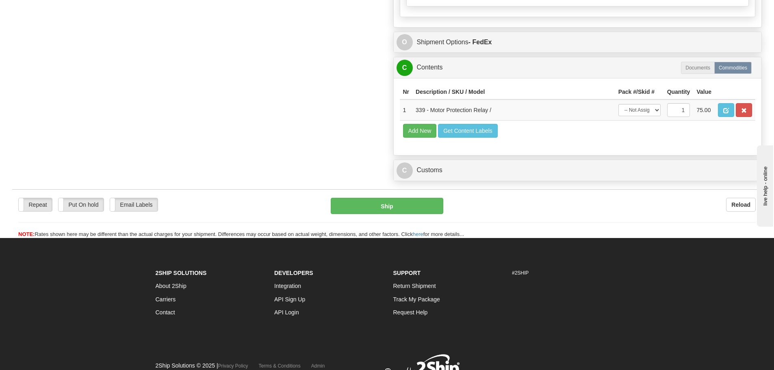
scroll to position [646, 0]
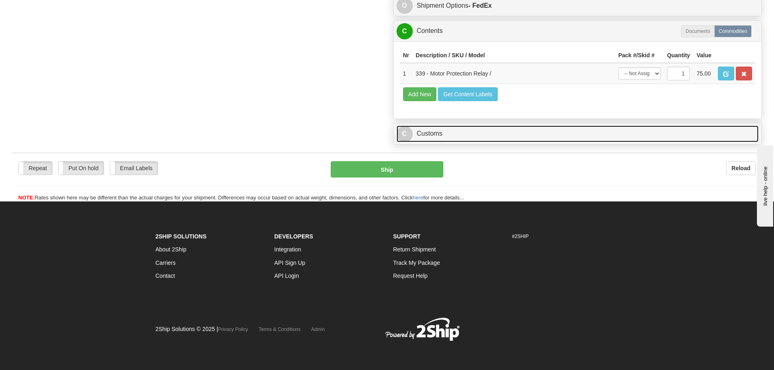
click at [532, 141] on link "C Customs" at bounding box center [577, 134] width 362 height 17
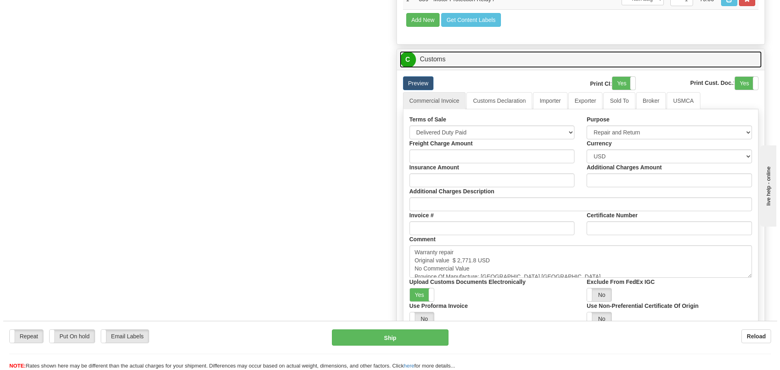
scroll to position [727, 0]
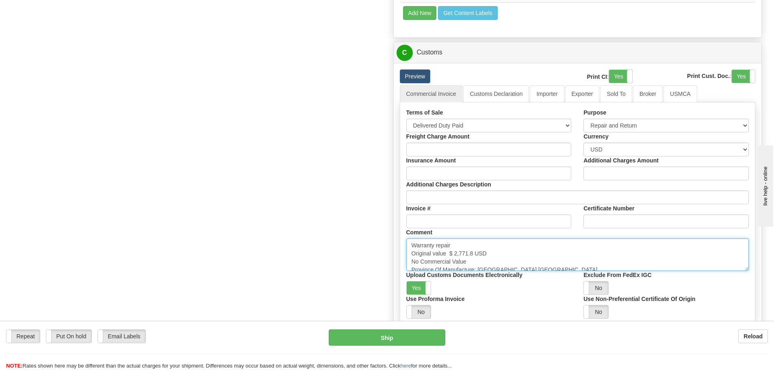
click at [538, 252] on textarea "Warranty repair Original value $ 2,771.8 USD No Commercial Value Province Of Ma…" at bounding box center [577, 254] width 343 height 32
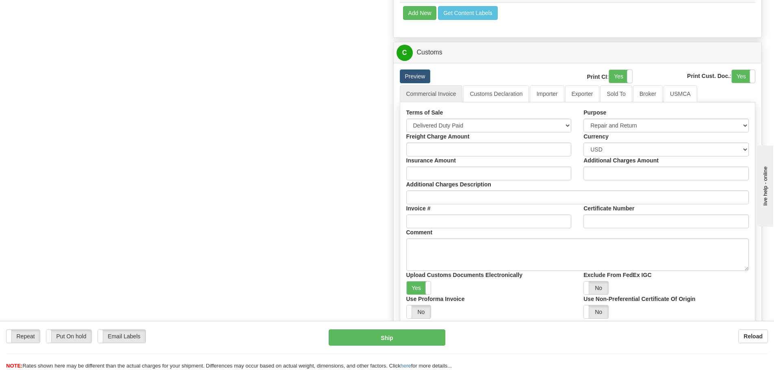
click at [555, 104] on div "Terms of Sale Free Carrier Free On Board Ex Works Delivered Duty Unpaid Deliver…" at bounding box center [578, 213] width 356 height 223
click at [553, 97] on link "Importer" at bounding box center [547, 93] width 34 height 17
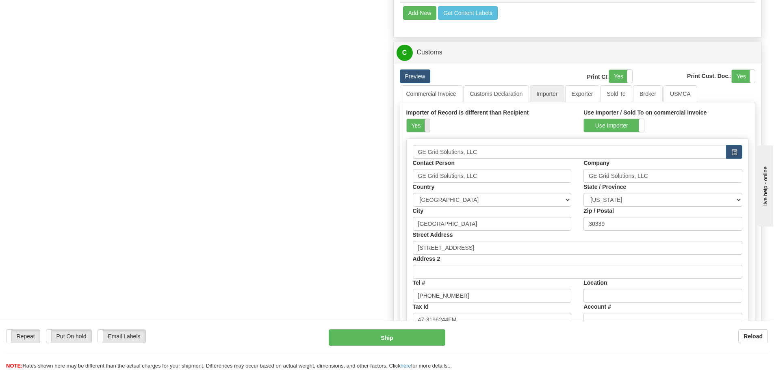
click at [425, 124] on span at bounding box center [429, 125] width 11 height 13
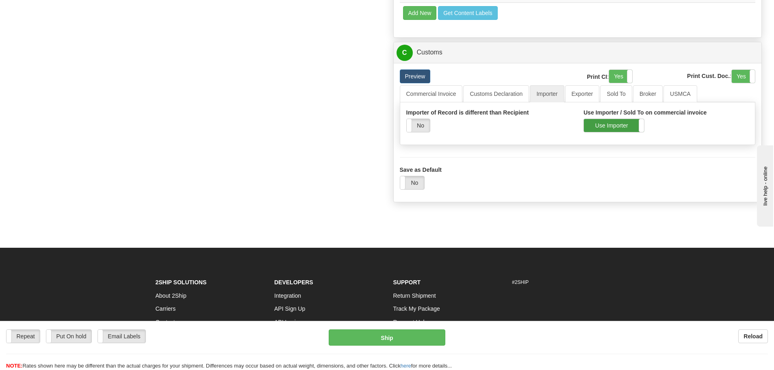
click at [606, 121] on label "Use Importer" at bounding box center [614, 125] width 60 height 13
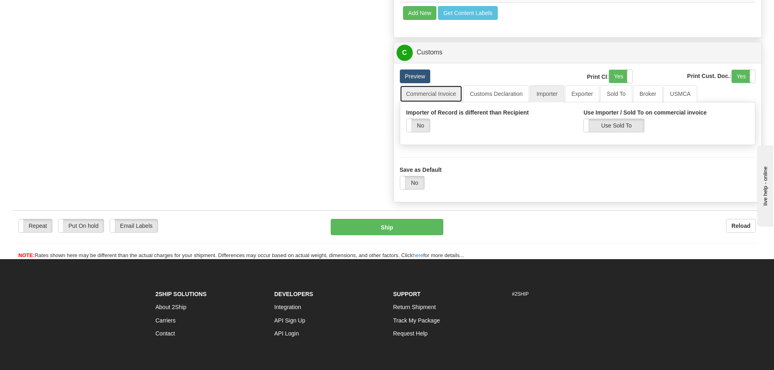
click at [414, 98] on link "Commercial Invoice" at bounding box center [431, 93] width 63 height 17
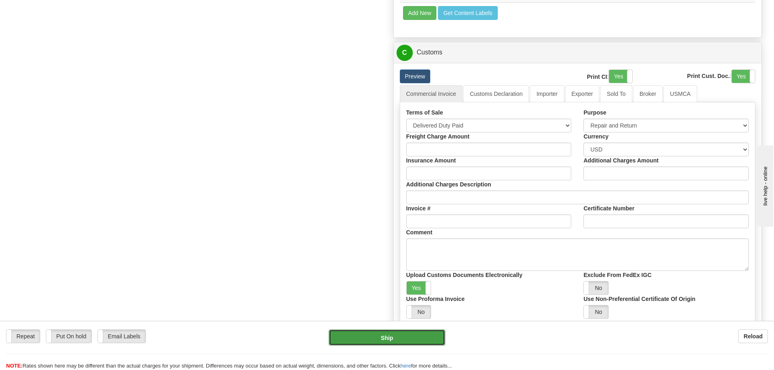
click at [376, 338] on button "Ship" at bounding box center [387, 337] width 117 height 16
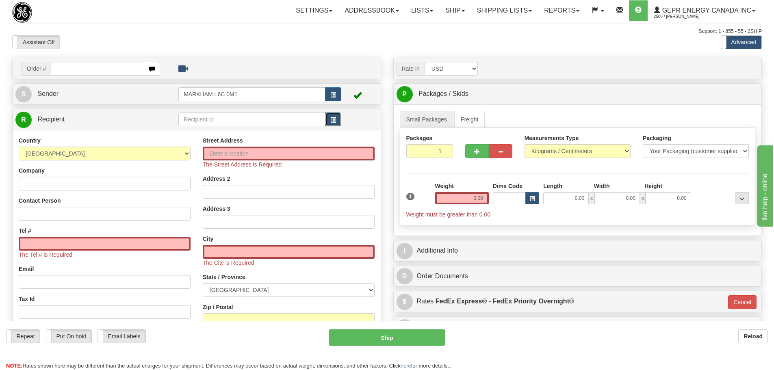
click at [325, 120] on button "button" at bounding box center [333, 120] width 16 height 14
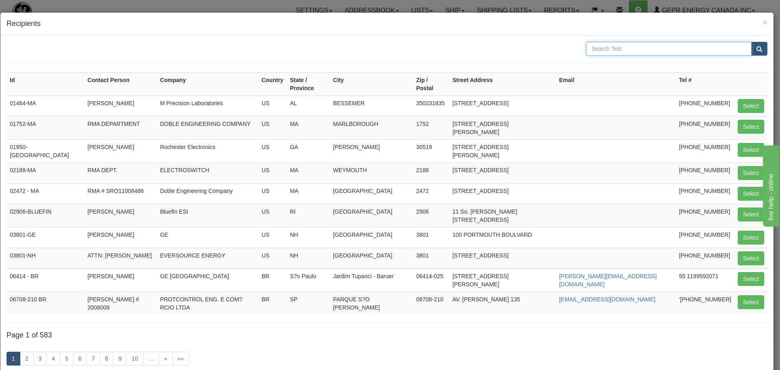
click at [629, 49] on input "text" at bounding box center [668, 49] width 165 height 14
type input "GE POWER"
click at [750, 56] on form "GE POWER" at bounding box center [386, 53] width 761 height 22
click at [751, 51] on button "submit" at bounding box center [759, 49] width 16 height 14
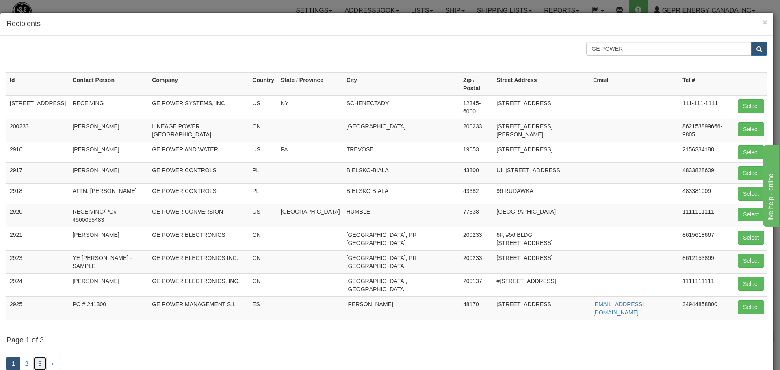
click at [44, 357] on link "3" at bounding box center [40, 364] width 14 height 14
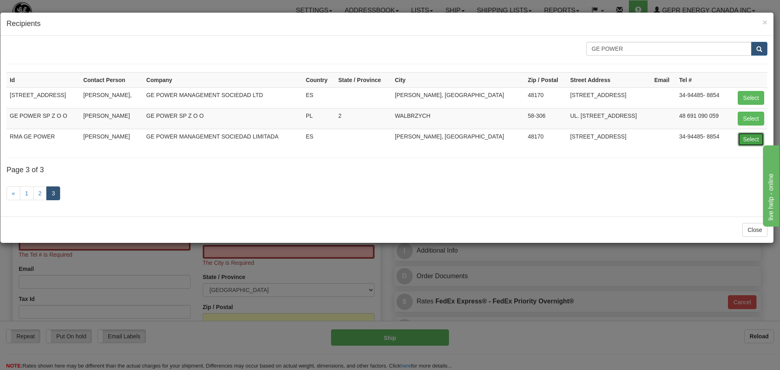
click at [747, 139] on button "Select" at bounding box center [751, 139] width 26 height 14
type input "RMA GE POWER"
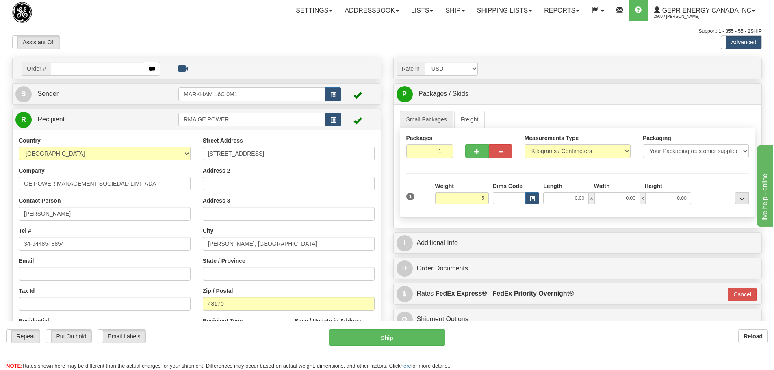
type input "5.00"
type input "01"
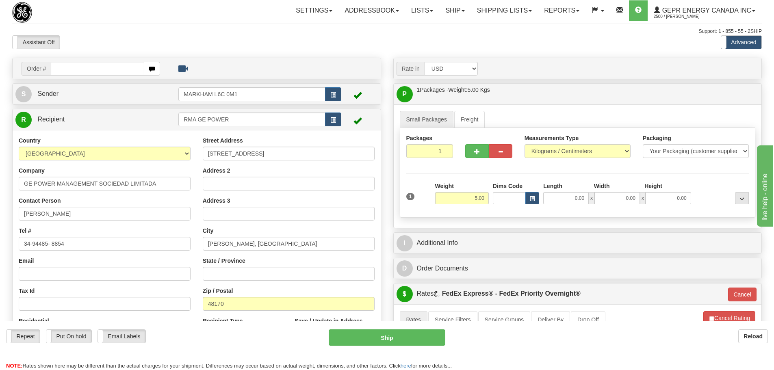
click at [420, 171] on div "Packages 1 1 Measurements Type" at bounding box center [578, 173] width 356 height 90
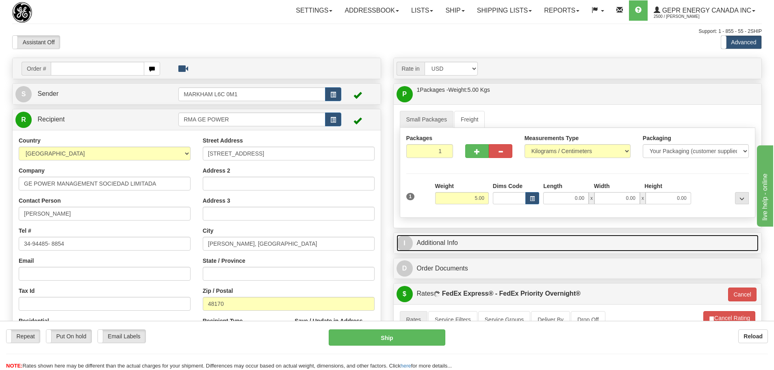
click at [452, 239] on link "I Additional Info" at bounding box center [577, 243] width 362 height 17
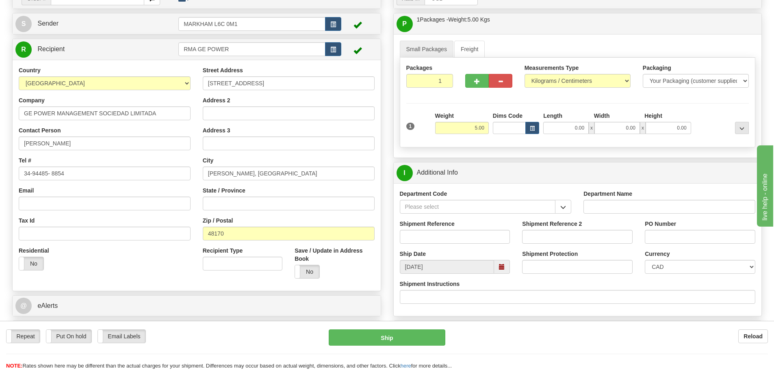
scroll to position [81, 0]
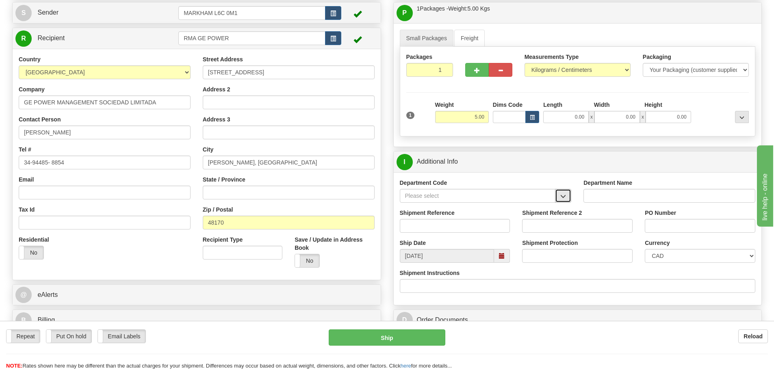
click at [565, 198] on span "button" at bounding box center [563, 196] width 6 height 5
click at [525, 208] on div "SER" at bounding box center [476, 208] width 148 height 9
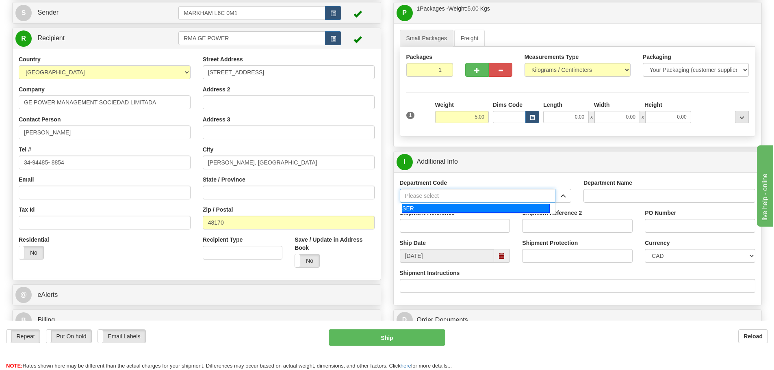
type input "SER"
type input "SERVICE DEPARTMENT"
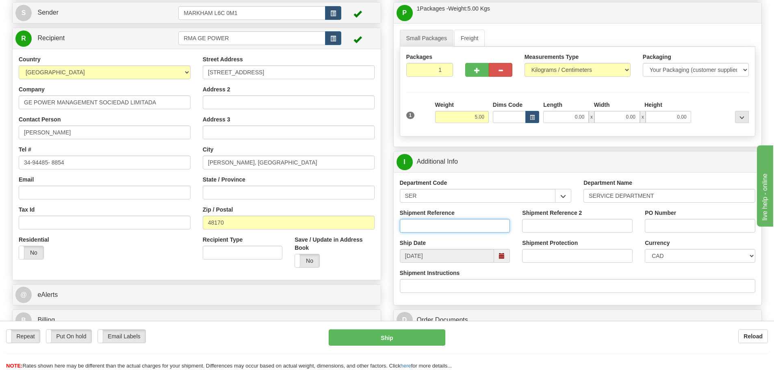
click at [446, 219] on input "Shipment Reference" at bounding box center [455, 226] width 110 height 14
paste input "LSN-45103"
type input "LSN-45103"
click at [478, 209] on div "Shipment Reference LSN-45103" at bounding box center [455, 221] width 110 height 24
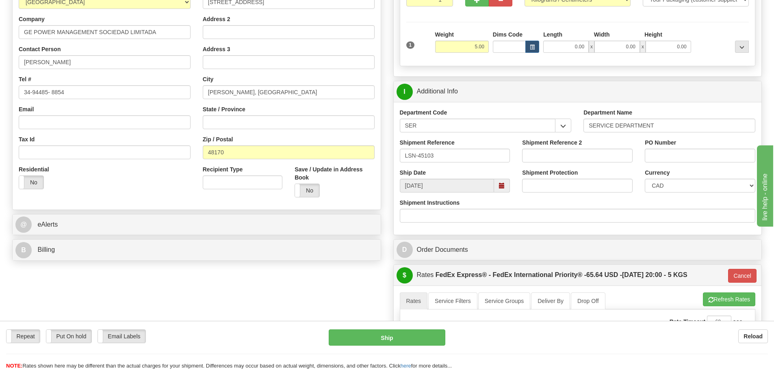
scroll to position [162, 0]
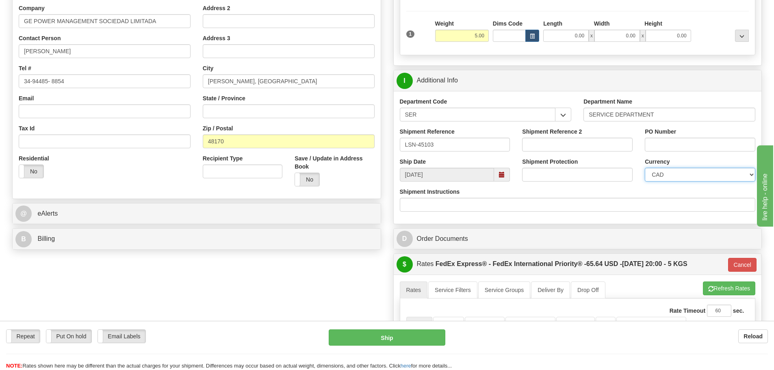
click at [672, 178] on select "CAD USD EUR ZAR [PERSON_NAME] ARN AUD AUS AWG BBD BFR BGN BHD BMD BND BRC BRL C…" at bounding box center [700, 175] width 110 height 14
select select "1"
click at [645, 168] on select "CAD USD EUR ZAR [PERSON_NAME] ARN AUD AUS AWG BBD BFR BGN BHD BMD BND BRC BRL C…" at bounding box center [700, 175] width 110 height 14
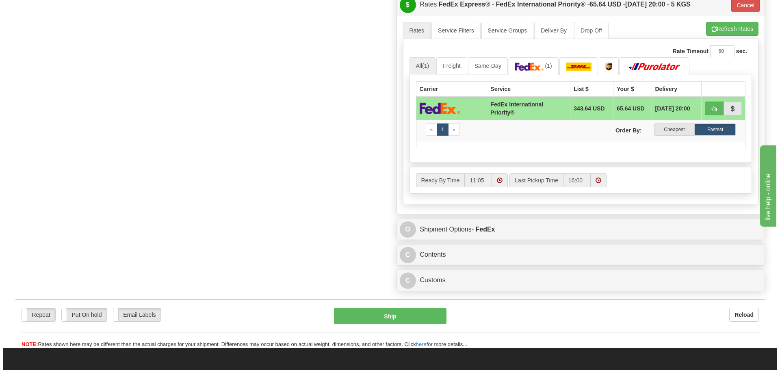
scroll to position [487, 0]
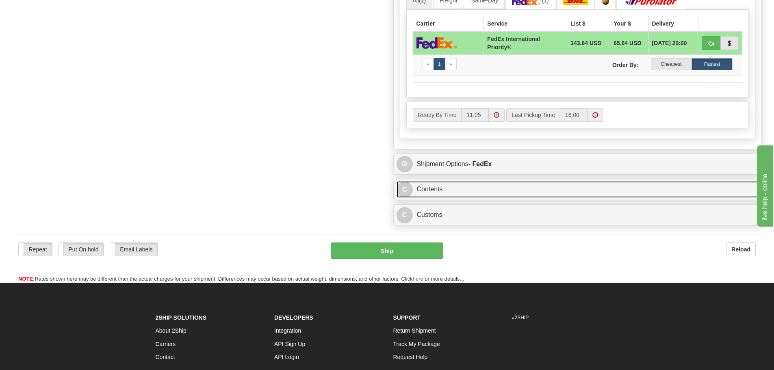
click at [446, 193] on link "C Contents" at bounding box center [577, 189] width 362 height 17
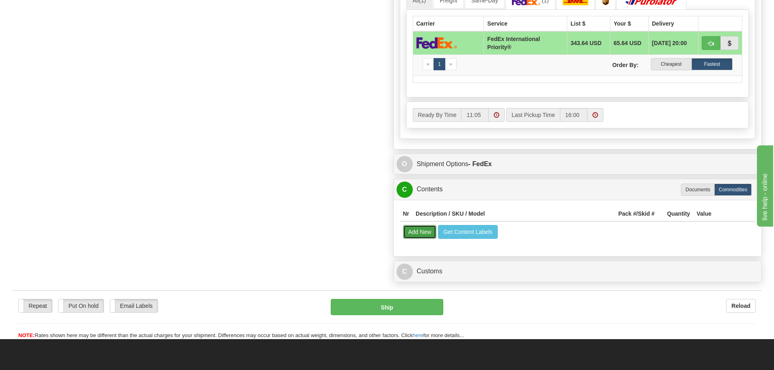
click at [419, 234] on button "Add New" at bounding box center [420, 232] width 34 height 14
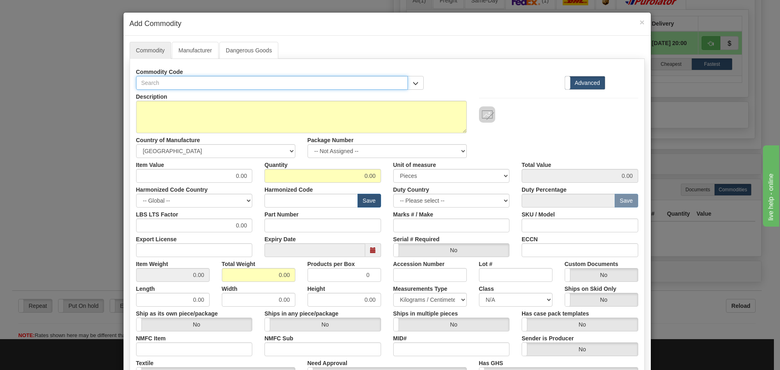
click at [190, 85] on input "text" at bounding box center [272, 83] width 272 height 14
paste input "HID-3-0"
type input "HID-3-0"
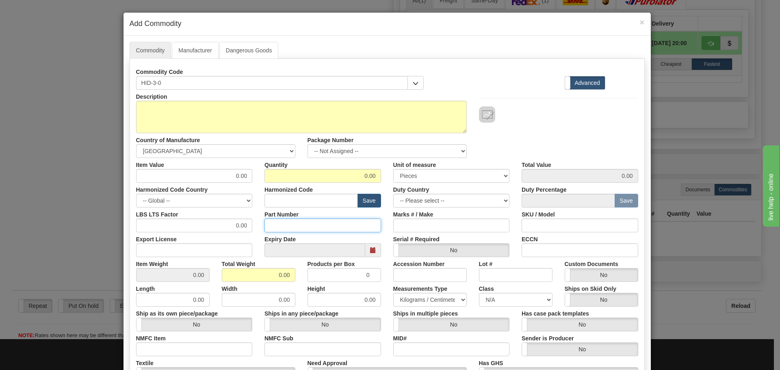
click at [287, 224] on input "Part Number" at bounding box center [322, 226] width 117 height 14
paste input "HID-3-0"
type input "HID-3-0"
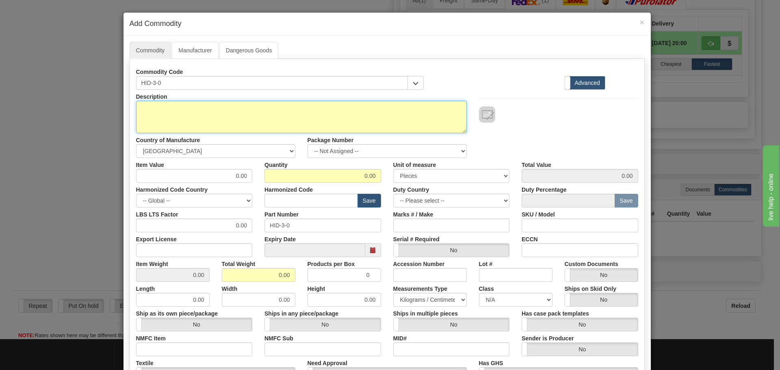
click at [208, 117] on textarea "Description" at bounding box center [301, 117] width 331 height 32
paste textarea "HID - High Impedance Differential Module"
type textarea "HID - High Impedance Differential Module"
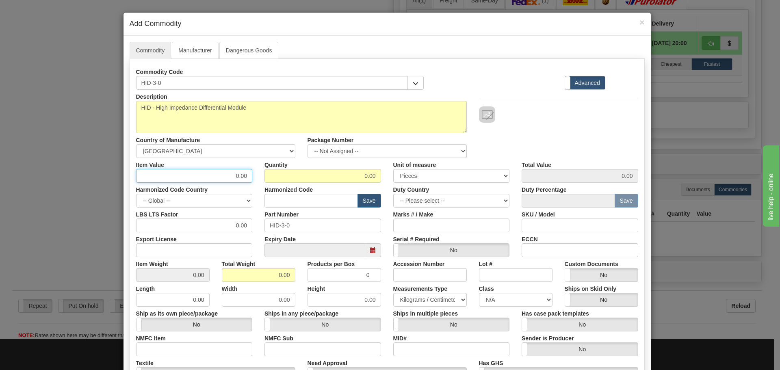
click at [257, 177] on div "Item Value 0.00 Quantity 0.00 Unit of measure 3 Thousand Square Inches Adjustme…" at bounding box center [387, 170] width 514 height 25
type input "75"
type input "1"
type input "75.00"
click at [325, 201] on input "text" at bounding box center [310, 201] width 93 height 14
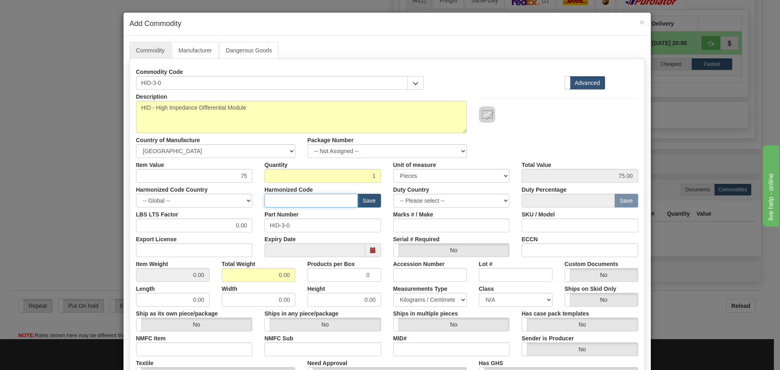
type input "8536.49.0080"
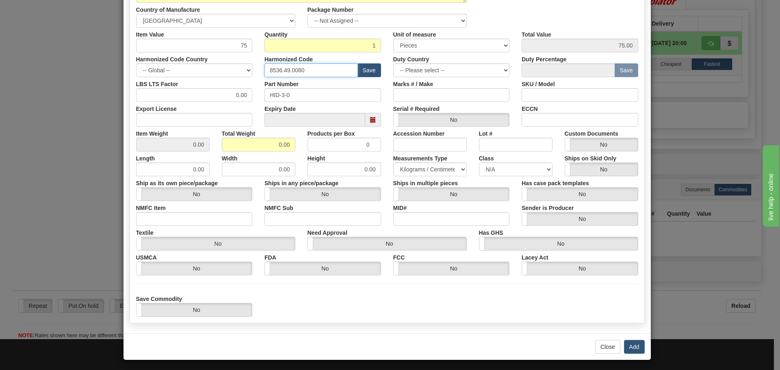
scroll to position [133, 0]
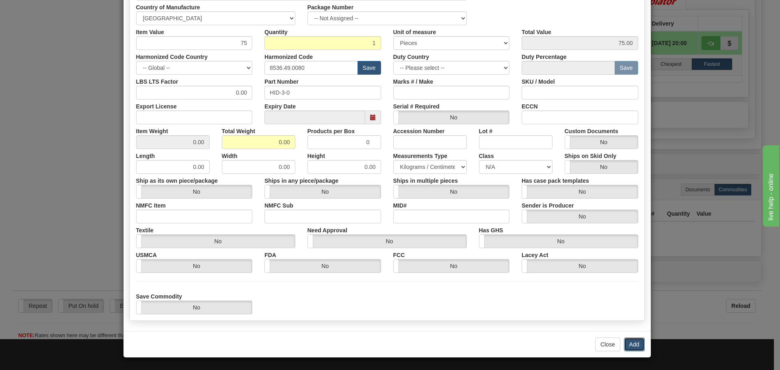
click at [632, 340] on button "Add" at bounding box center [634, 345] width 21 height 14
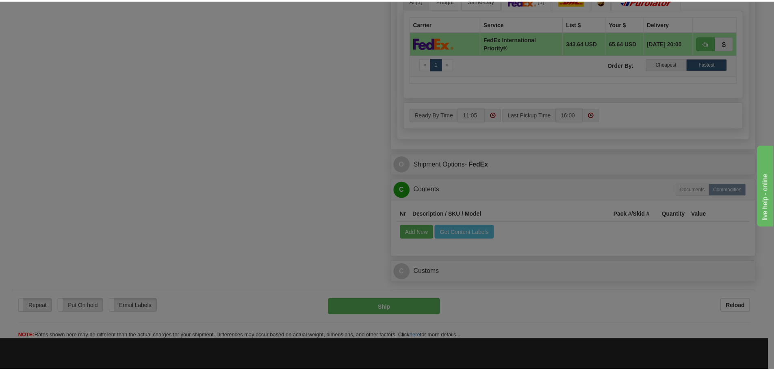
scroll to position [0, 0]
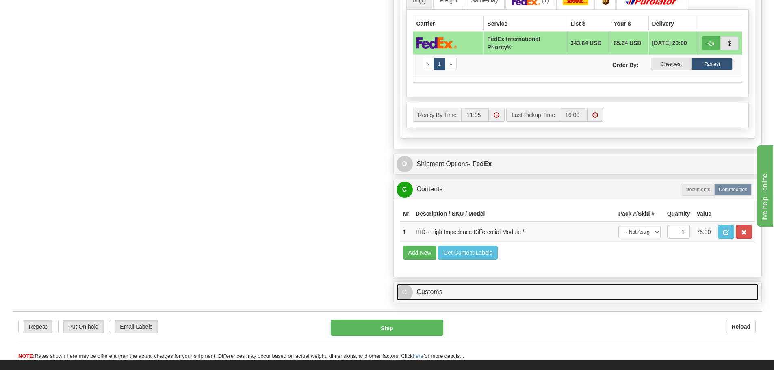
click at [448, 292] on link "C Customs" at bounding box center [577, 292] width 362 height 17
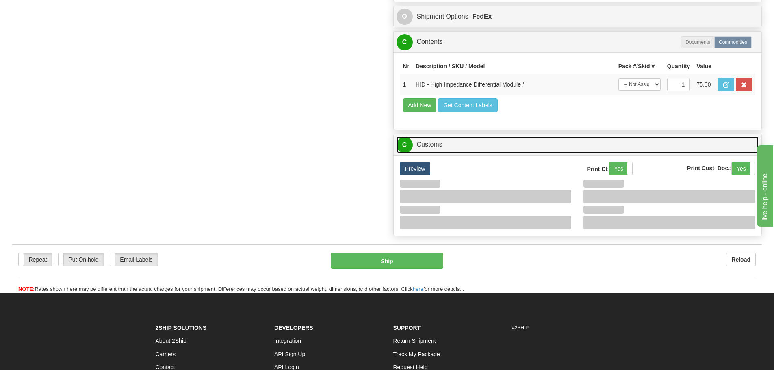
scroll to position [690, 0]
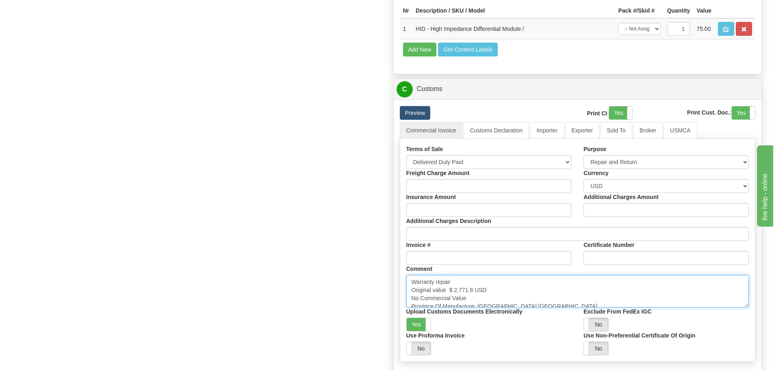
click at [526, 289] on textarea "Warranty repair Original value $ 2,771.8 USD No Commercial Value Province Of Ma…" at bounding box center [577, 291] width 343 height 32
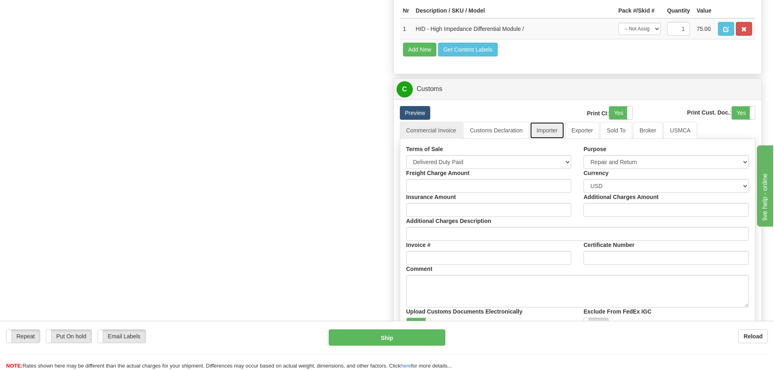
click at [550, 132] on link "Importer" at bounding box center [547, 130] width 34 height 17
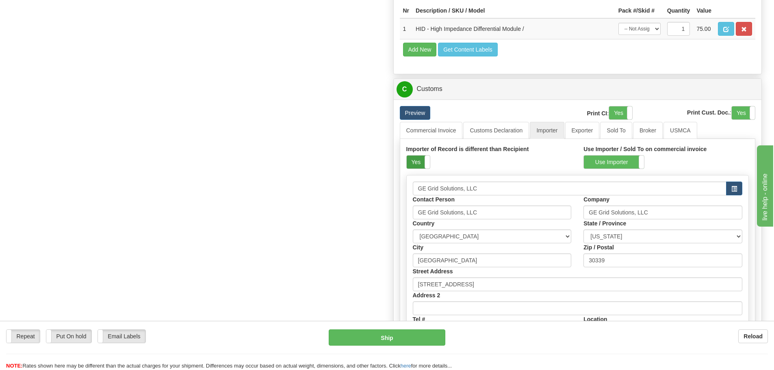
click at [420, 166] on label "Yes" at bounding box center [418, 162] width 23 height 13
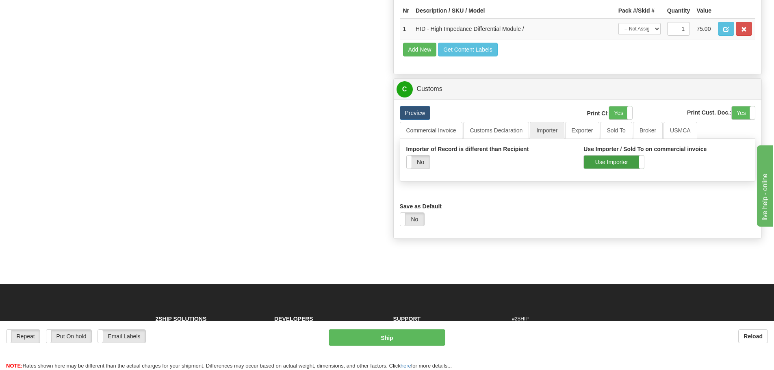
click at [587, 164] on label "Use Importer" at bounding box center [614, 162] width 60 height 13
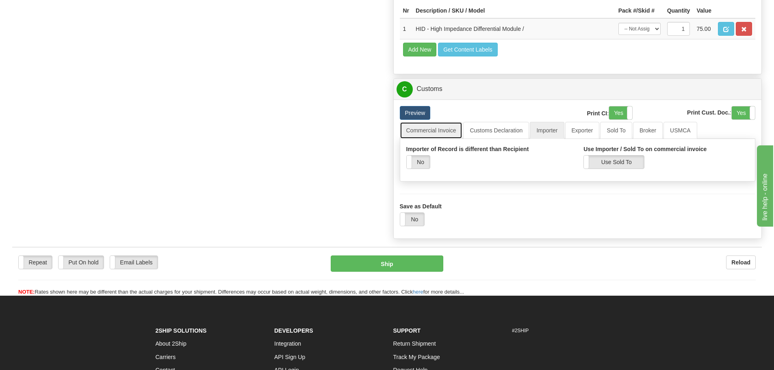
click at [437, 136] on link "Commercial Invoice" at bounding box center [431, 130] width 63 height 17
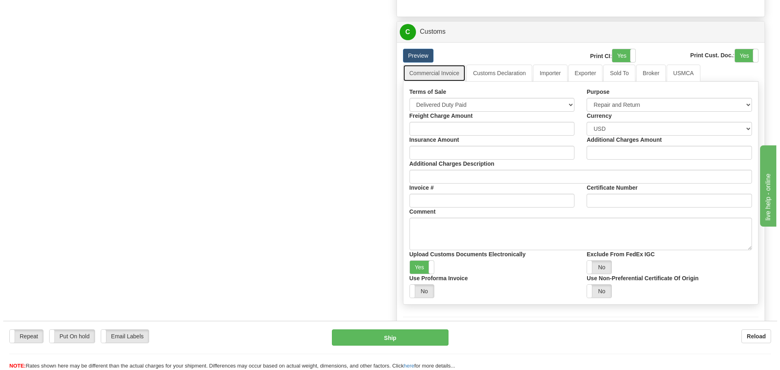
scroll to position [772, 0]
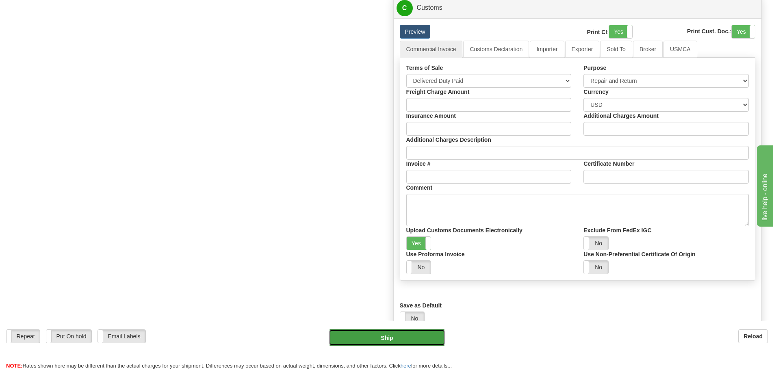
click at [389, 331] on button "Ship" at bounding box center [387, 337] width 117 height 16
